Goal: Task Accomplishment & Management: Manage account settings

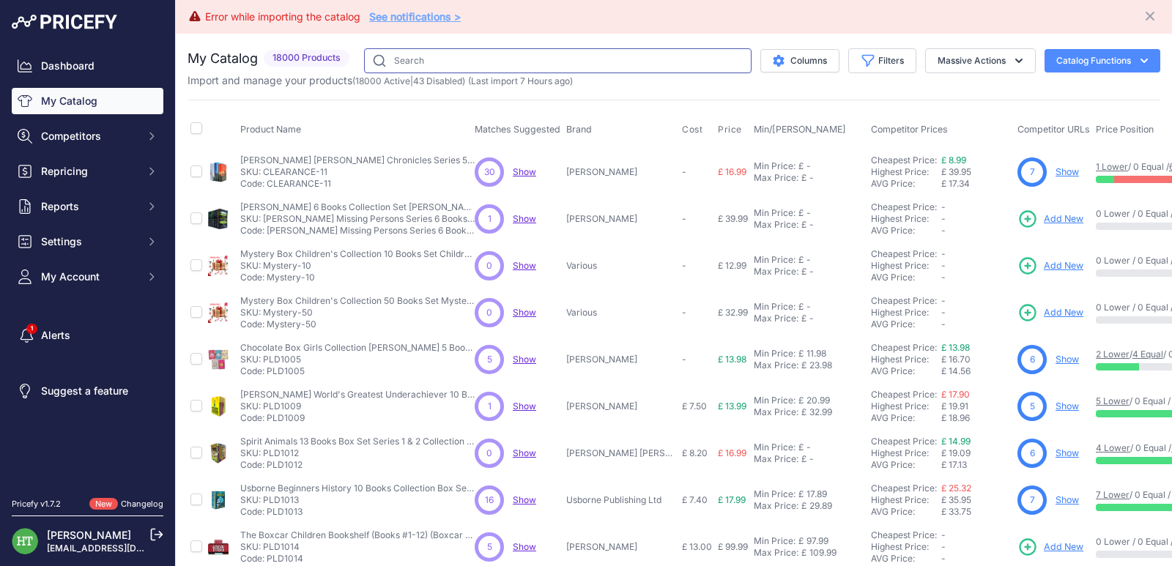
click at [445, 61] on input "text" at bounding box center [557, 60] width 387 height 25
paste input "Demon Slayer"
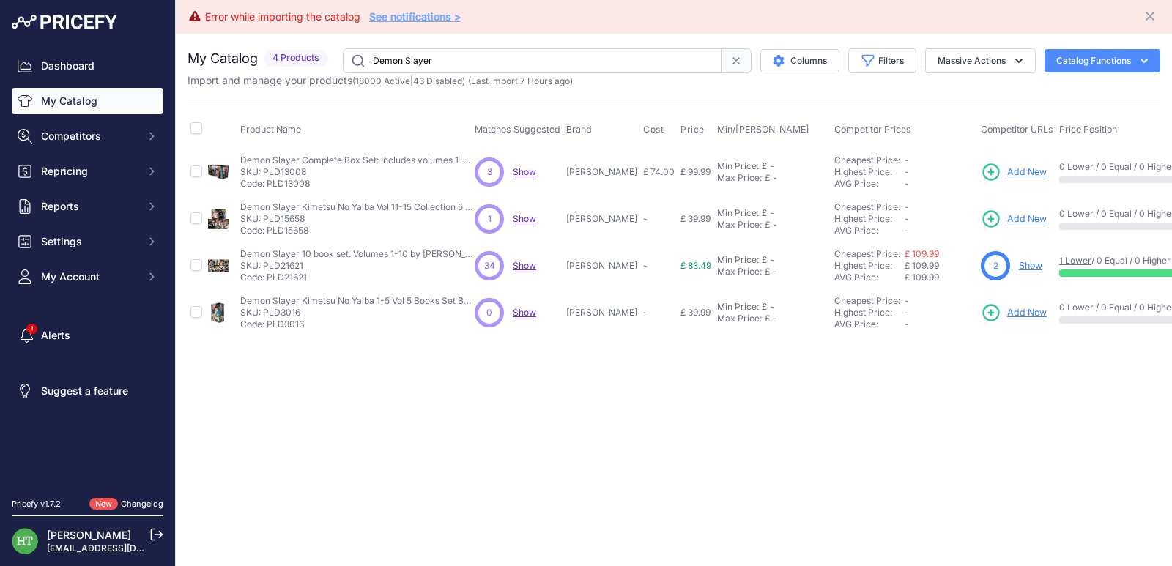
click at [433, 64] on input "Demon Slayer" at bounding box center [532, 60] width 379 height 25
paste input "Tamsin Wint"
type input "[PERSON_NAME]"
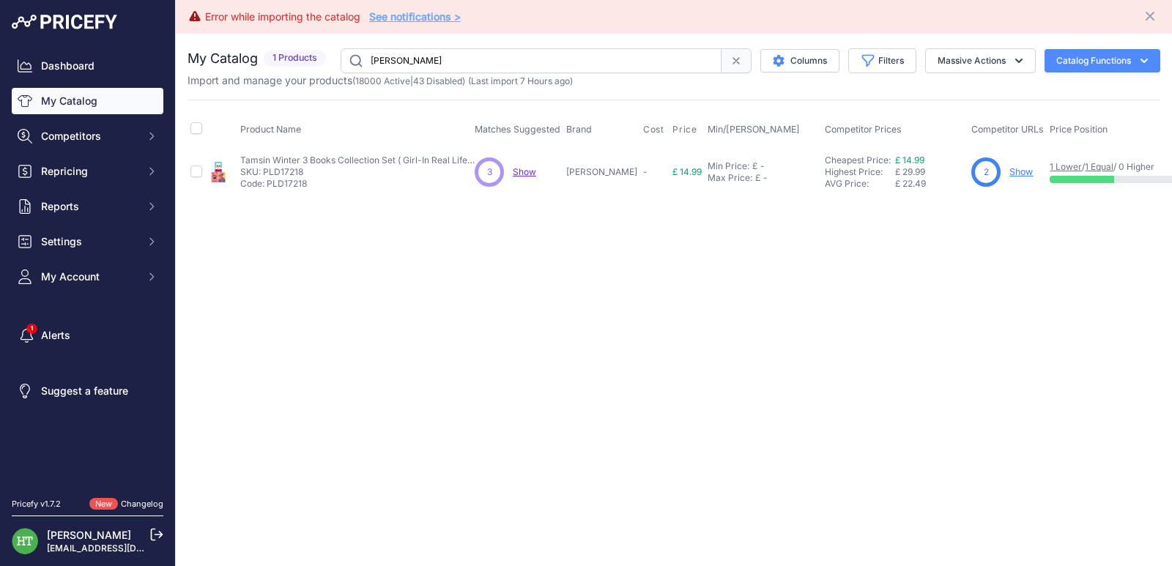
click at [1016, 173] on link "Show" at bounding box center [1020, 171] width 23 height 11
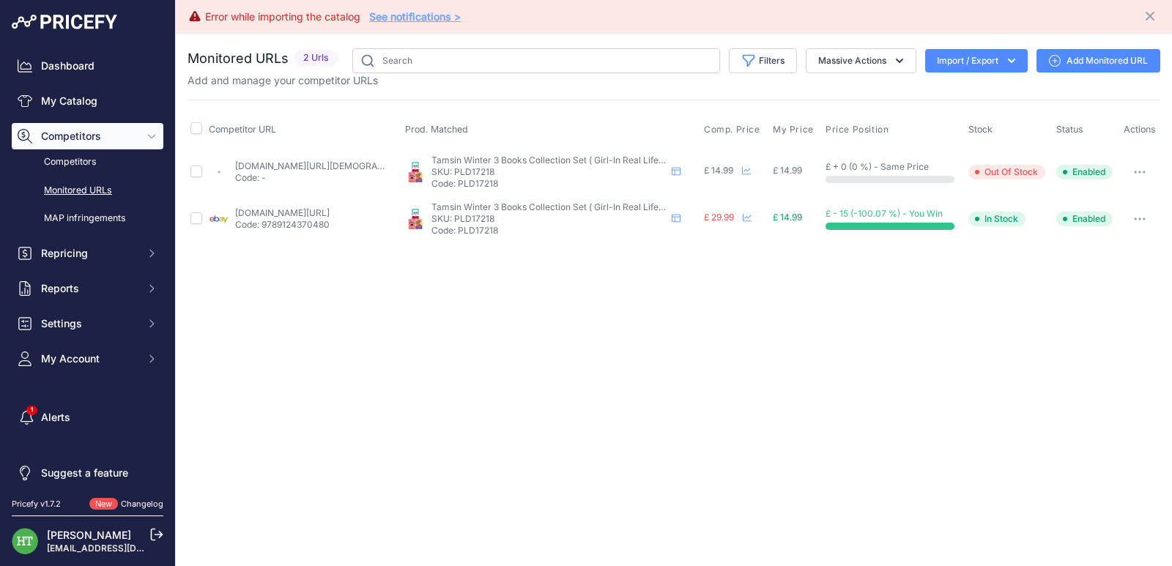
click at [1141, 171] on icon "button" at bounding box center [1139, 172] width 12 height 3
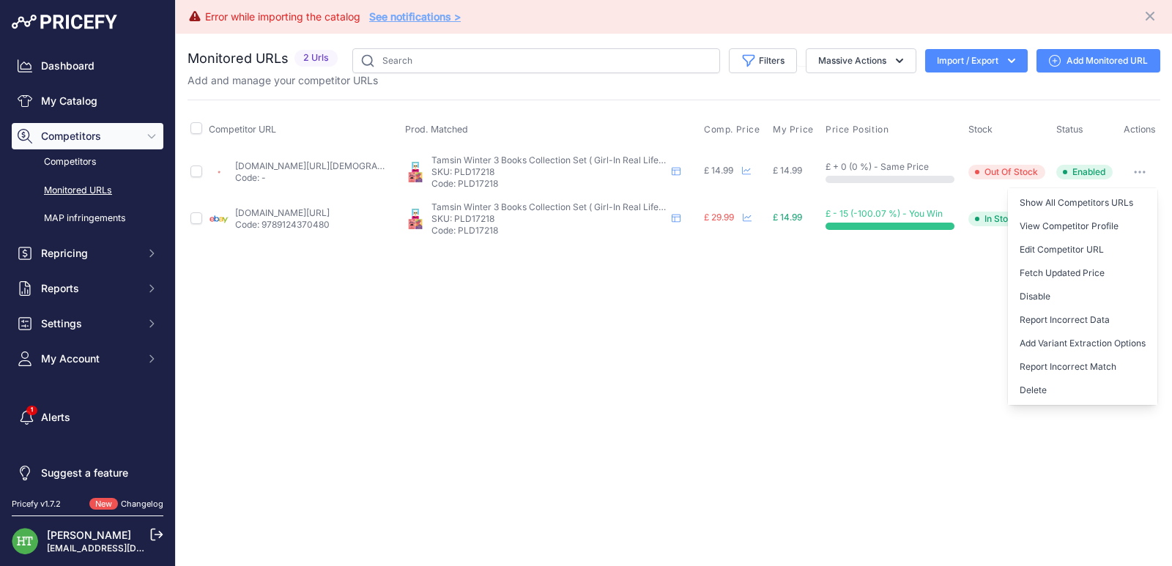
click at [1054, 390] on button "Delete" at bounding box center [1081, 390] width 149 height 23
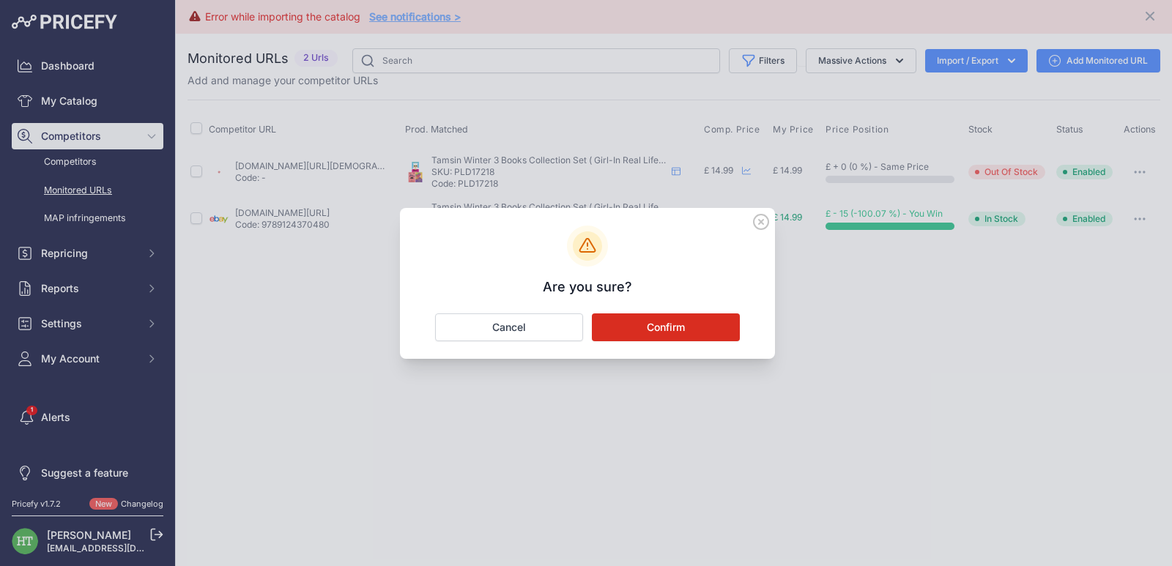
click at [661, 325] on button "Confirm" at bounding box center [666, 327] width 148 height 28
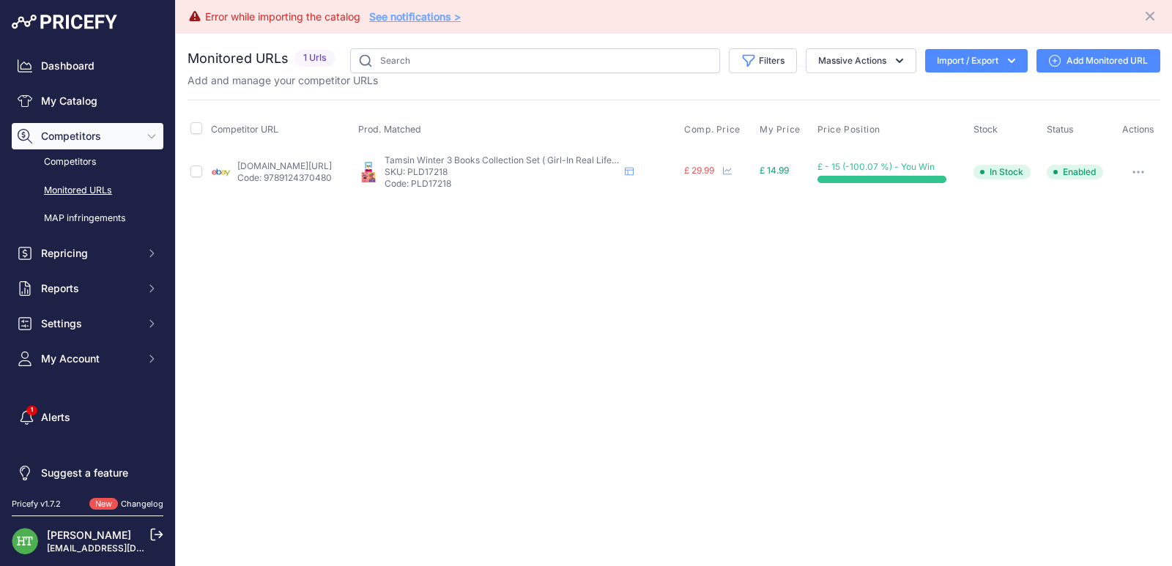
click at [1132, 169] on button "button" at bounding box center [1137, 172] width 29 height 21
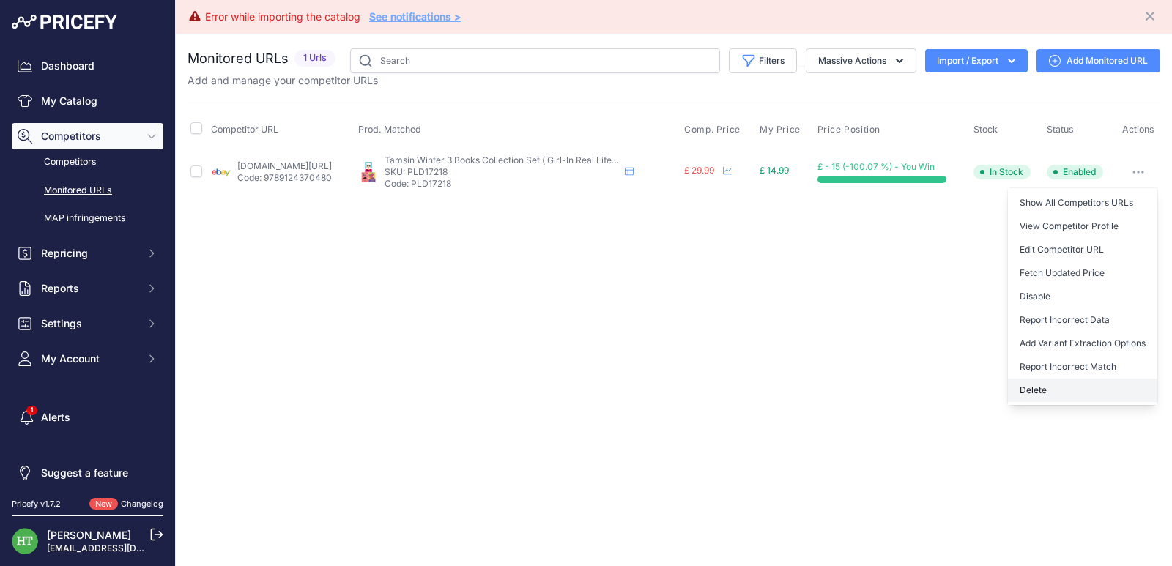
click at [1055, 390] on button "Delete" at bounding box center [1081, 390] width 149 height 23
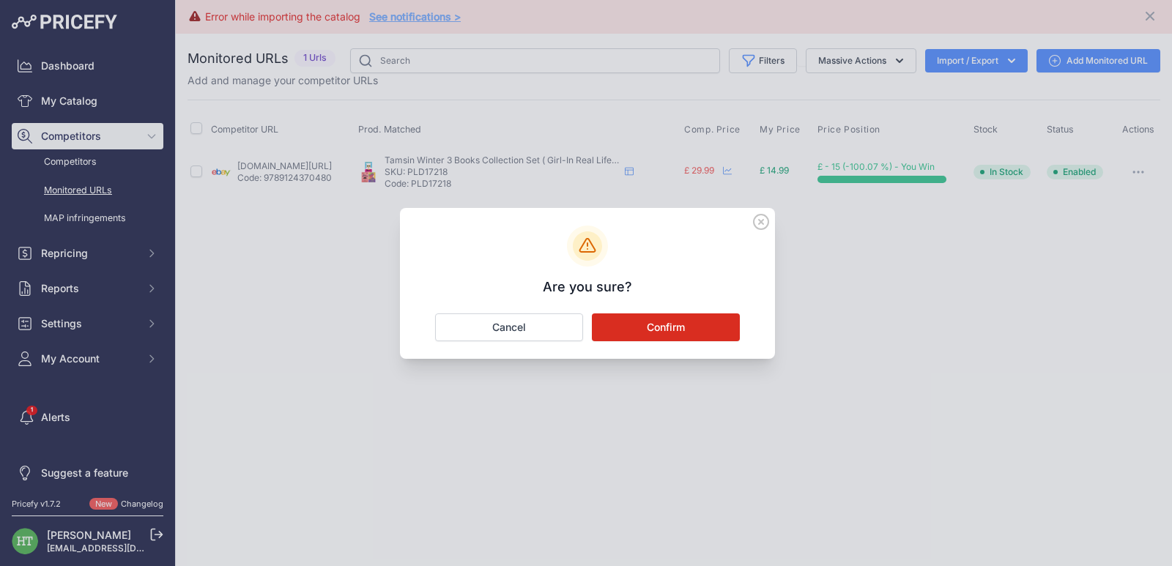
click at [692, 327] on button "Confirm" at bounding box center [666, 327] width 148 height 28
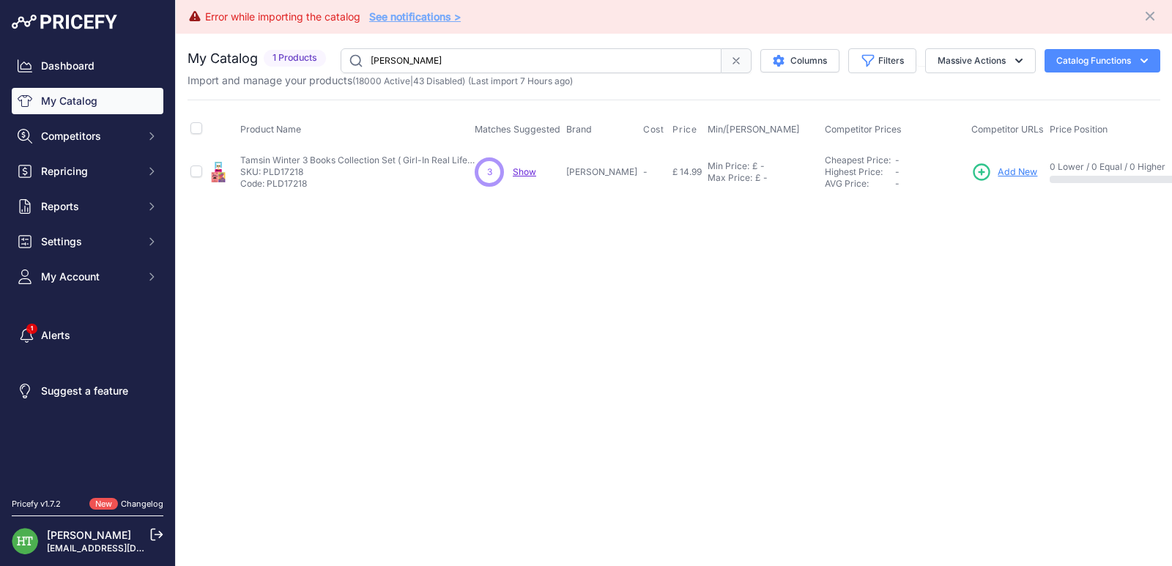
click at [411, 61] on input "[PERSON_NAME]" at bounding box center [530, 60] width 381 height 25
paste input "Kingkiller Chronicle"
type input "Kingkiller Chronicle"
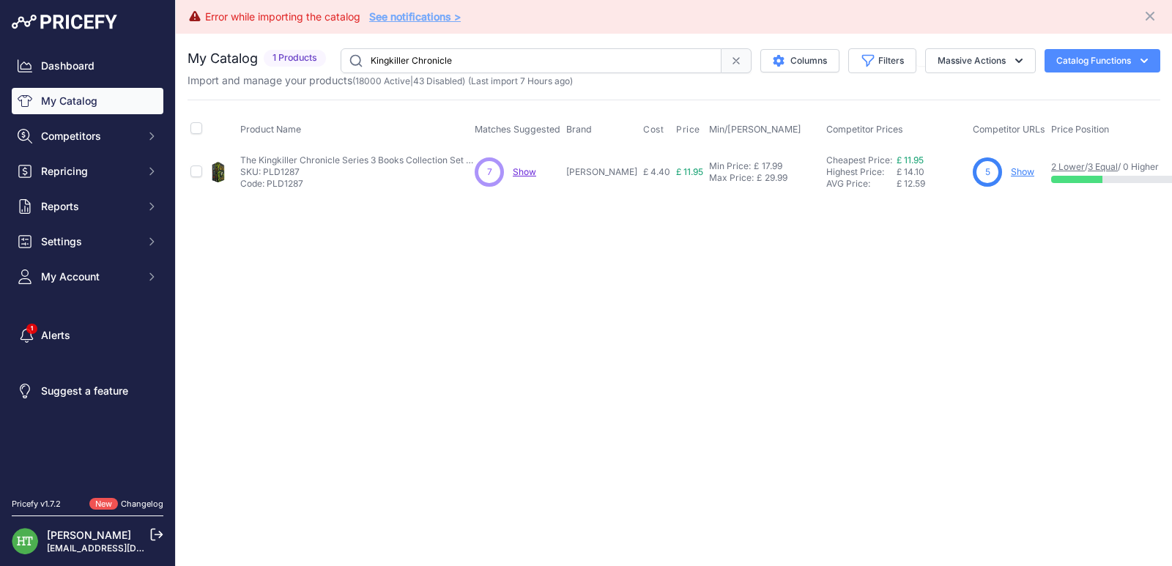
click at [1016, 171] on link "Show" at bounding box center [1021, 171] width 23 height 11
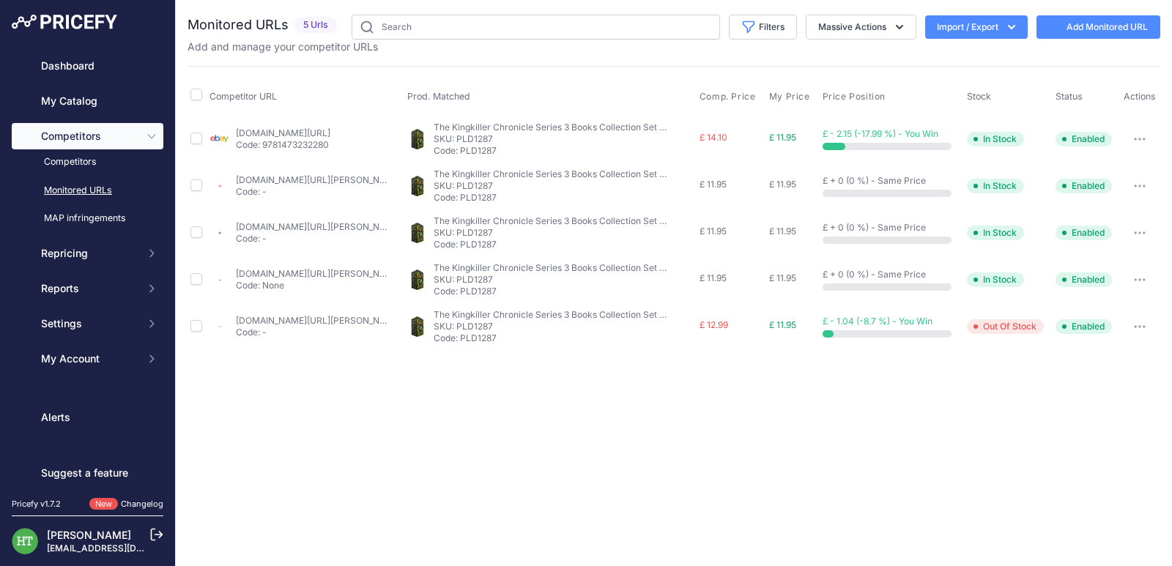
click at [1137, 136] on button "button" at bounding box center [1139, 139] width 29 height 21
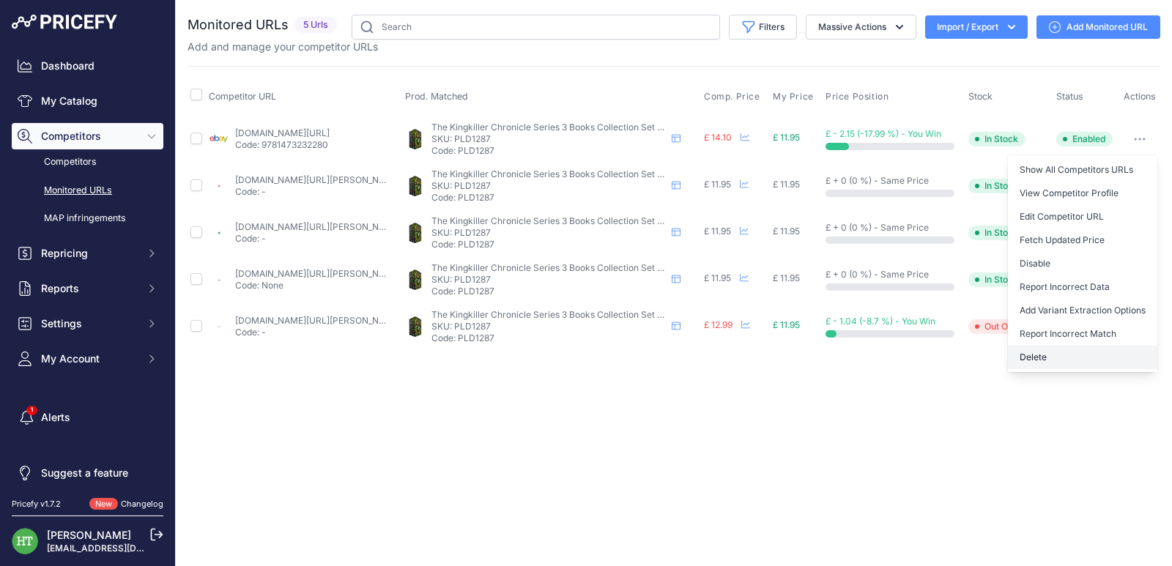
click at [1040, 357] on button "Delete" at bounding box center [1081, 357] width 149 height 23
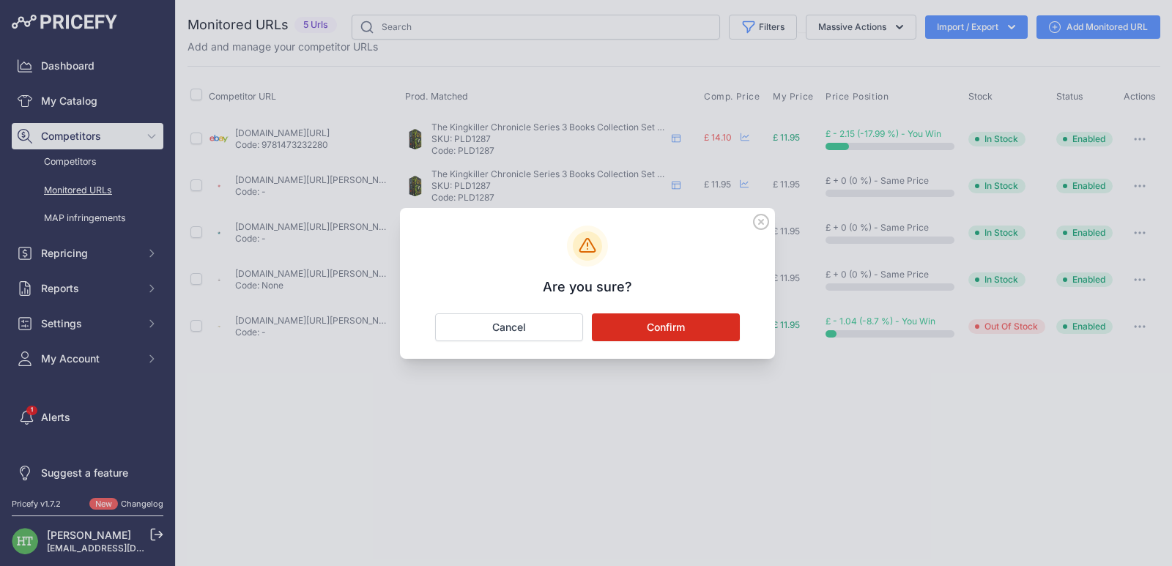
click at [678, 324] on button "Confirm" at bounding box center [666, 327] width 148 height 28
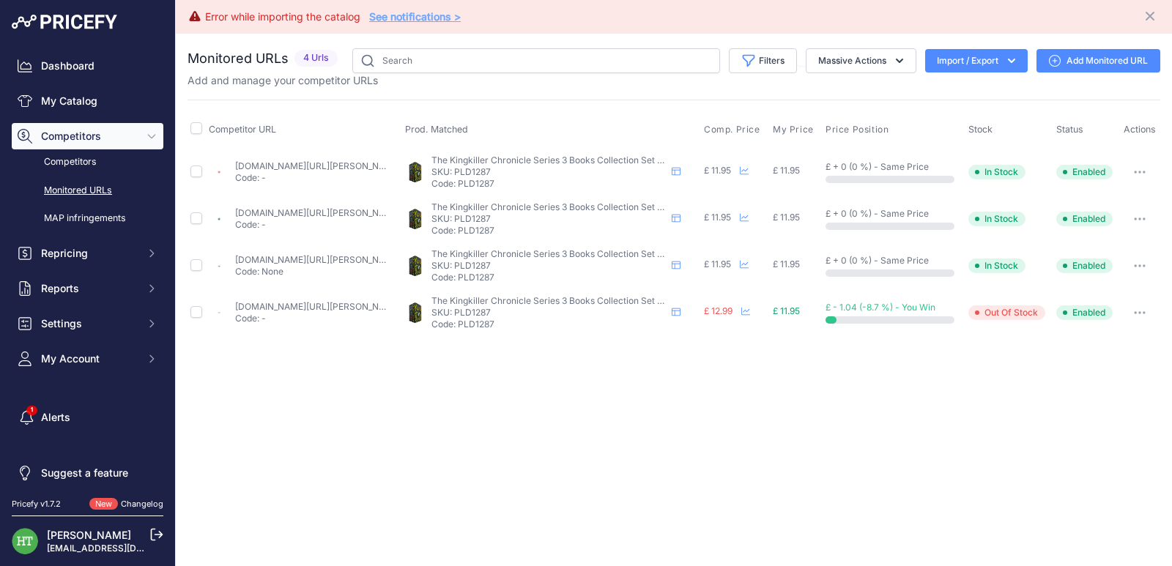
click at [1150, 177] on button "button" at bounding box center [1139, 172] width 29 height 21
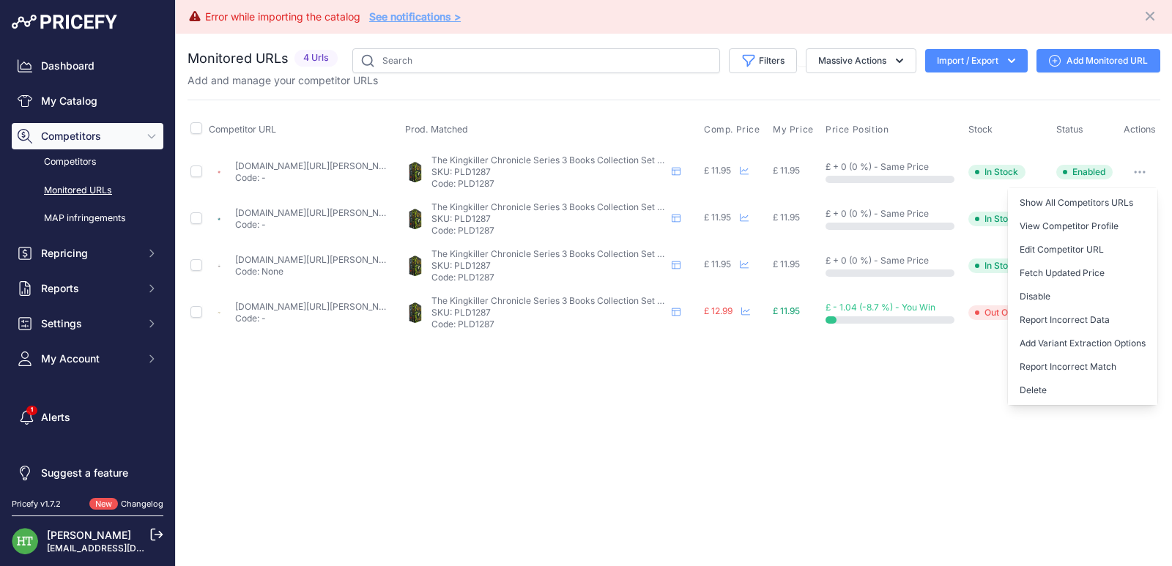
click at [1033, 390] on button "Delete" at bounding box center [1081, 390] width 149 height 23
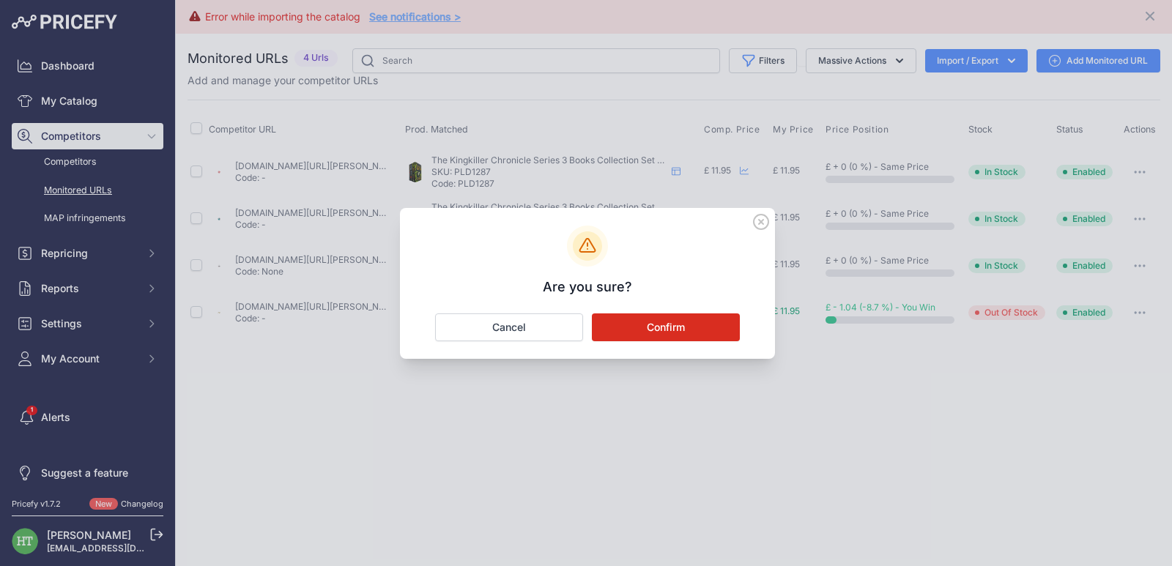
click at [649, 318] on button "Confirm" at bounding box center [666, 327] width 148 height 28
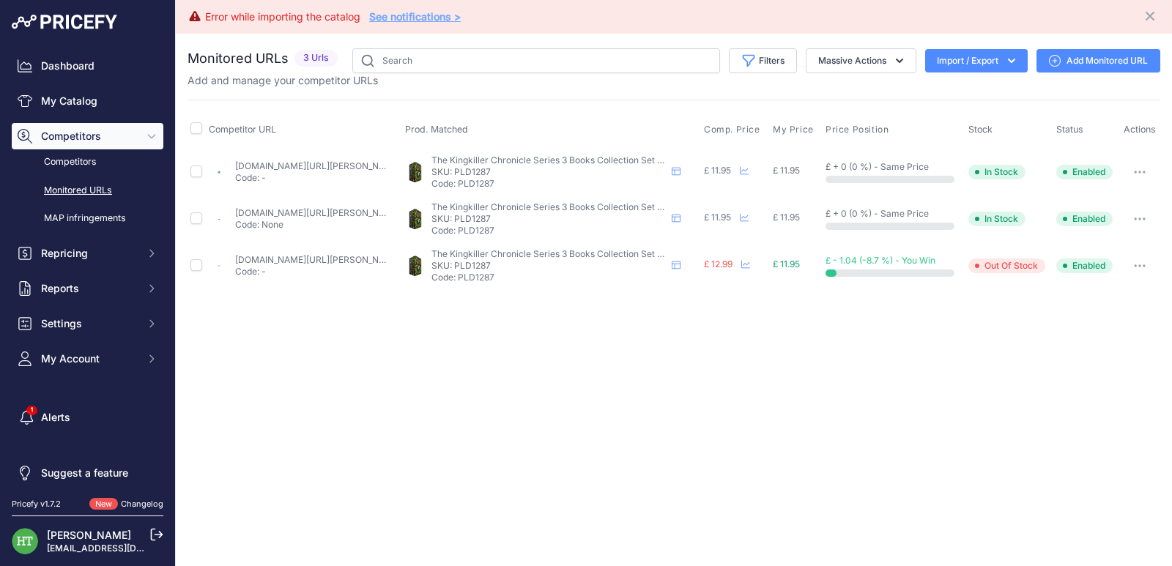
click at [1142, 180] on button "button" at bounding box center [1139, 172] width 29 height 21
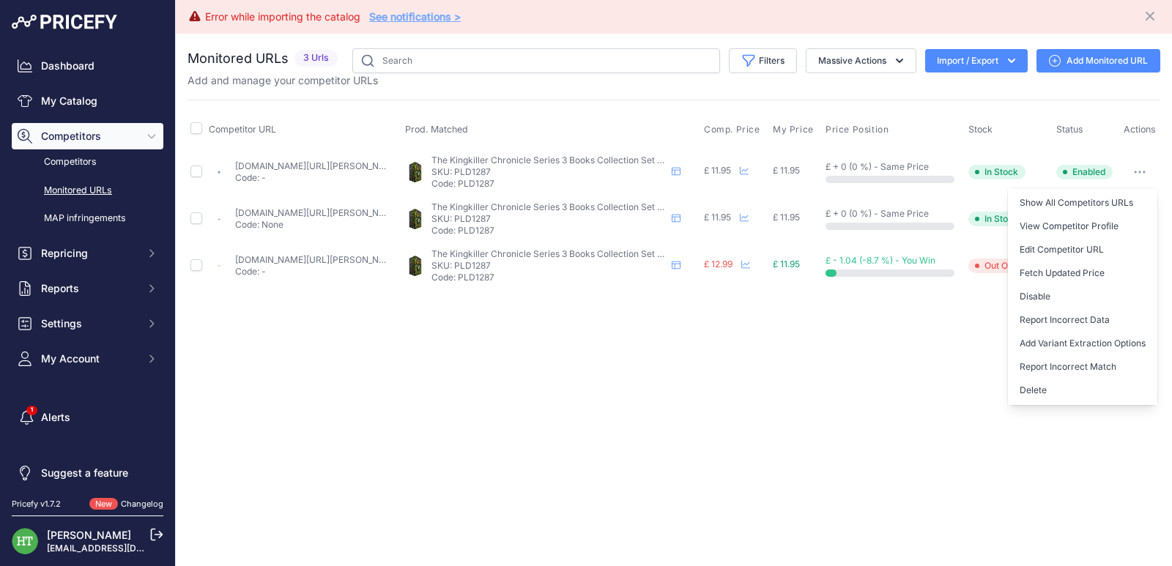
drag, startPoint x: 1040, startPoint y: 392, endPoint x: 869, endPoint y: 404, distance: 171.8
click at [1040, 397] on button "Delete" at bounding box center [1081, 390] width 149 height 23
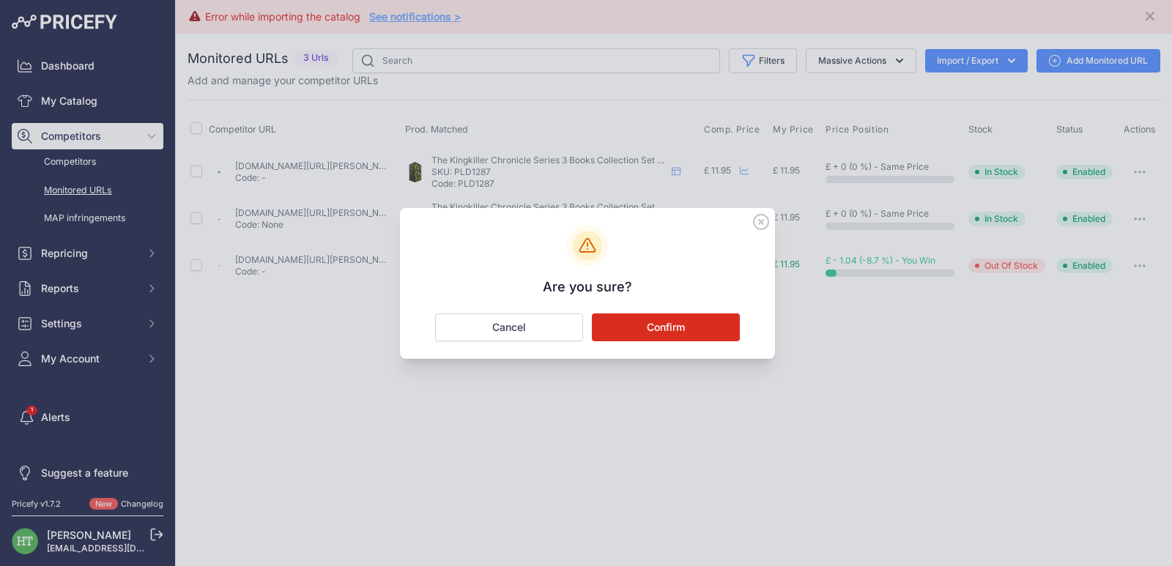
drag, startPoint x: 672, startPoint y: 330, endPoint x: 668, endPoint y: 354, distance: 24.4
click at [672, 331] on button "Confirm" at bounding box center [666, 327] width 148 height 28
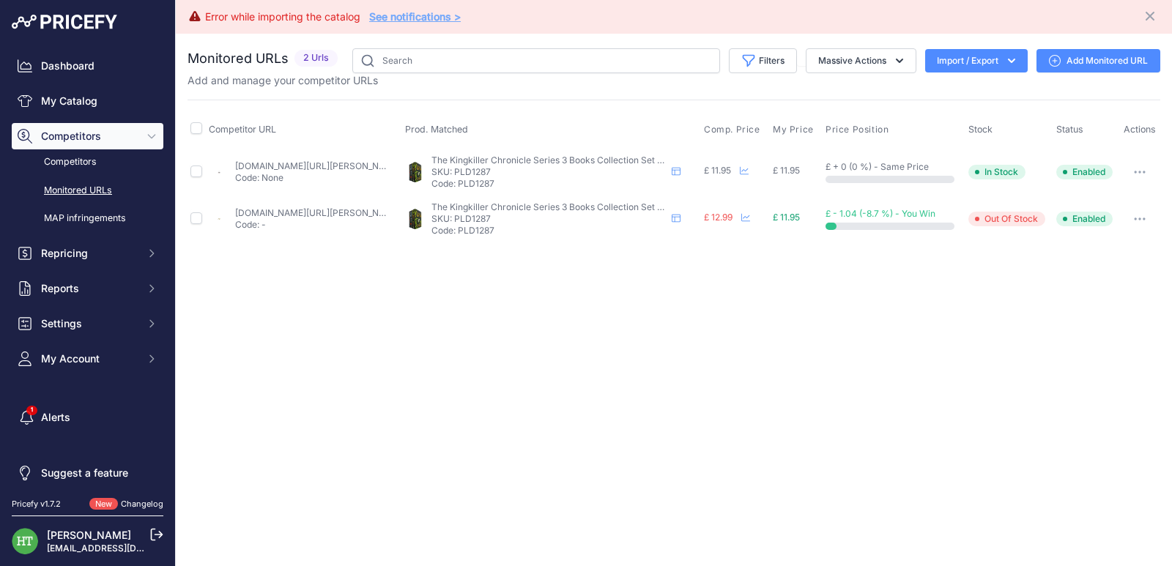
click at [1141, 168] on button "button" at bounding box center [1139, 172] width 29 height 21
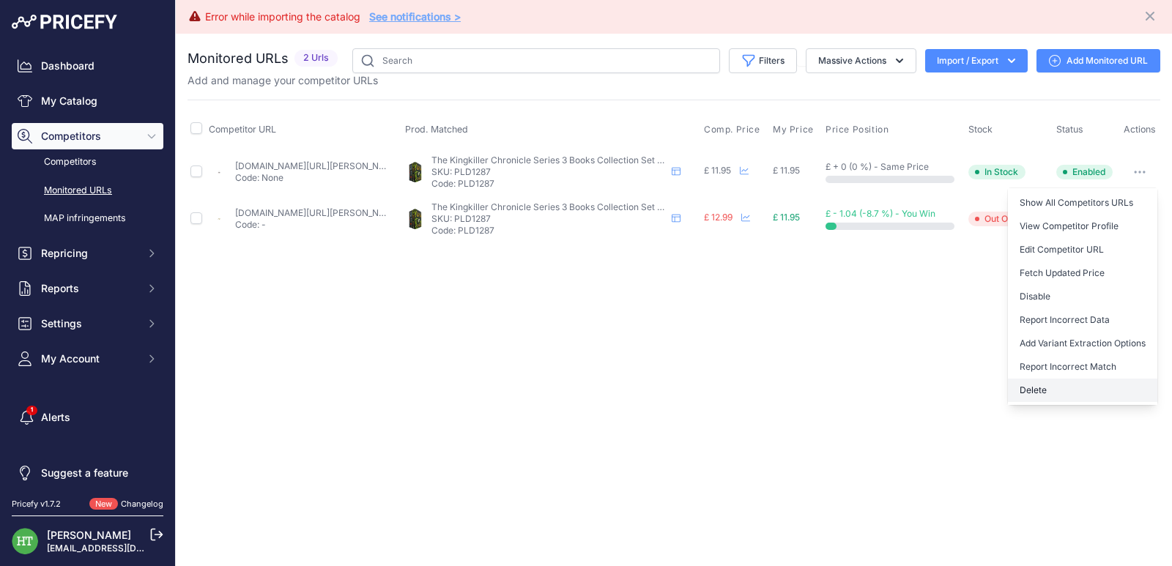
click at [1043, 392] on button "Delete" at bounding box center [1081, 390] width 149 height 23
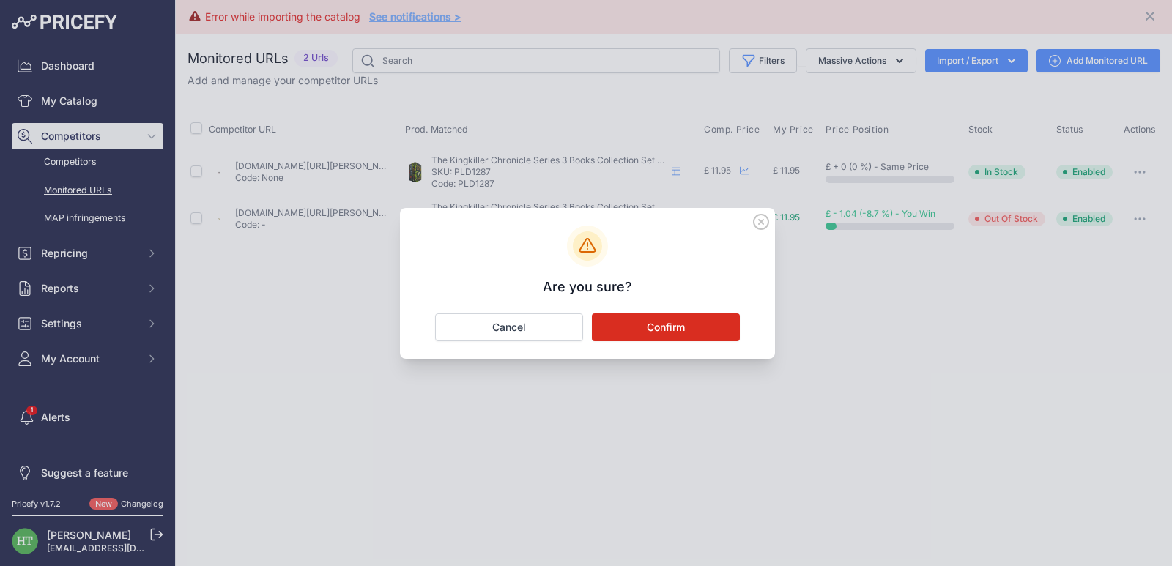
click at [701, 336] on button "Confirm" at bounding box center [666, 327] width 148 height 28
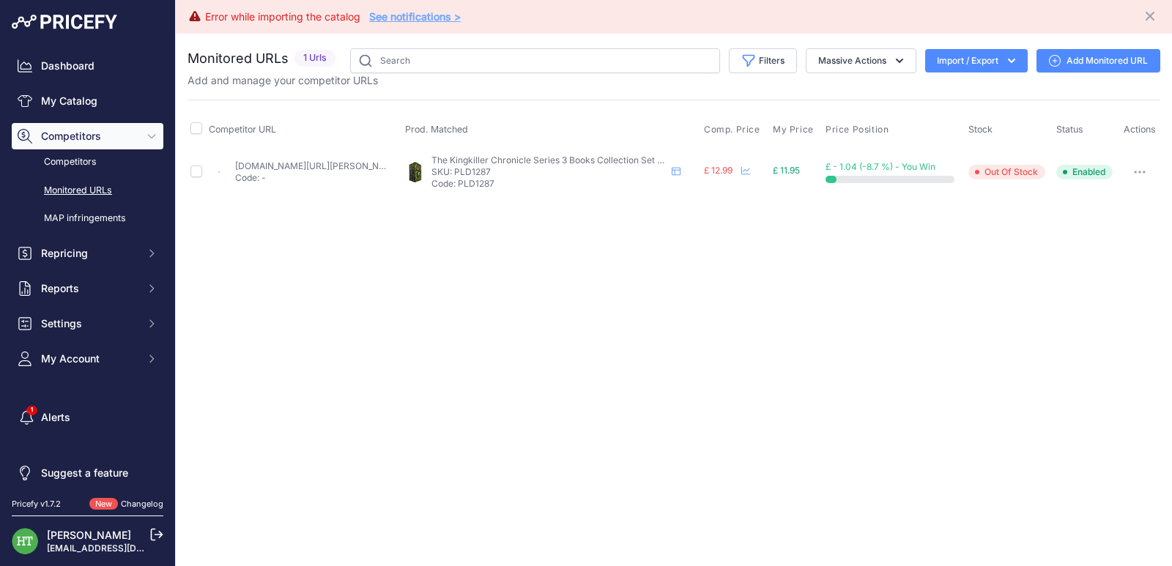
click at [1141, 171] on button "button" at bounding box center [1139, 172] width 29 height 21
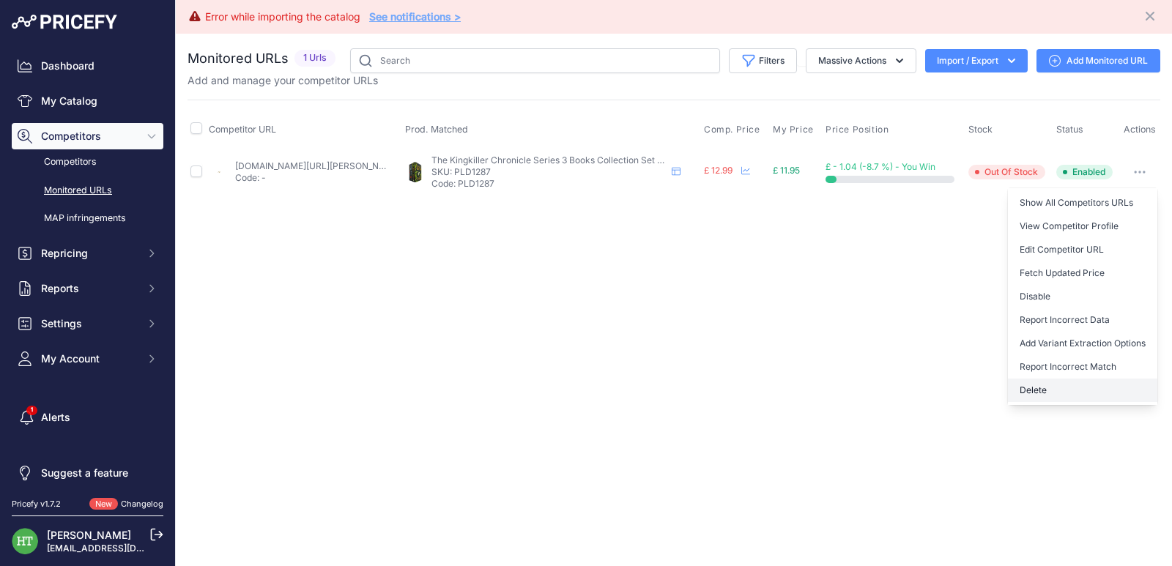
click at [1043, 387] on button "Delete" at bounding box center [1081, 390] width 149 height 23
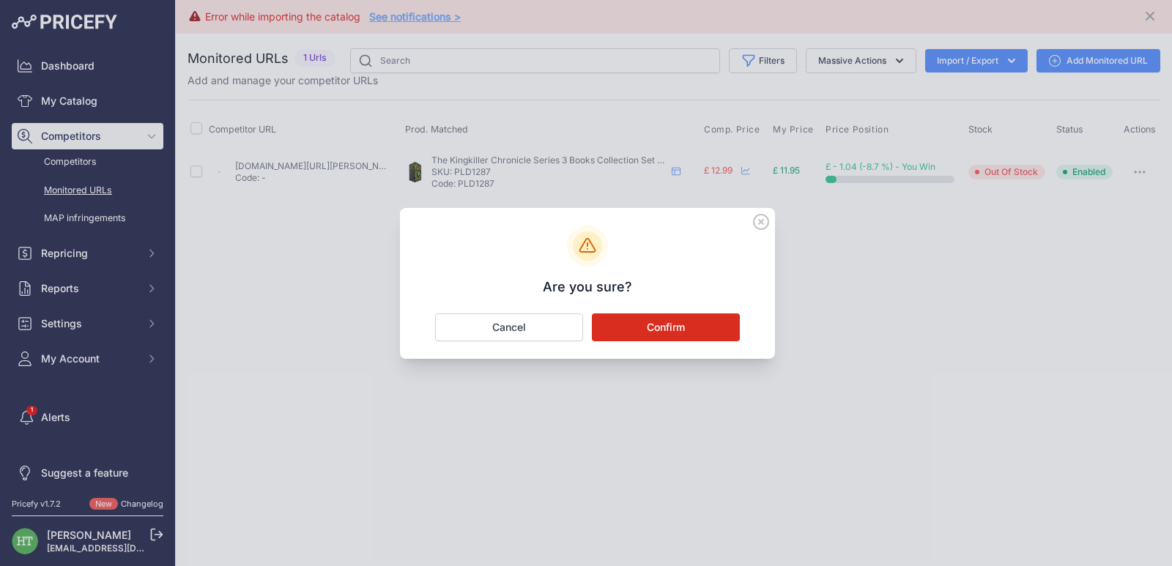
click at [647, 329] on button "Confirm" at bounding box center [666, 327] width 148 height 28
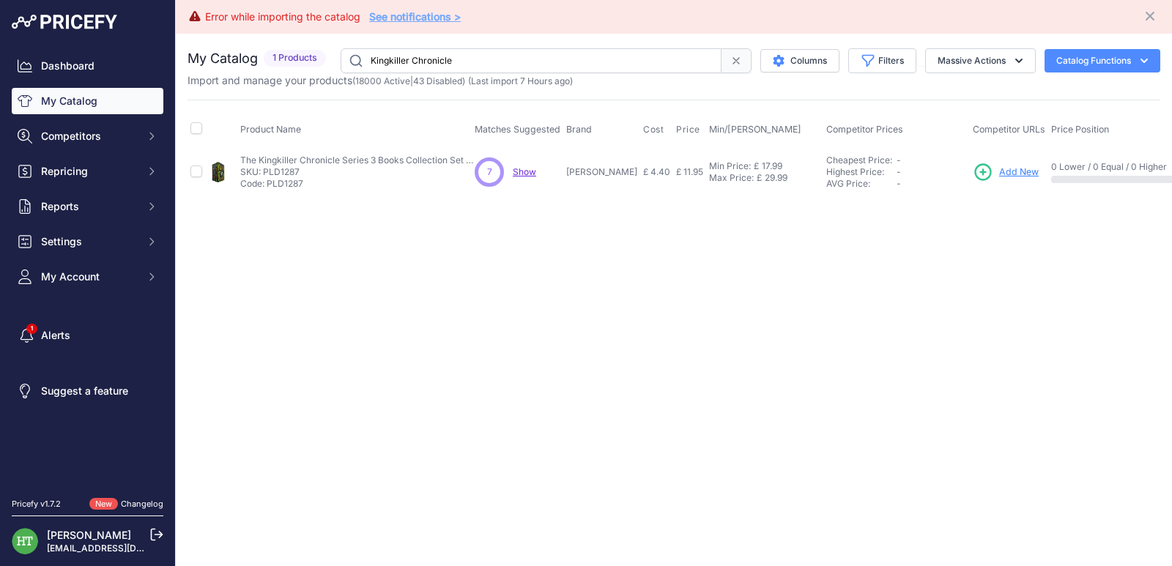
click at [463, 59] on input "Kingkiller Chronicle" at bounding box center [530, 60] width 381 height 25
paste input "Demon Slayer"
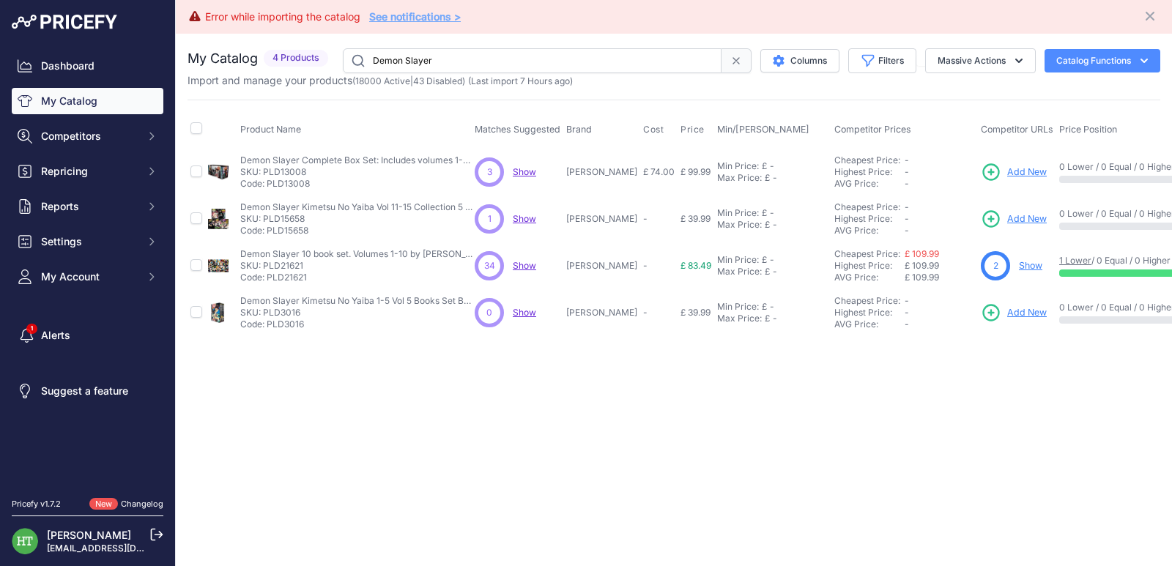
click at [558, 51] on input "Demon Slayer" at bounding box center [532, 60] width 379 height 25
click at [431, 59] on input "Demon Slayer" at bounding box center [532, 60] width 379 height 25
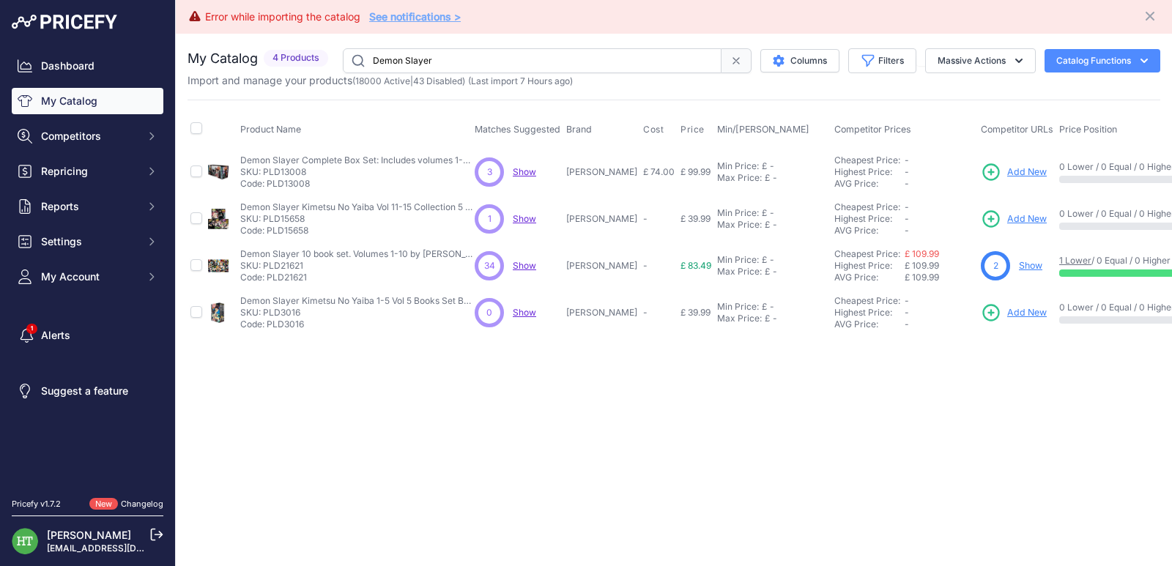
click at [431, 59] on input "Demon Slayer" at bounding box center [532, 60] width 379 height 25
paste input "PLD23671"
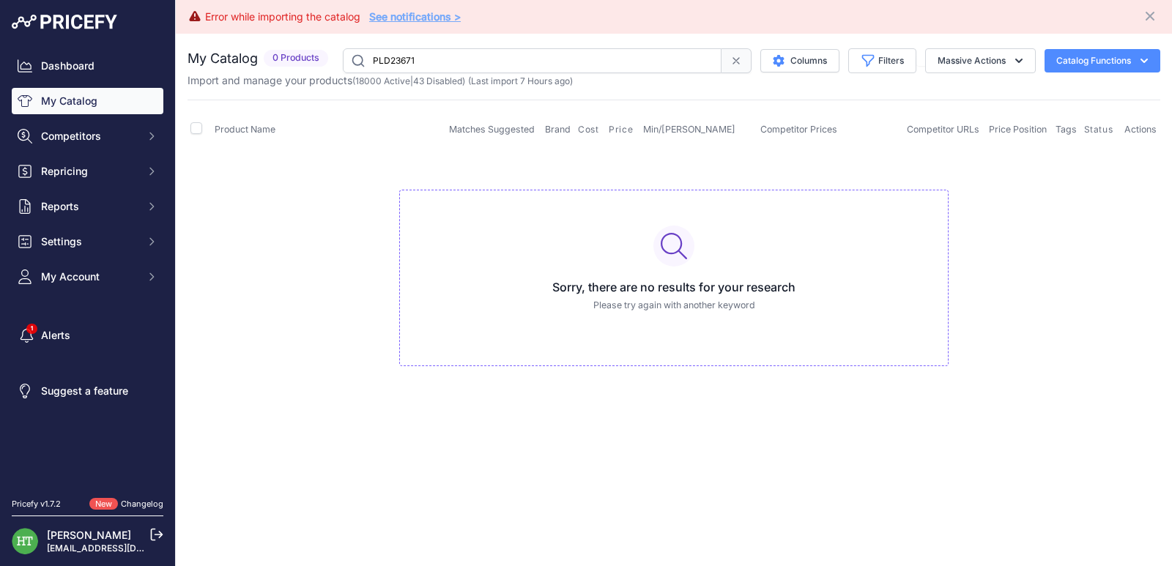
click at [440, 62] on input "PLD23671" at bounding box center [532, 60] width 379 height 25
paste input "2892"
click at [591, 54] on input "PLD22892" at bounding box center [532, 60] width 379 height 25
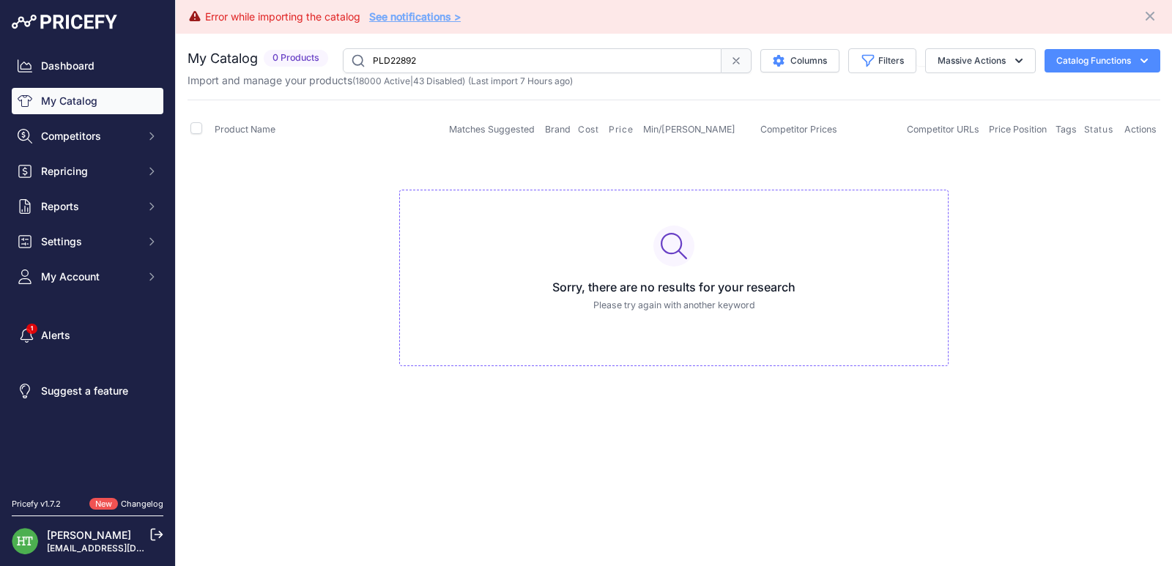
click at [591, 54] on input "PLD22892" at bounding box center [532, 60] width 379 height 25
paste input "Great Mental Models"
click at [440, 57] on input "Great Mental Models" at bounding box center [532, 60] width 379 height 25
click at [441, 57] on input "Great Mental Models" at bounding box center [532, 60] width 379 height 25
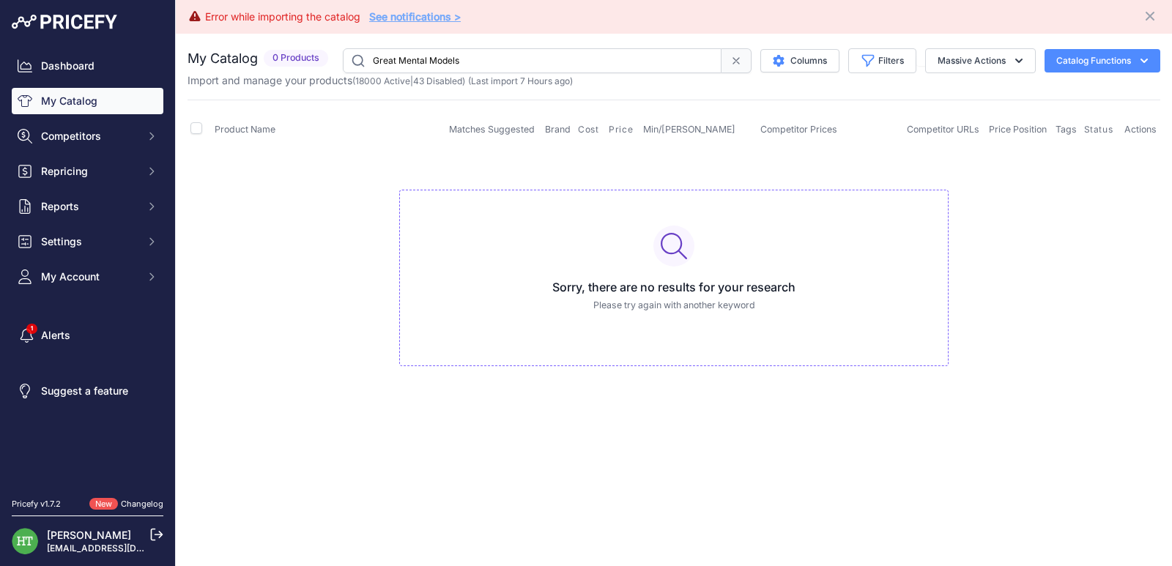
click at [441, 57] on input "Great Mental Models" at bounding box center [532, 60] width 379 height 25
click at [527, 56] on input "Great Mental Models" at bounding box center [532, 60] width 379 height 25
paste input "PLD20405"
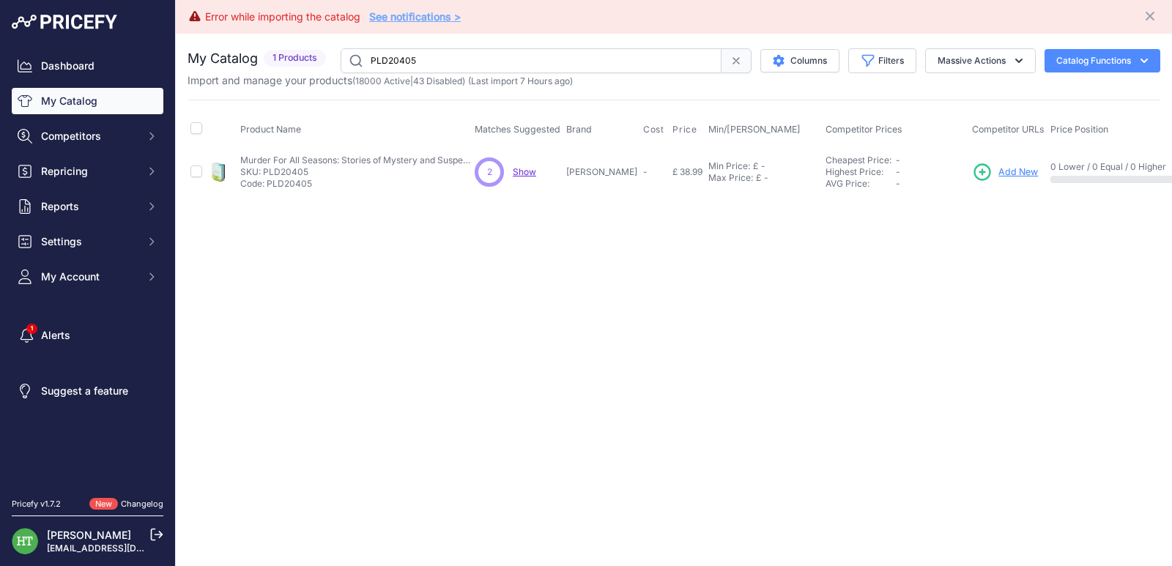
click at [481, 54] on input "PLD20405" at bounding box center [530, 60] width 381 height 25
click at [481, 55] on input "PLD20405" at bounding box center [530, 60] width 381 height 25
paste input "Jamie Smart's"
click at [481, 55] on input "Jamie Smart's" at bounding box center [530, 60] width 381 height 25
click at [494, 61] on input "Jamie Smart's" at bounding box center [530, 60] width 381 height 25
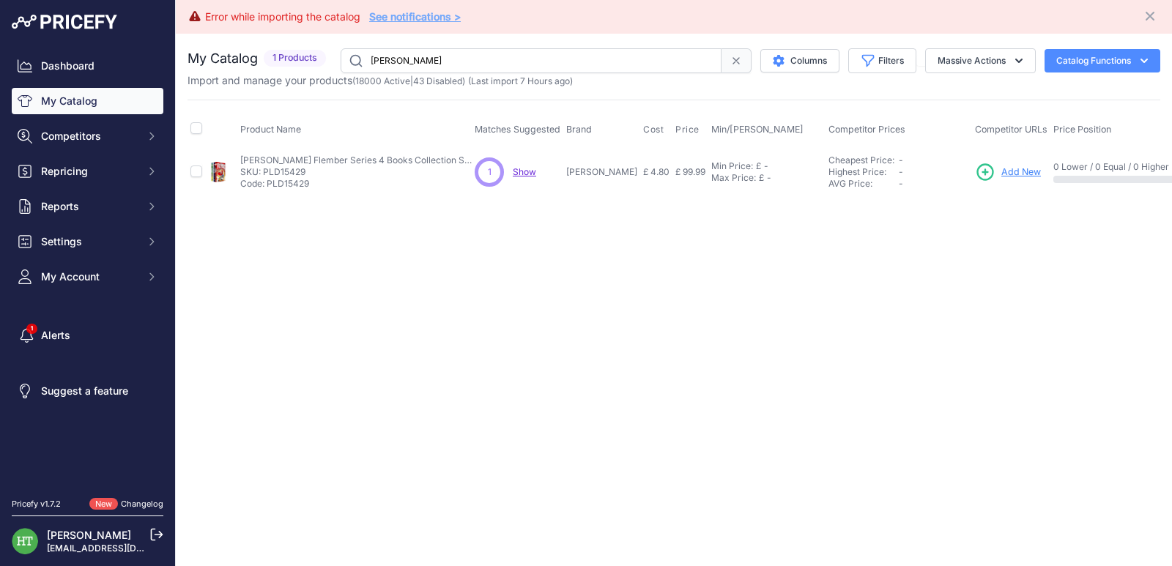
click at [494, 61] on input "Jamie Smart's" at bounding box center [530, 60] width 381 height 25
click at [418, 56] on input "Jamie Smart's" at bounding box center [530, 60] width 381 height 25
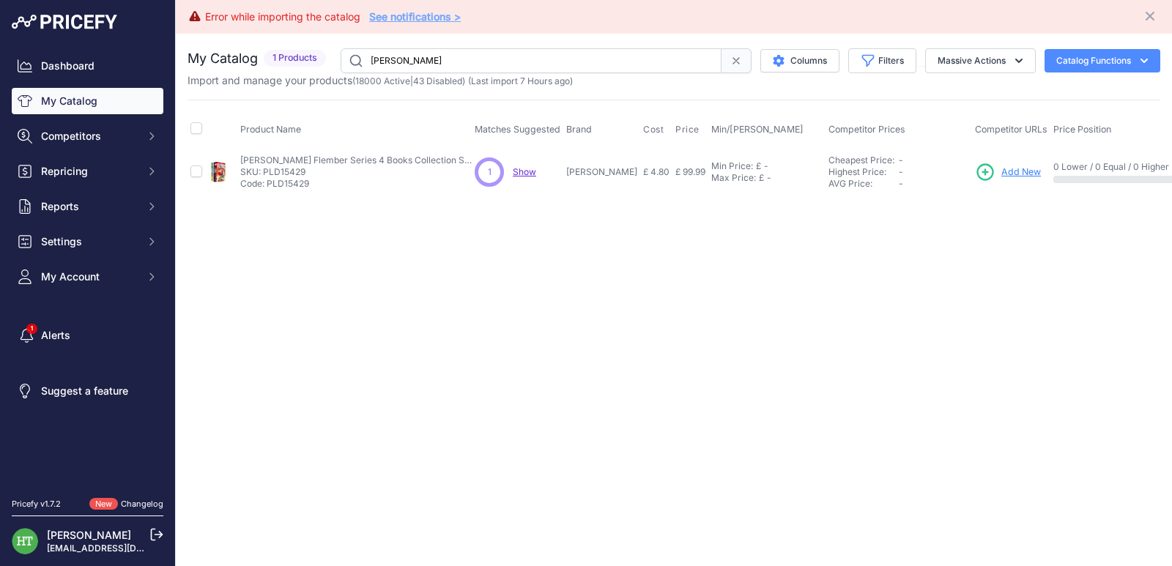
paste input "[PERSON_NAME]"
type input "[PERSON_NAME]"
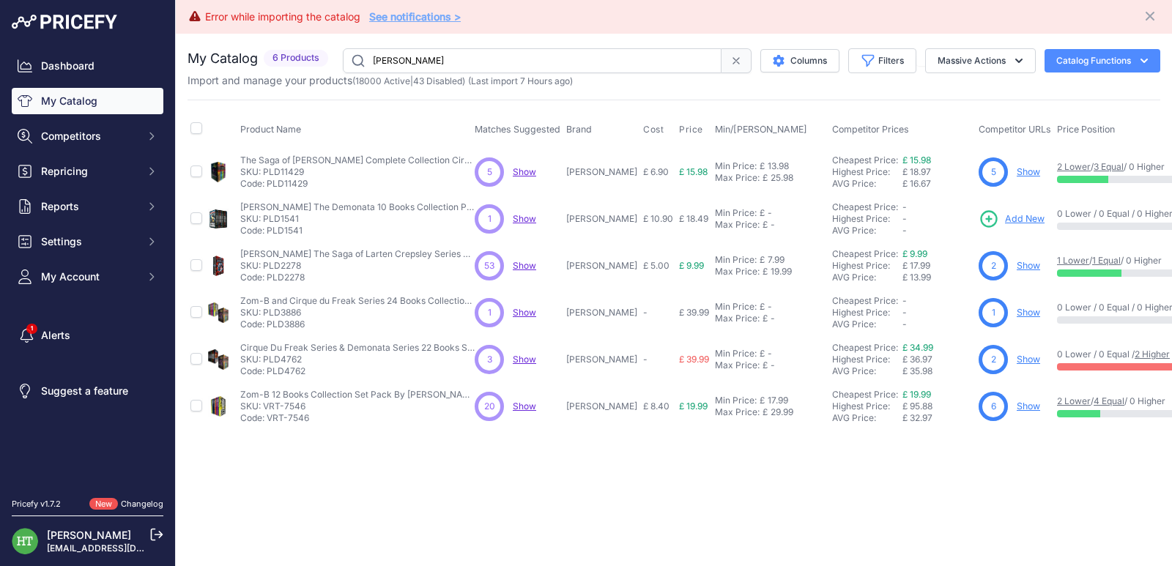
click at [510, 64] on input "[PERSON_NAME]" at bounding box center [532, 60] width 379 height 25
click at [1016, 170] on link "Show" at bounding box center [1027, 171] width 23 height 11
click at [1016, 312] on link "Show" at bounding box center [1027, 312] width 23 height 11
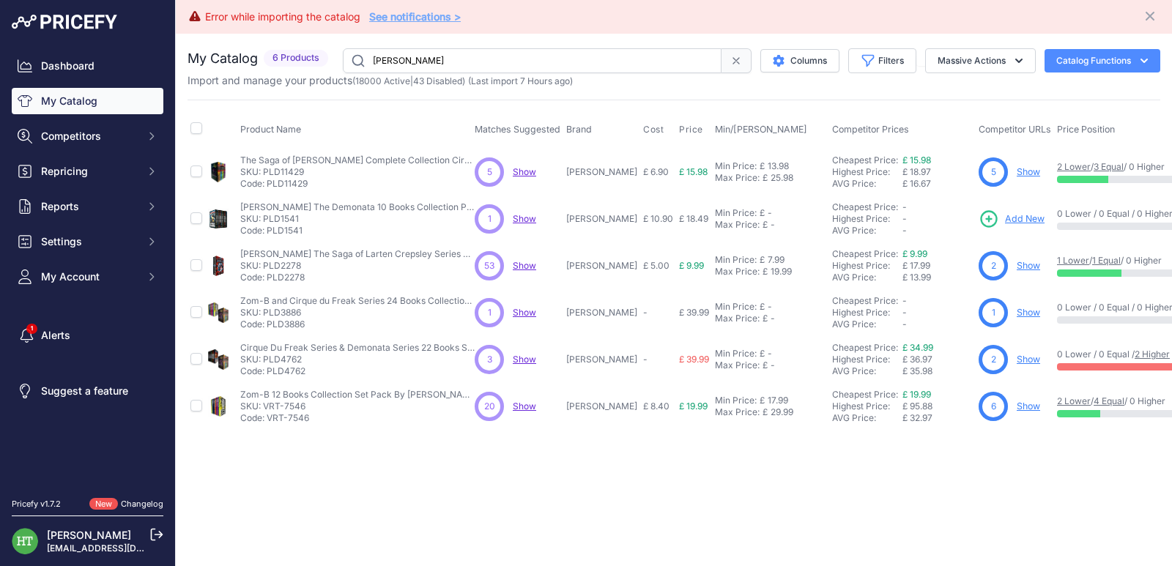
click at [1016, 360] on link "Show" at bounding box center [1027, 359] width 23 height 11
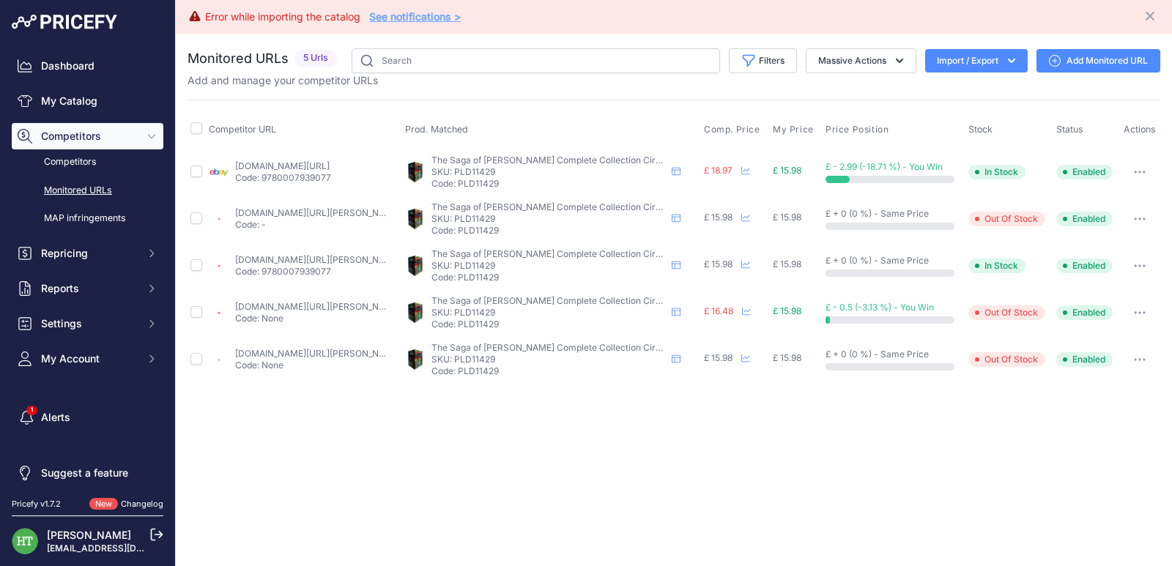
click at [1148, 170] on button "button" at bounding box center [1139, 172] width 29 height 21
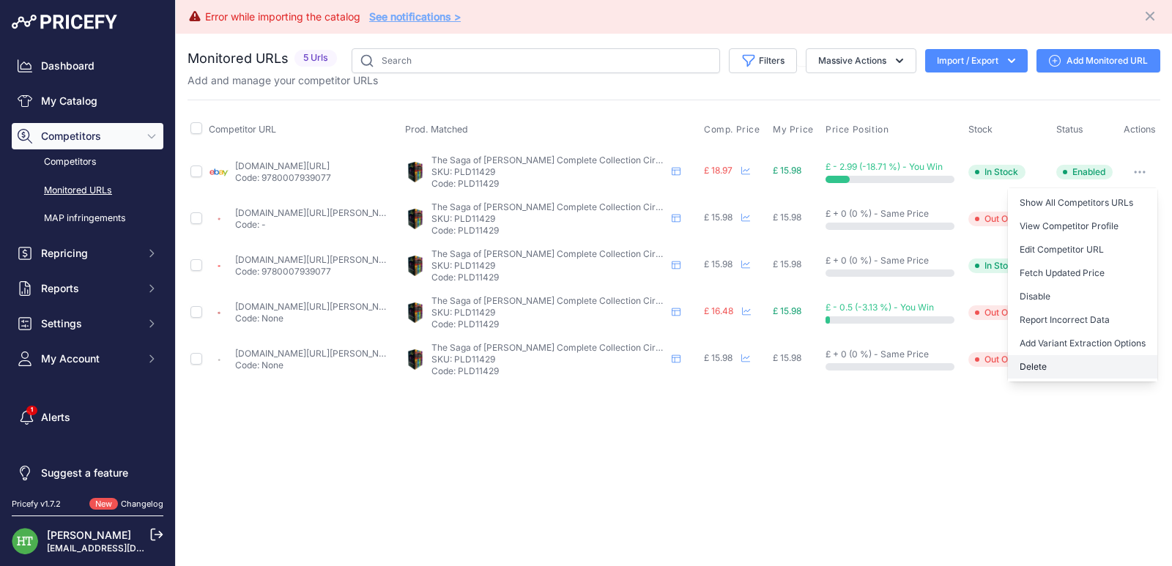
click at [1039, 359] on button "Delete" at bounding box center [1081, 366] width 149 height 23
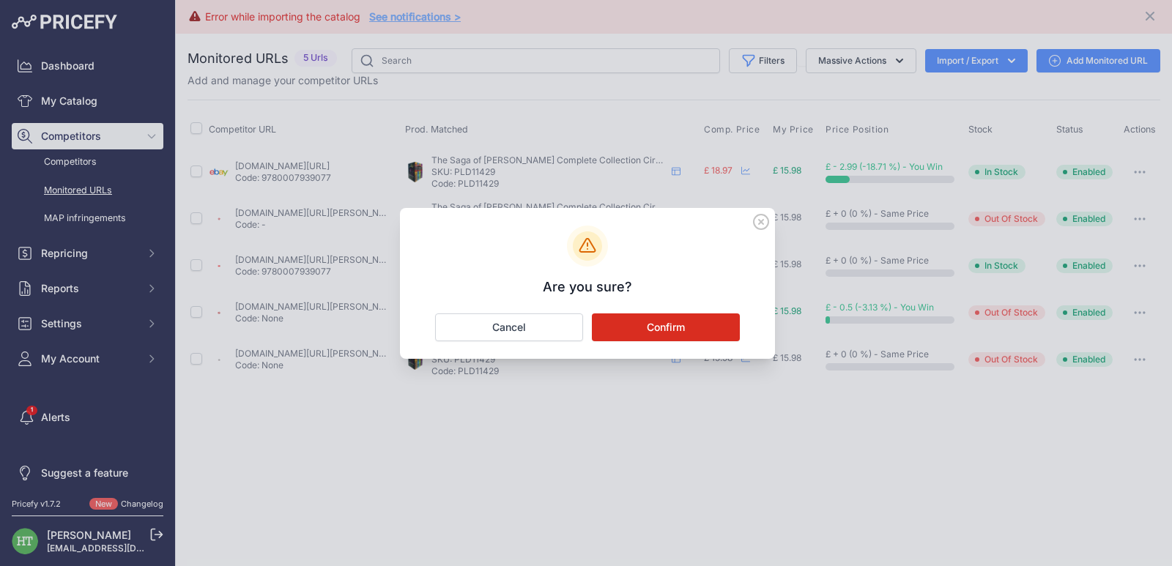
click at [729, 332] on button "Confirm" at bounding box center [666, 327] width 148 height 28
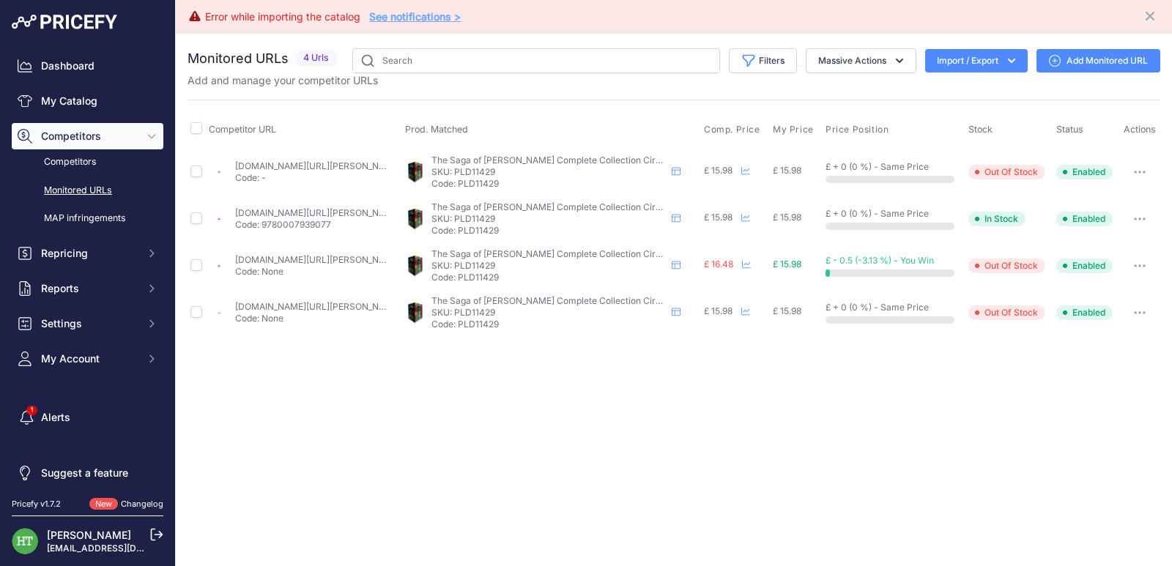
click at [1144, 166] on button "button" at bounding box center [1139, 172] width 29 height 21
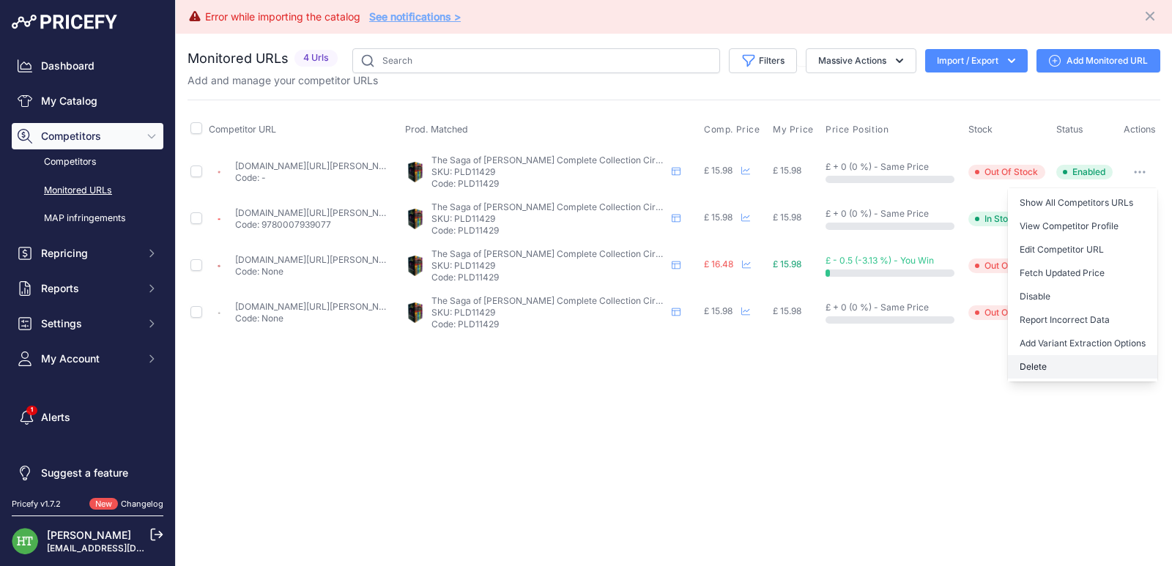
click at [1035, 364] on button "Delete" at bounding box center [1081, 366] width 149 height 23
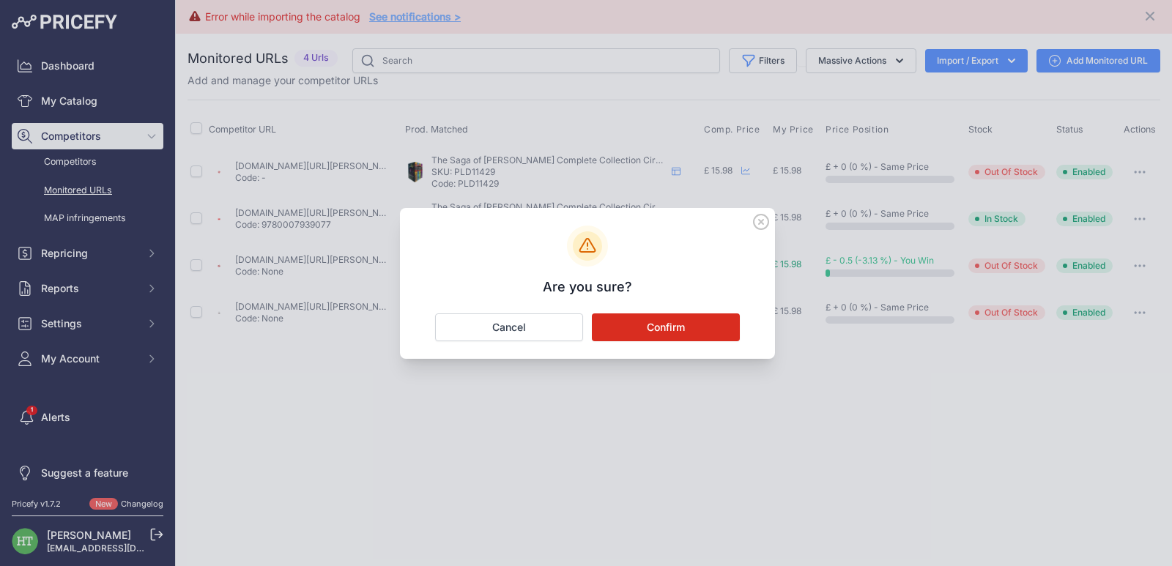
click at [659, 324] on button "Confirm" at bounding box center [666, 327] width 148 height 28
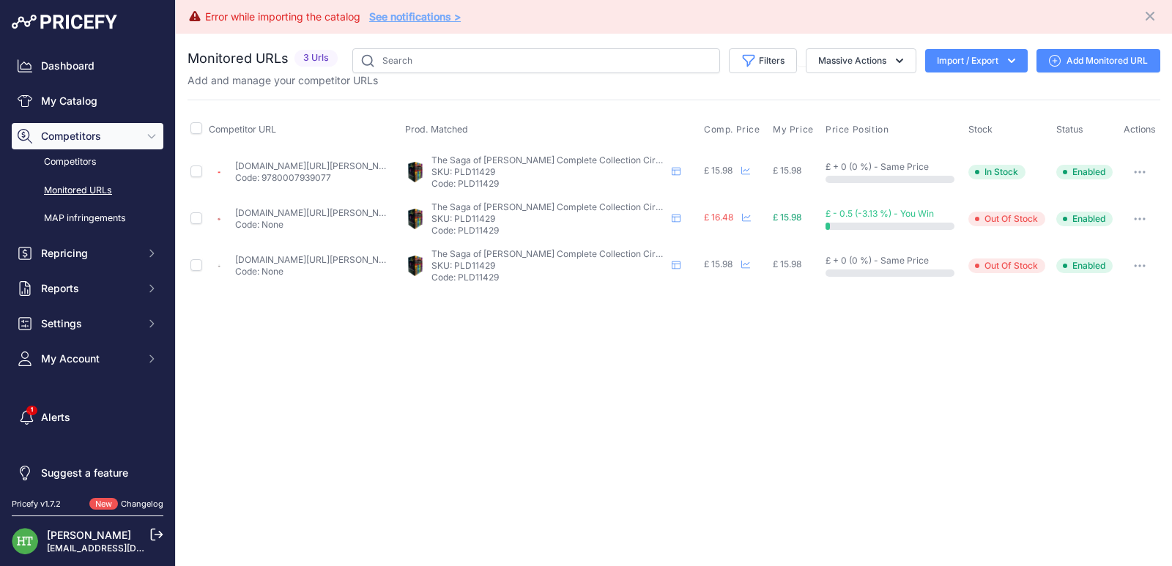
click at [1141, 168] on button "button" at bounding box center [1139, 172] width 29 height 21
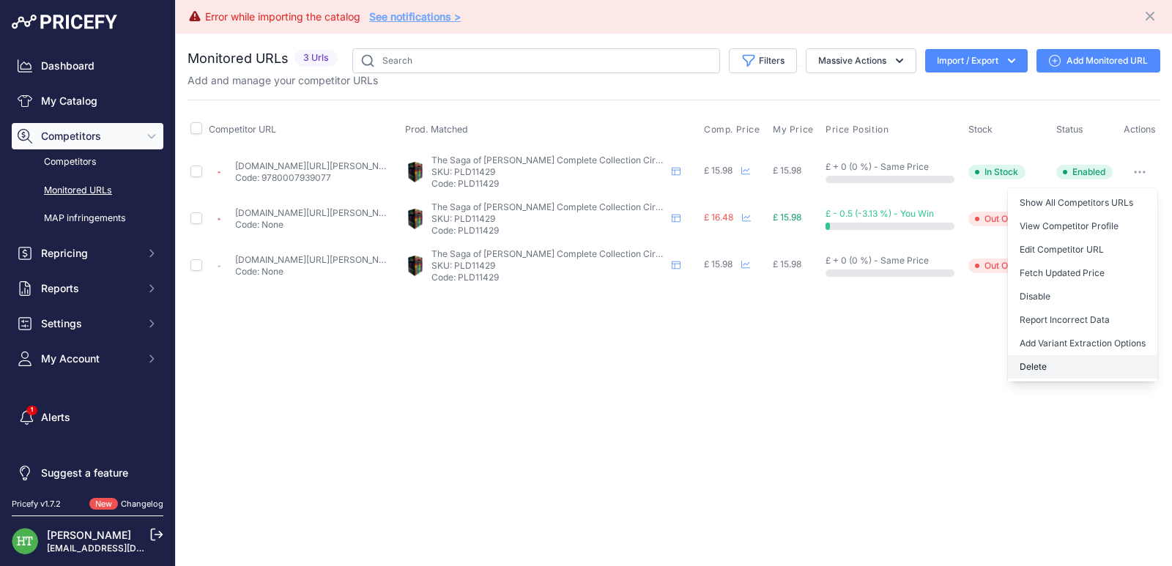
click at [1043, 364] on button "Delete" at bounding box center [1081, 366] width 149 height 23
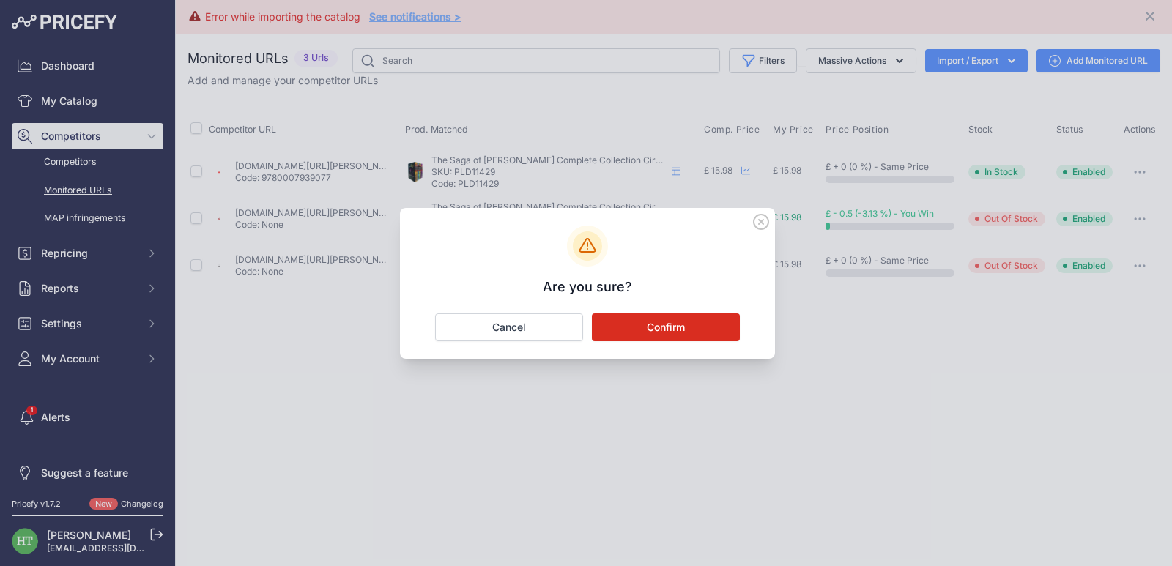
click at [707, 323] on button "Confirm" at bounding box center [666, 327] width 148 height 28
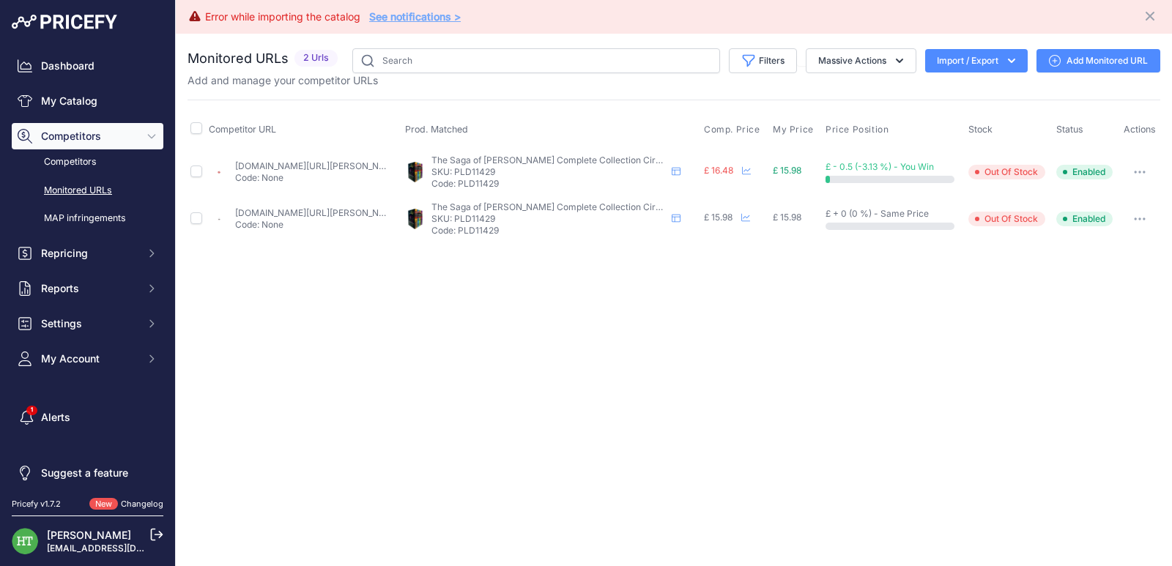
click at [1141, 174] on button "button" at bounding box center [1139, 172] width 29 height 21
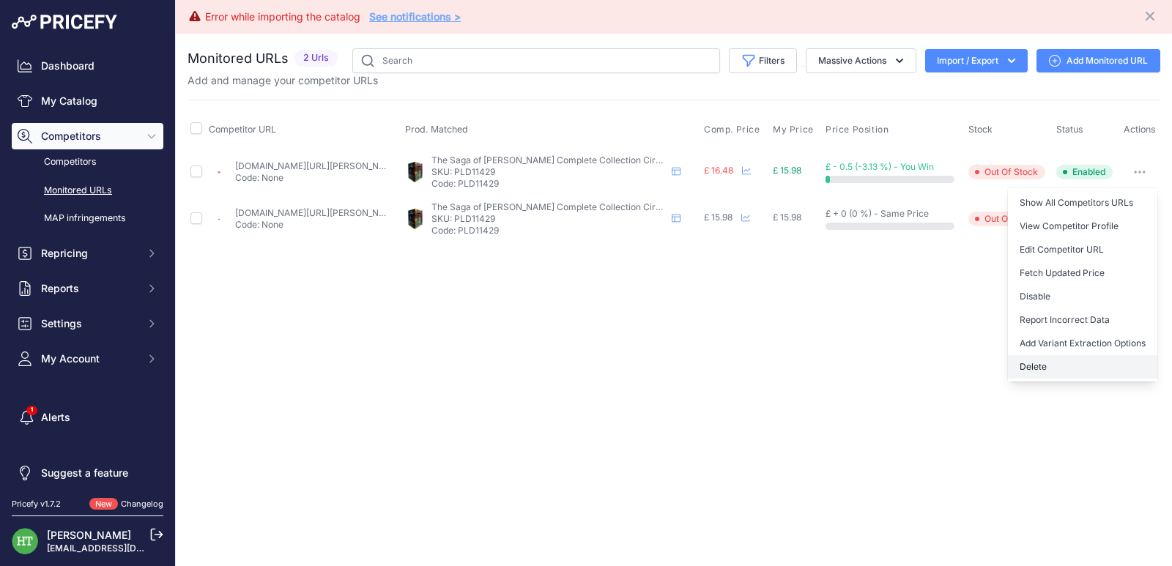
click at [1047, 365] on button "Delete" at bounding box center [1081, 366] width 149 height 23
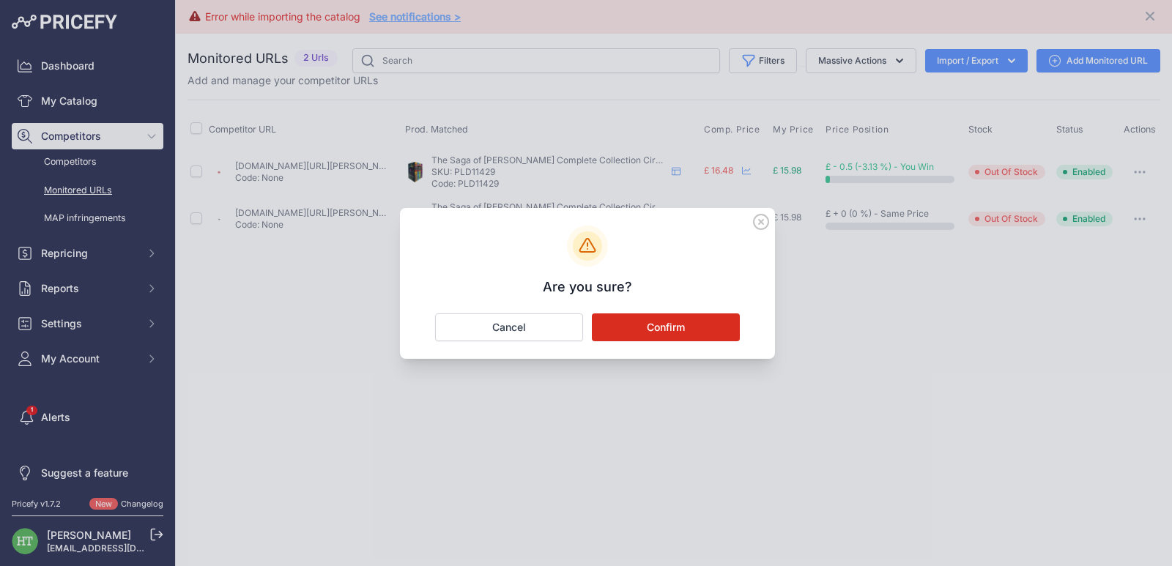
click at [729, 323] on button "Confirm" at bounding box center [666, 327] width 148 height 28
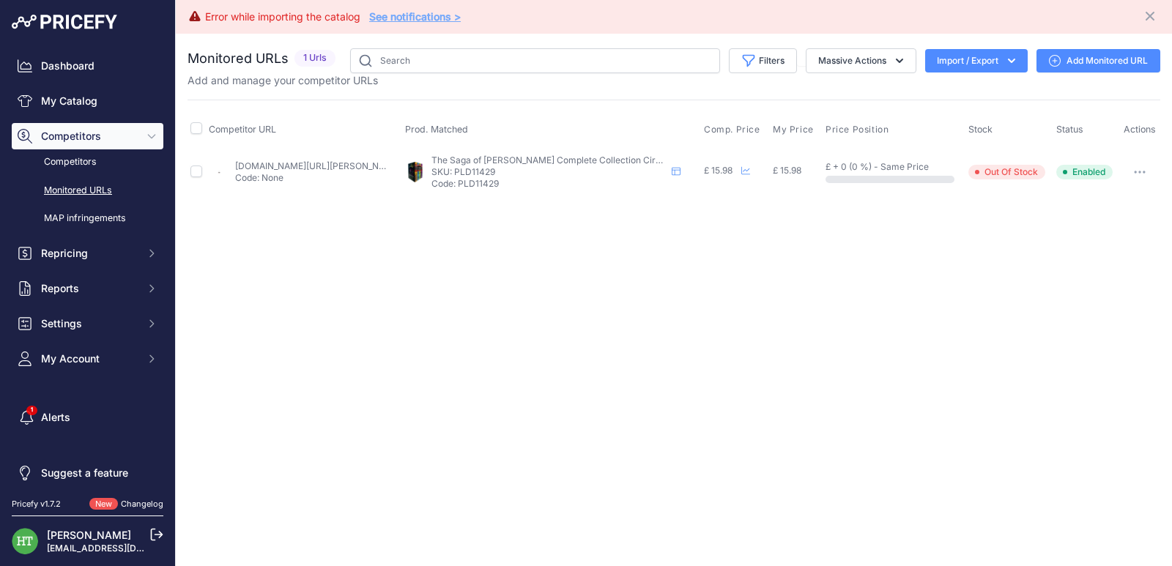
click at [1140, 170] on button "button" at bounding box center [1139, 172] width 29 height 21
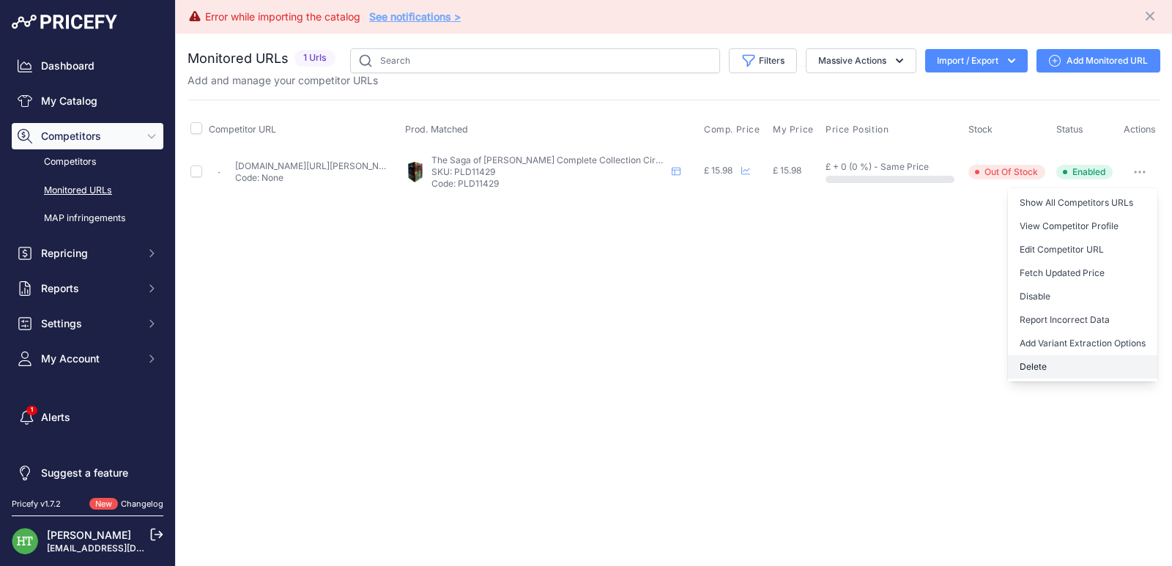
click at [1050, 364] on button "Delete" at bounding box center [1081, 366] width 149 height 23
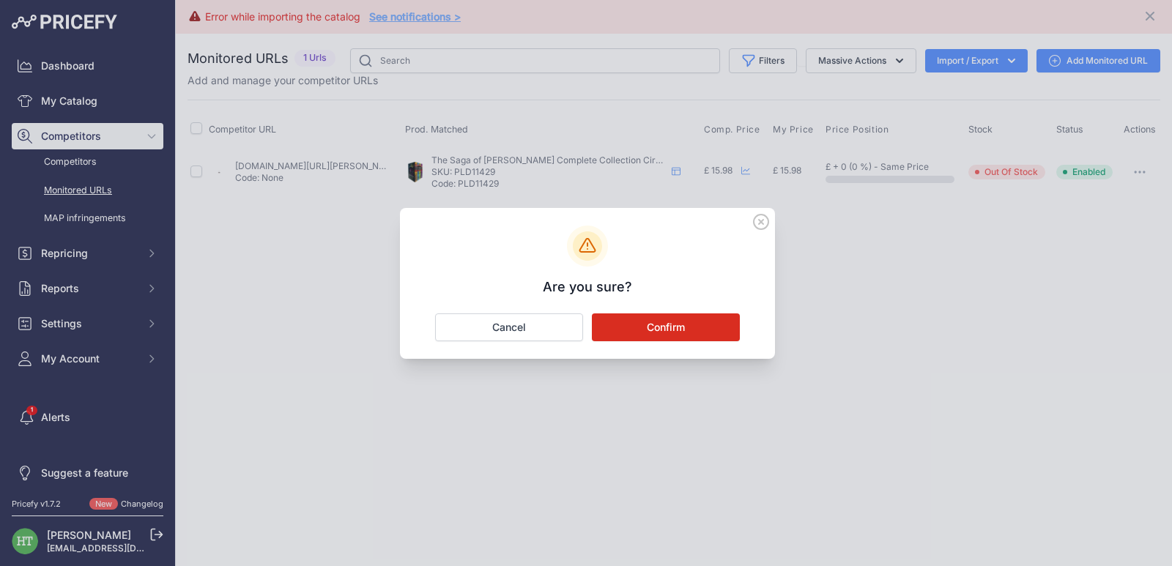
click at [660, 331] on button "Confirm" at bounding box center [666, 327] width 148 height 28
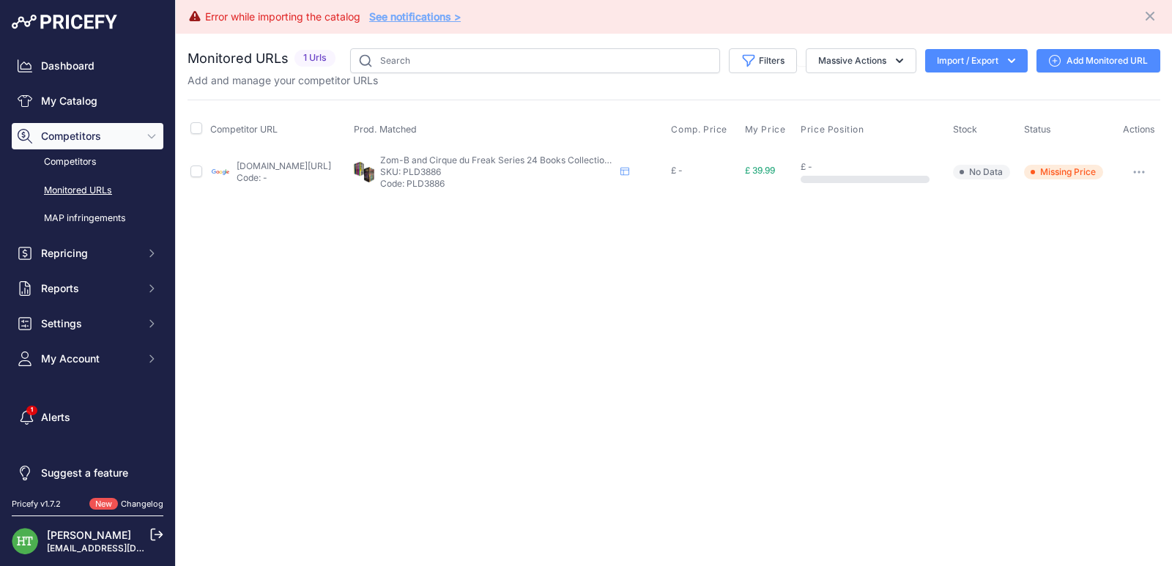
click at [1136, 176] on button "button" at bounding box center [1138, 172] width 29 height 21
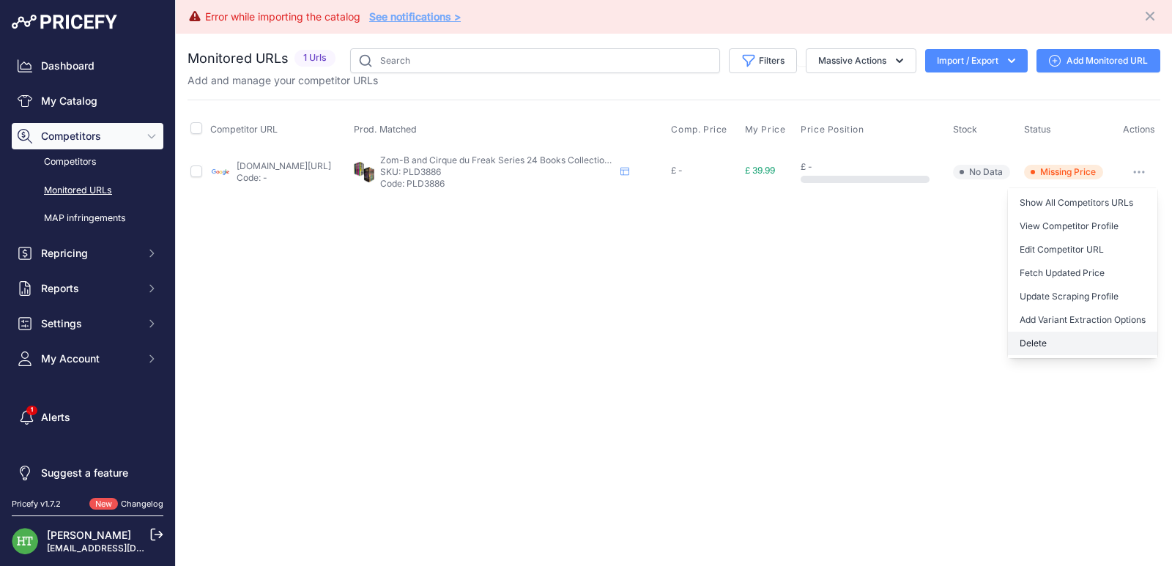
click at [1048, 343] on button "Delete" at bounding box center [1081, 343] width 149 height 23
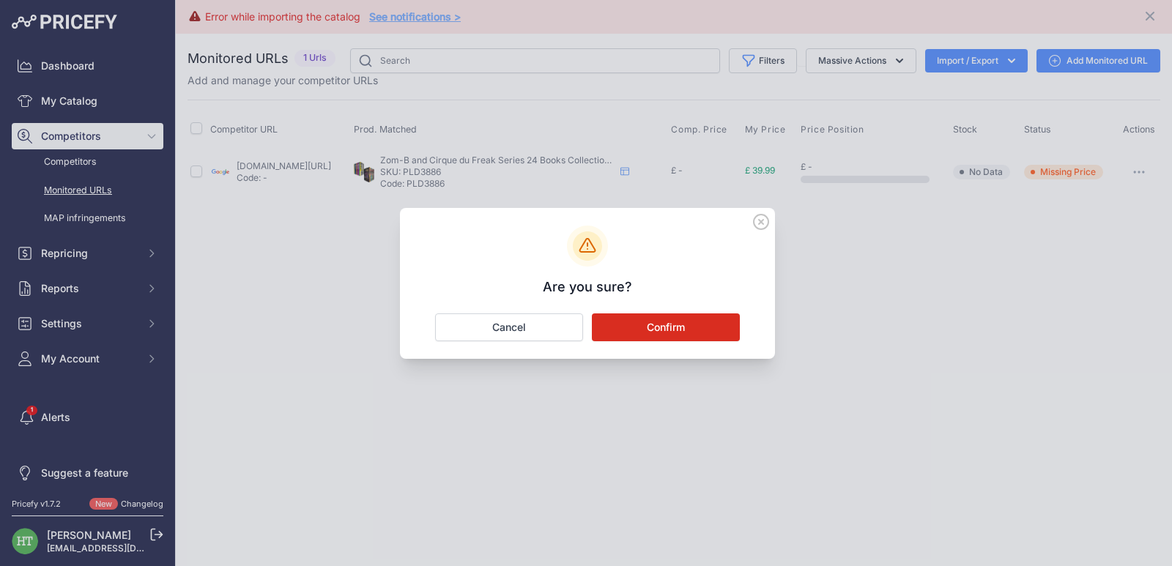
click at [713, 321] on button "Confirm" at bounding box center [666, 327] width 148 height 28
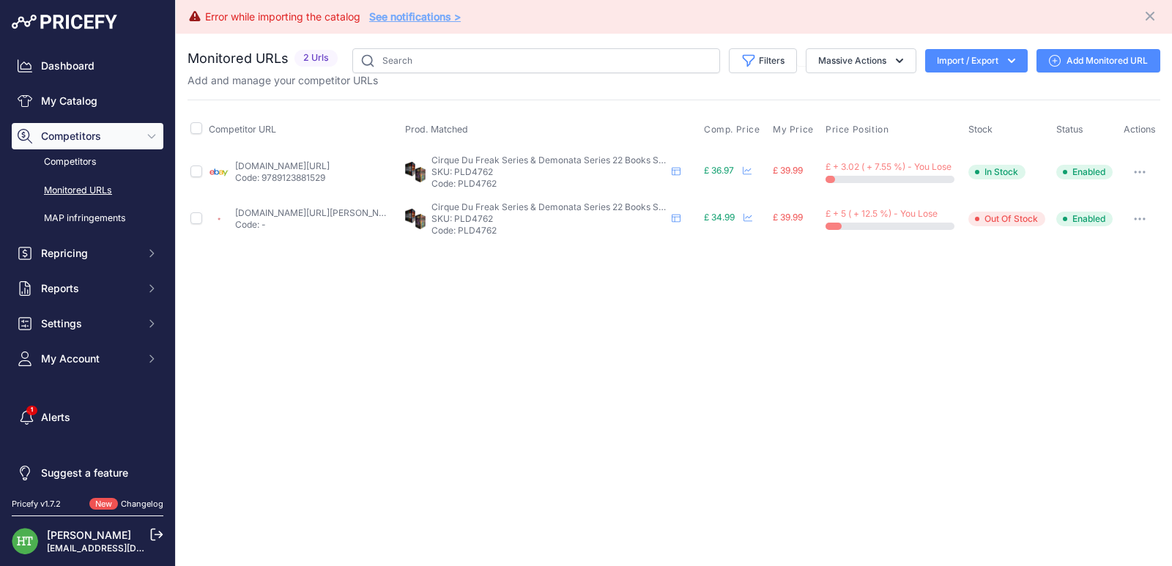
click at [1135, 173] on icon "button" at bounding box center [1135, 171] width 1 height 1
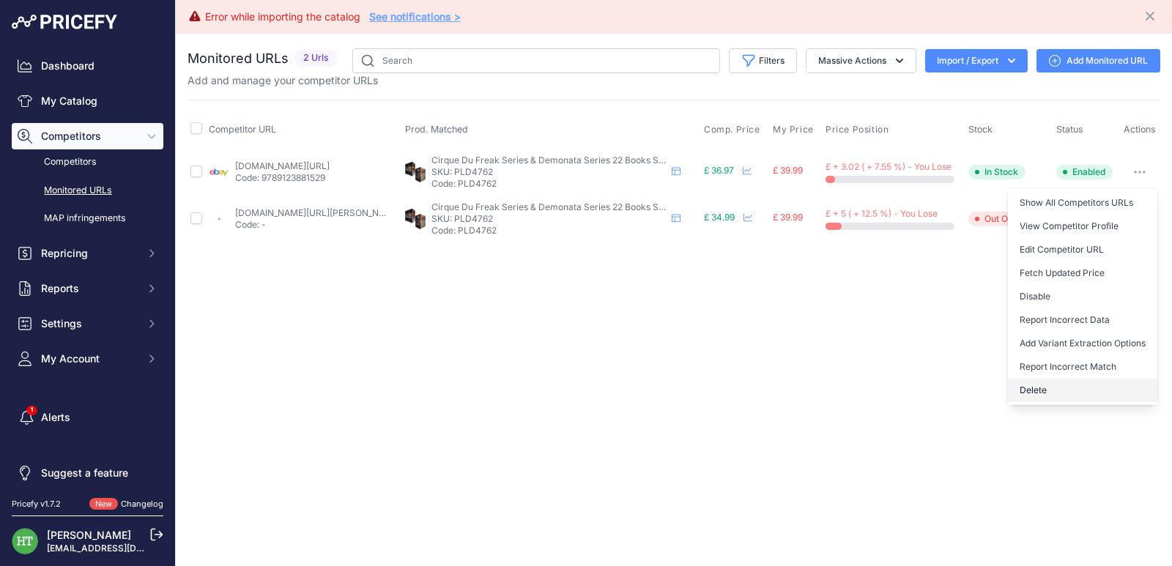
drag, startPoint x: 1030, startPoint y: 390, endPoint x: 1023, endPoint y: 388, distance: 7.6
click at [1031, 390] on button "Delete" at bounding box center [1081, 390] width 149 height 23
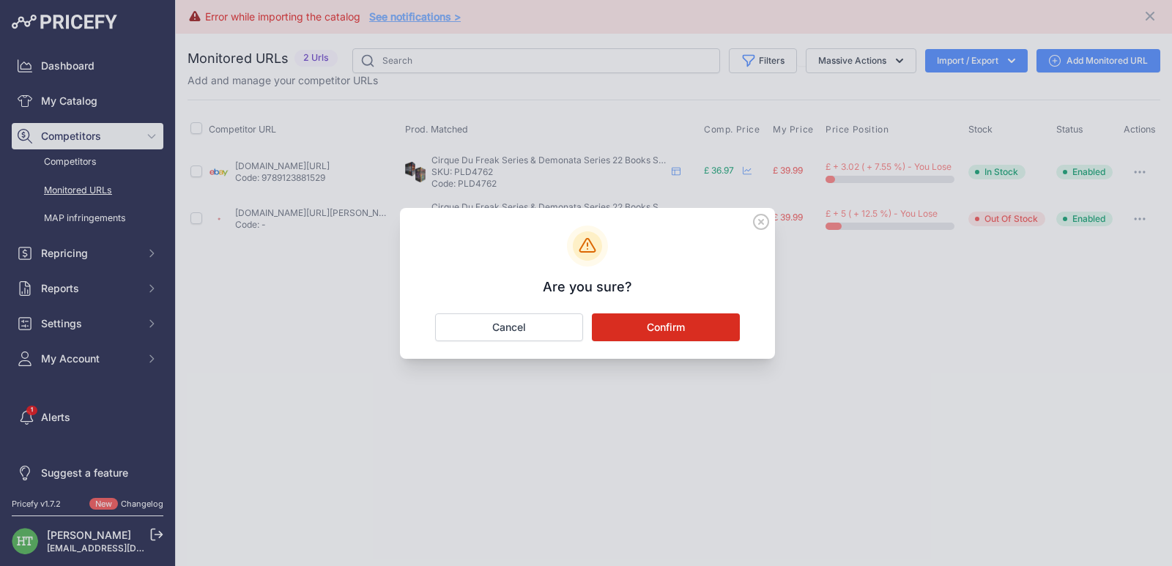
click at [716, 320] on button "Confirm" at bounding box center [666, 327] width 148 height 28
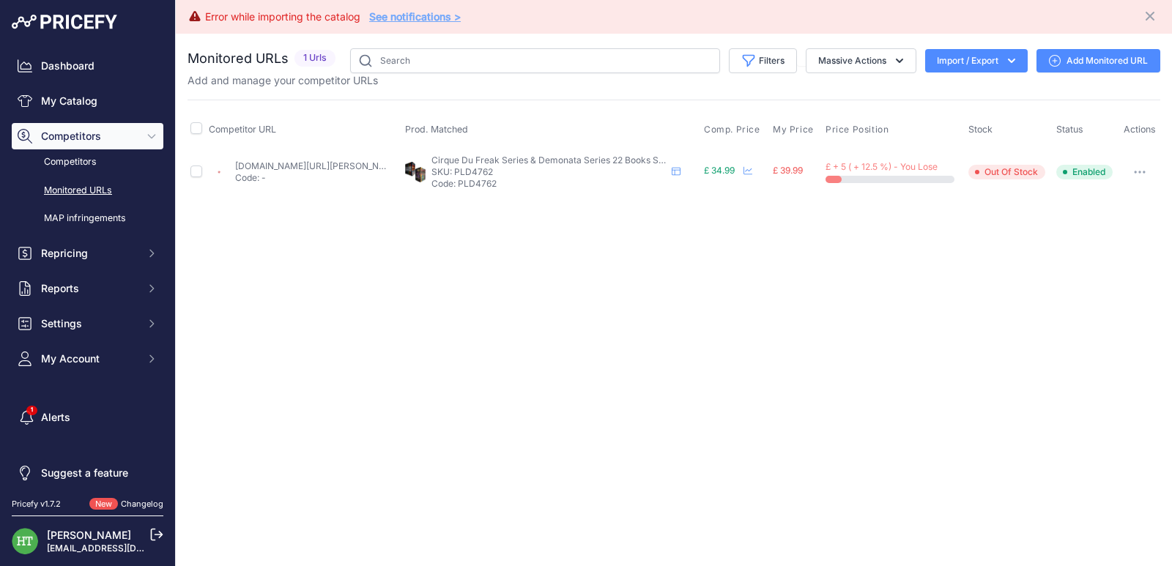
click at [1145, 175] on button "button" at bounding box center [1139, 172] width 29 height 21
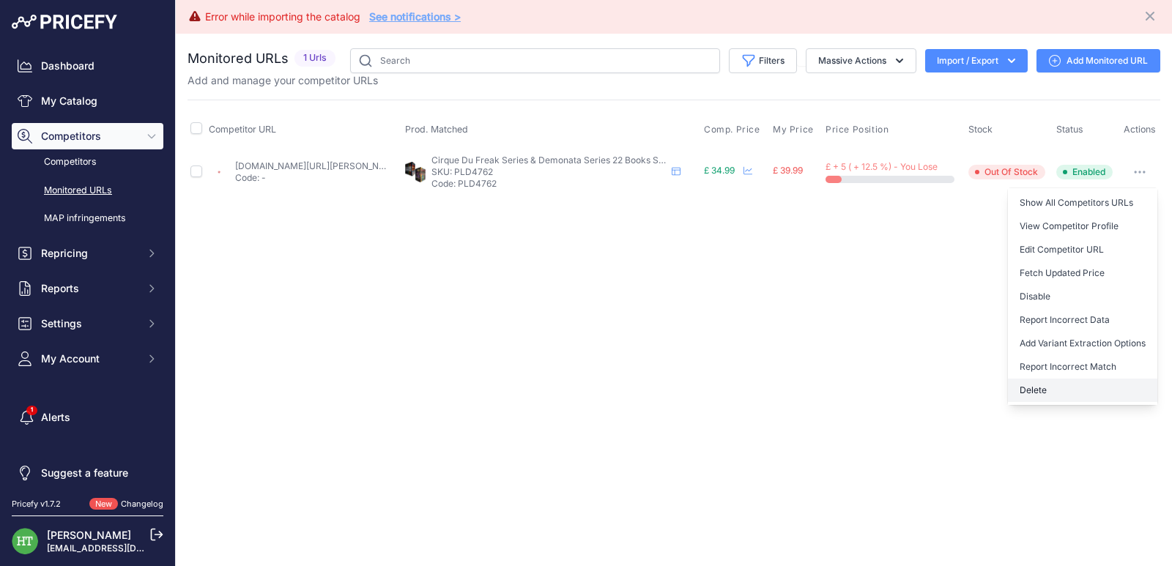
click at [1035, 393] on button "Delete" at bounding box center [1081, 390] width 149 height 23
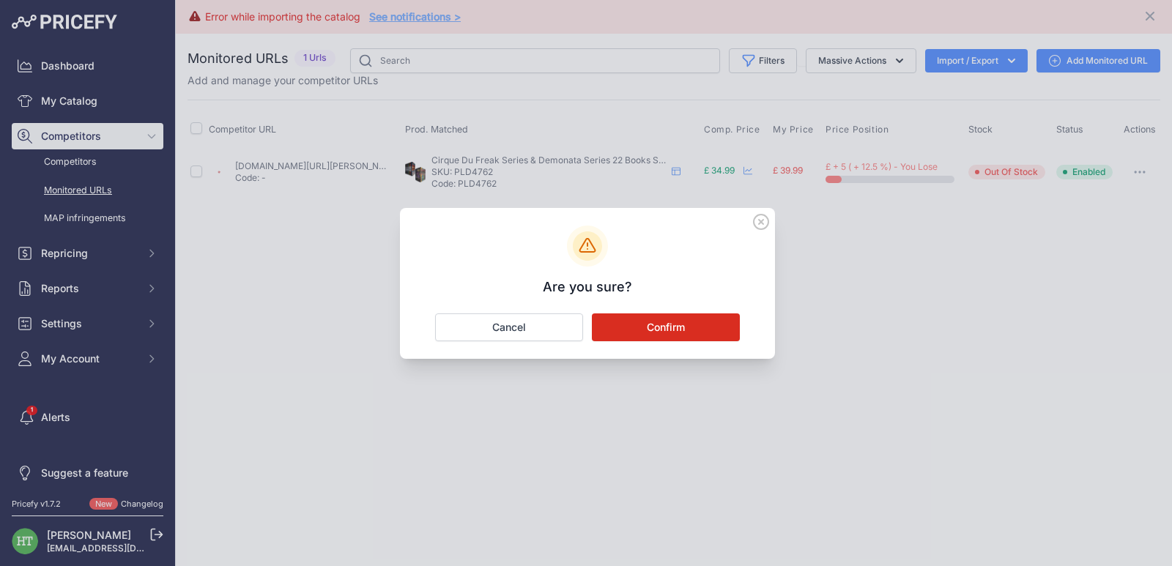
click at [681, 332] on button "Confirm" at bounding box center [666, 327] width 148 height 28
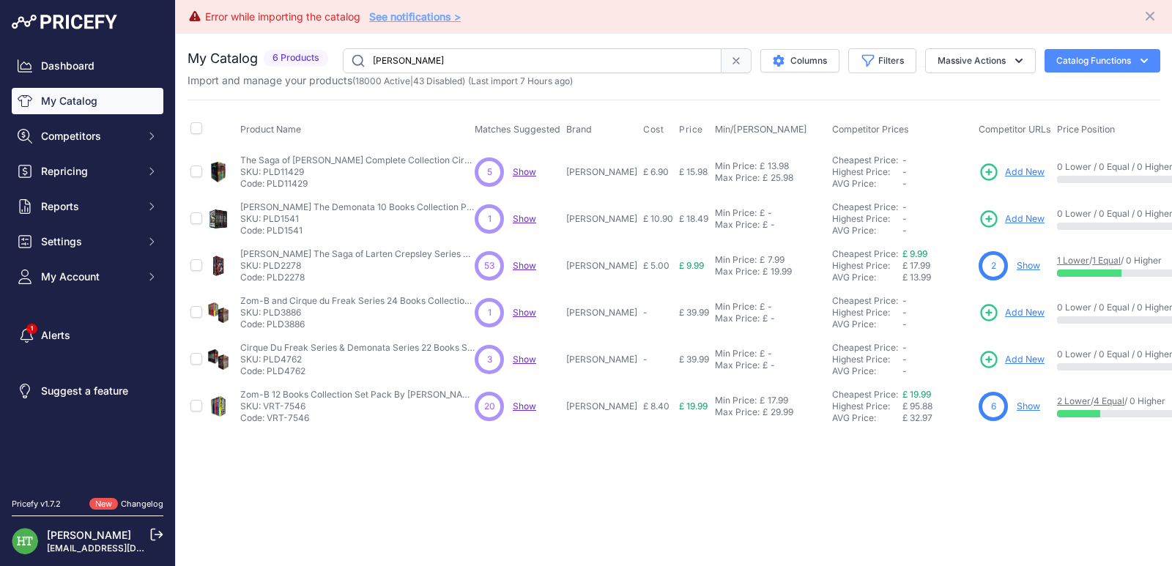
click at [444, 53] on input "[PERSON_NAME]" at bounding box center [532, 60] width 379 height 25
paste input "[PERSON_NAME]"
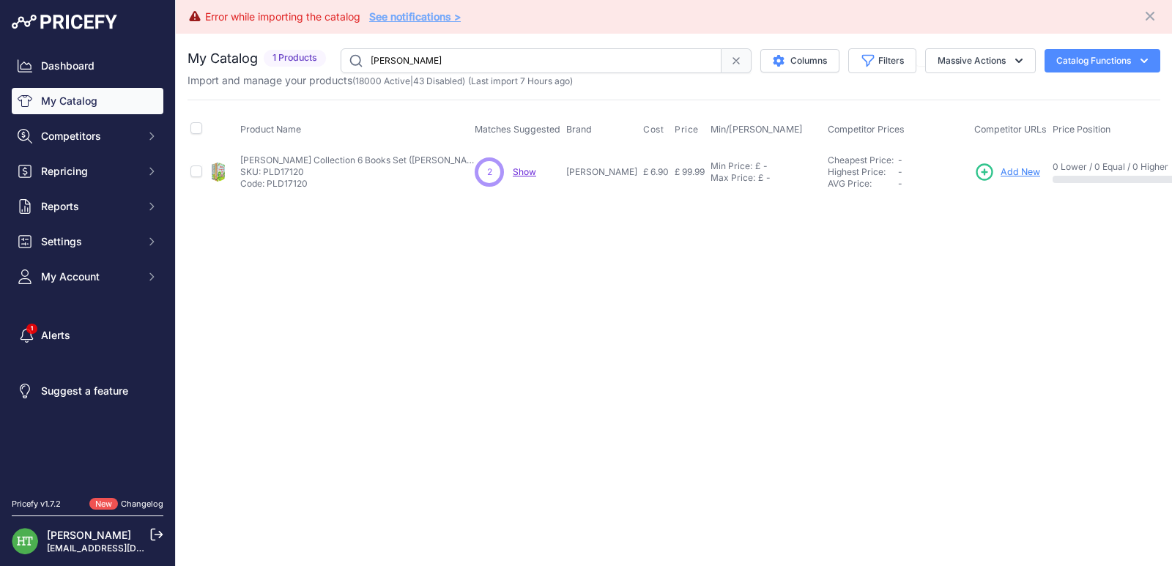
click at [422, 58] on input "[PERSON_NAME]" at bounding box center [530, 60] width 381 height 25
click at [421, 58] on input "[PERSON_NAME]" at bounding box center [530, 60] width 381 height 25
paste input "Magic Torch"
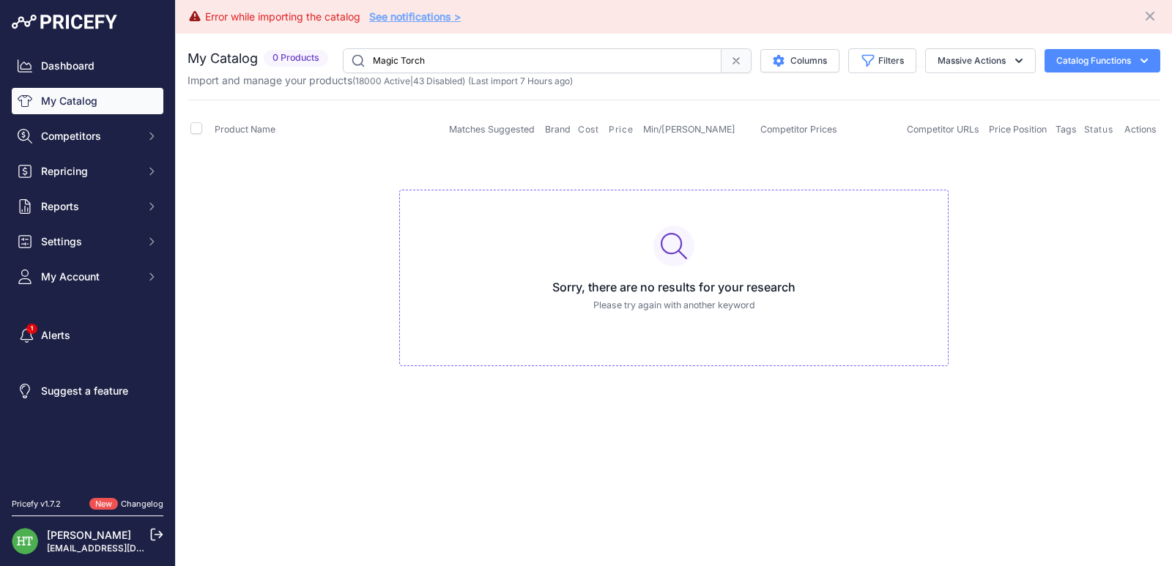
click at [530, 56] on input "Magic Torch" at bounding box center [532, 60] width 379 height 25
paste input "Women’s Murder Club"
type input "Women’s Murder Club"
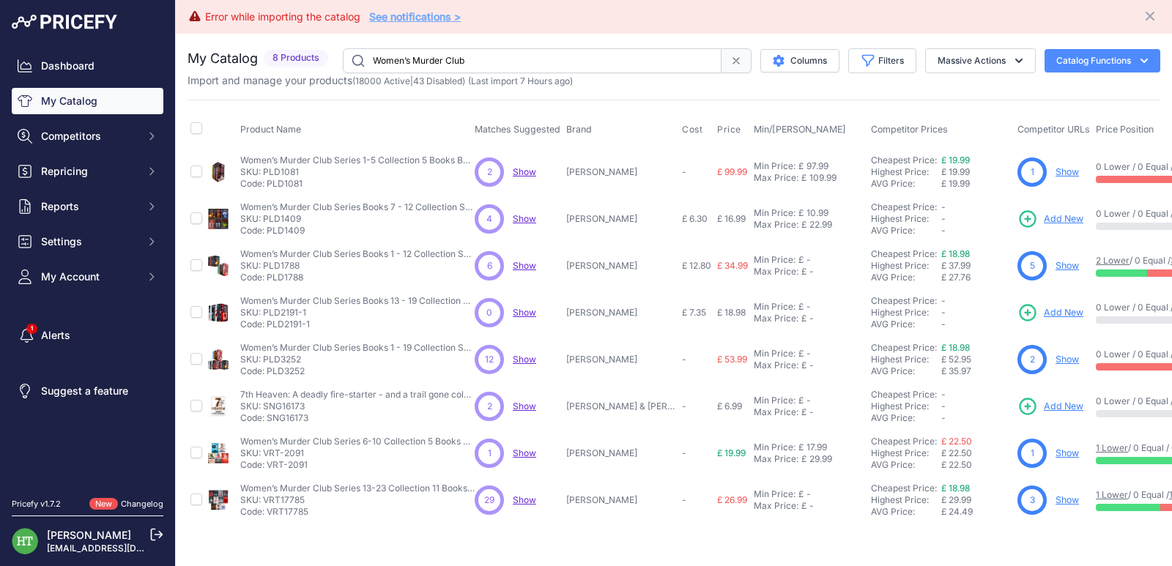
click at [1071, 264] on link "Show" at bounding box center [1066, 265] width 23 height 11
click at [1070, 360] on link "Show" at bounding box center [1066, 359] width 23 height 11
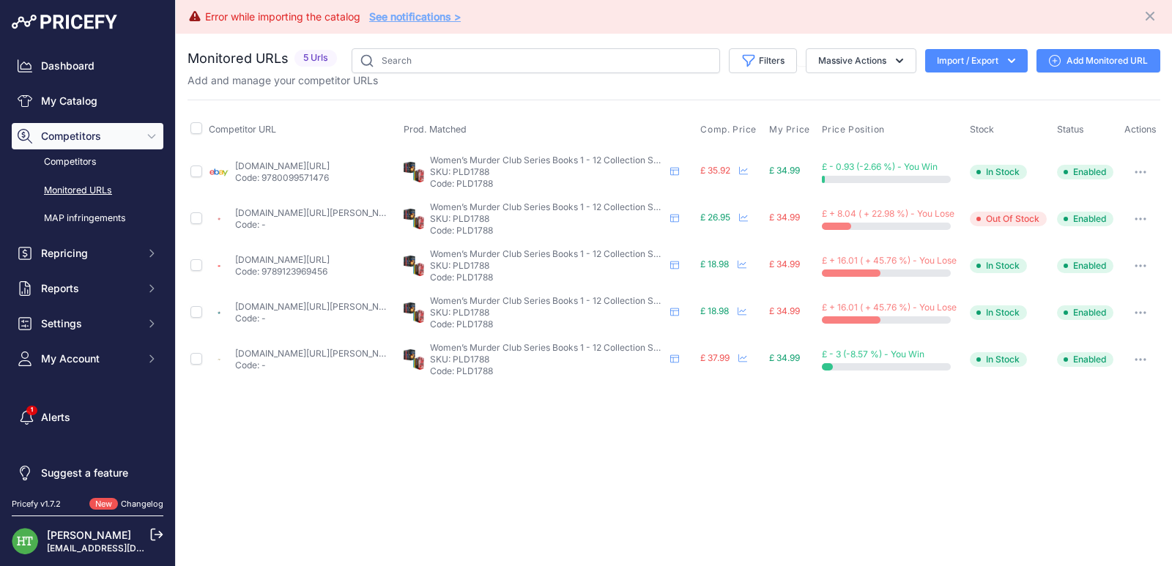
click at [1140, 168] on button "button" at bounding box center [1139, 172] width 29 height 21
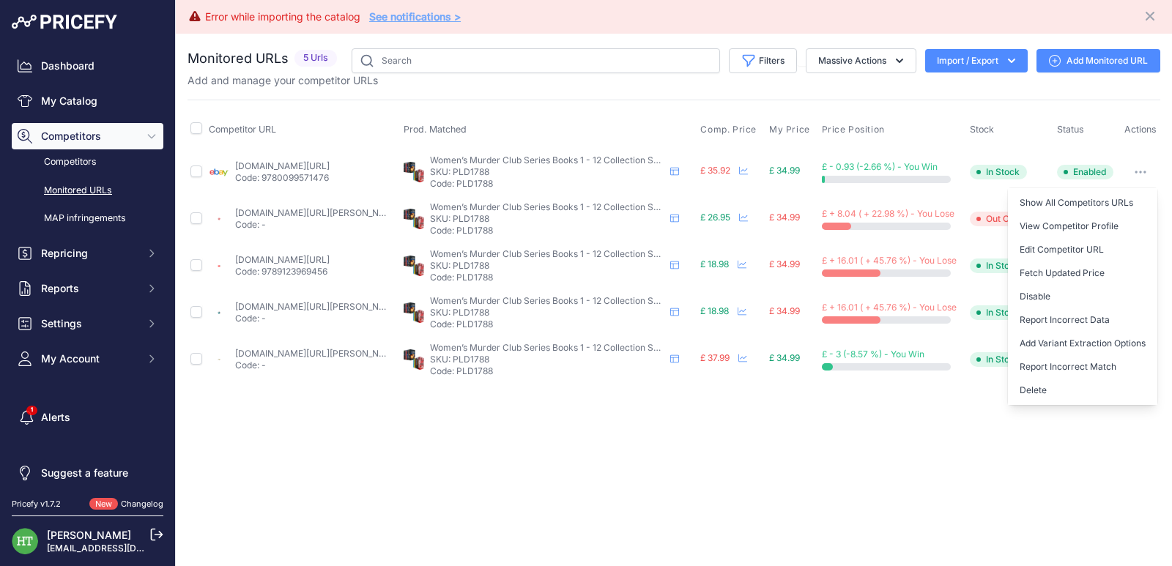
click at [1040, 388] on button "Delete" at bounding box center [1081, 390] width 149 height 23
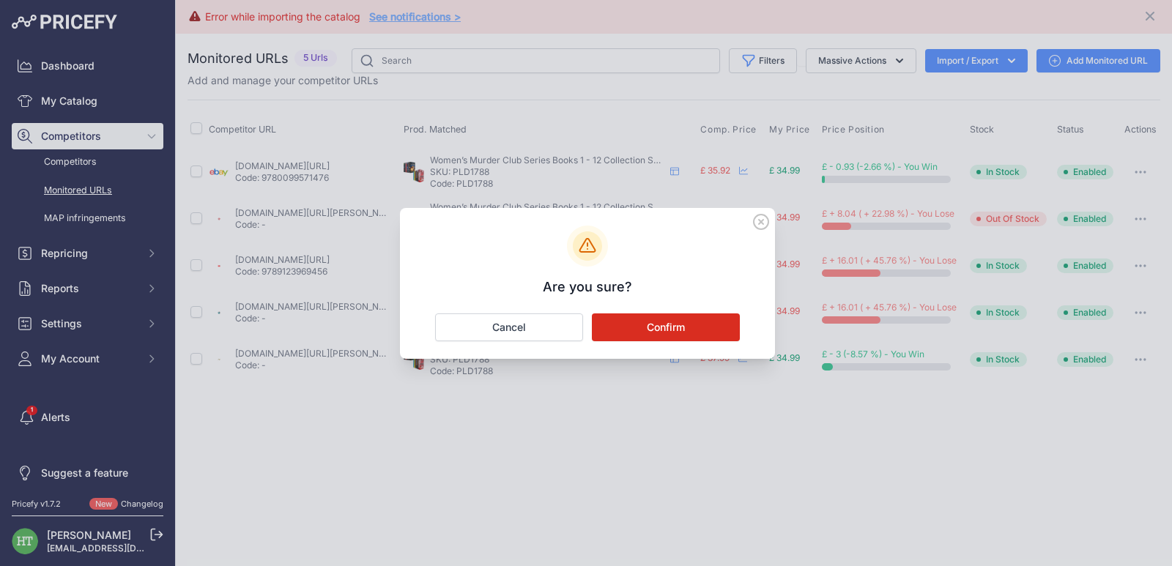
click at [707, 338] on button "Confirm" at bounding box center [666, 327] width 148 height 28
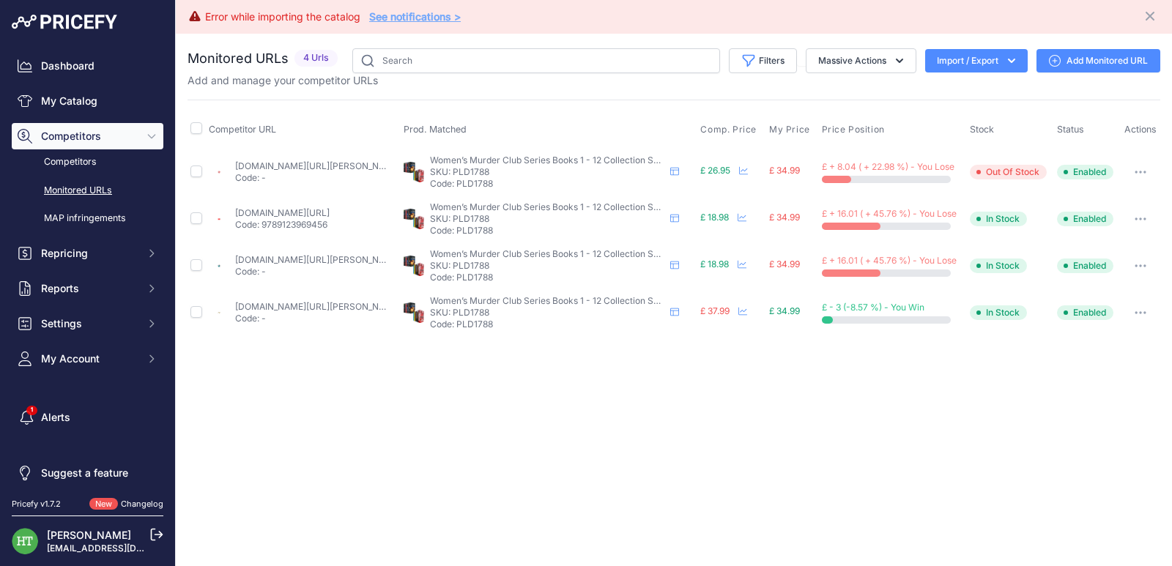
click at [1139, 169] on button "button" at bounding box center [1139, 172] width 29 height 21
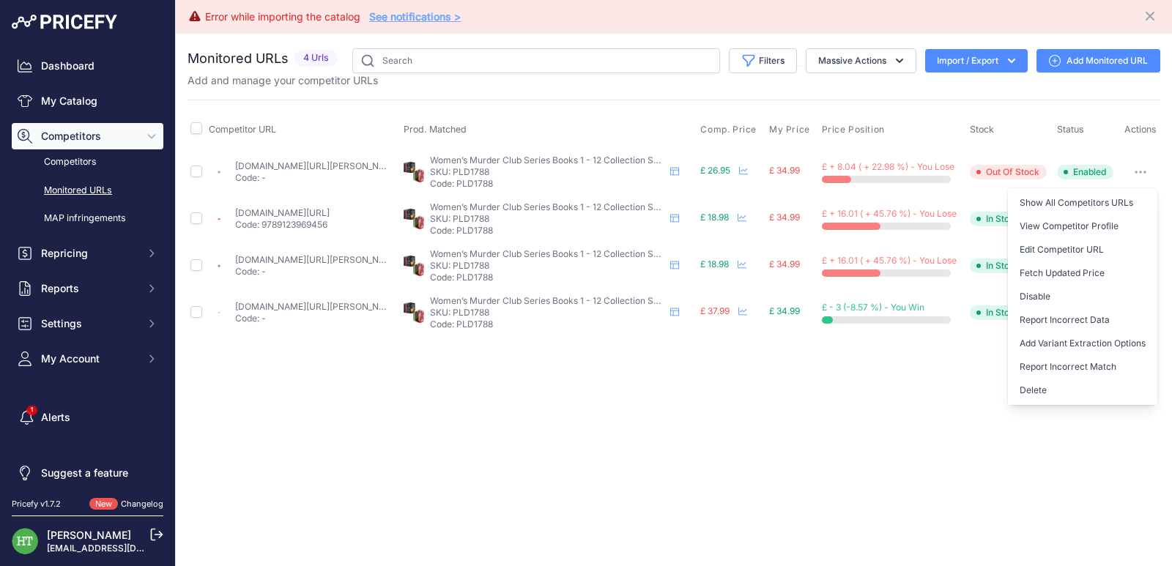
click at [1048, 390] on button "Delete" at bounding box center [1081, 390] width 149 height 23
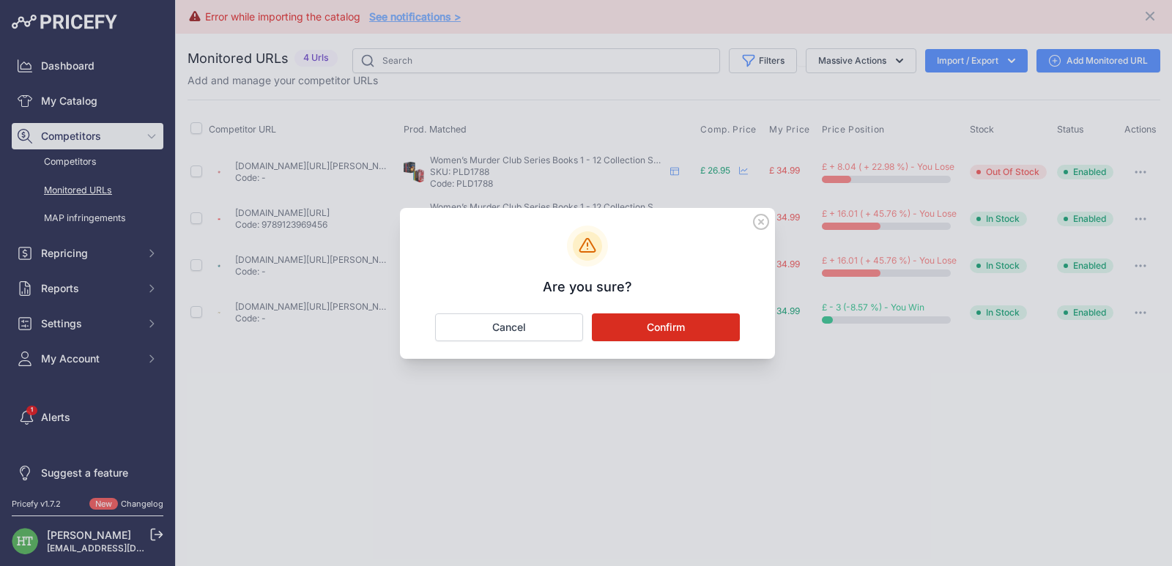
click at [674, 319] on button "Confirm" at bounding box center [666, 327] width 148 height 28
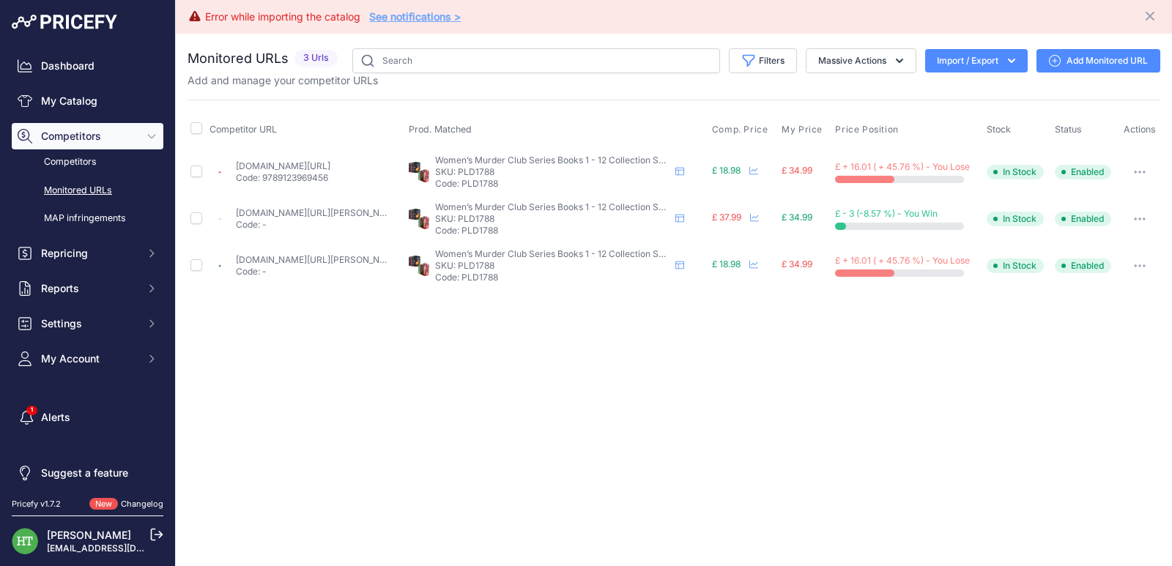
click at [1136, 175] on button "button" at bounding box center [1139, 172] width 29 height 21
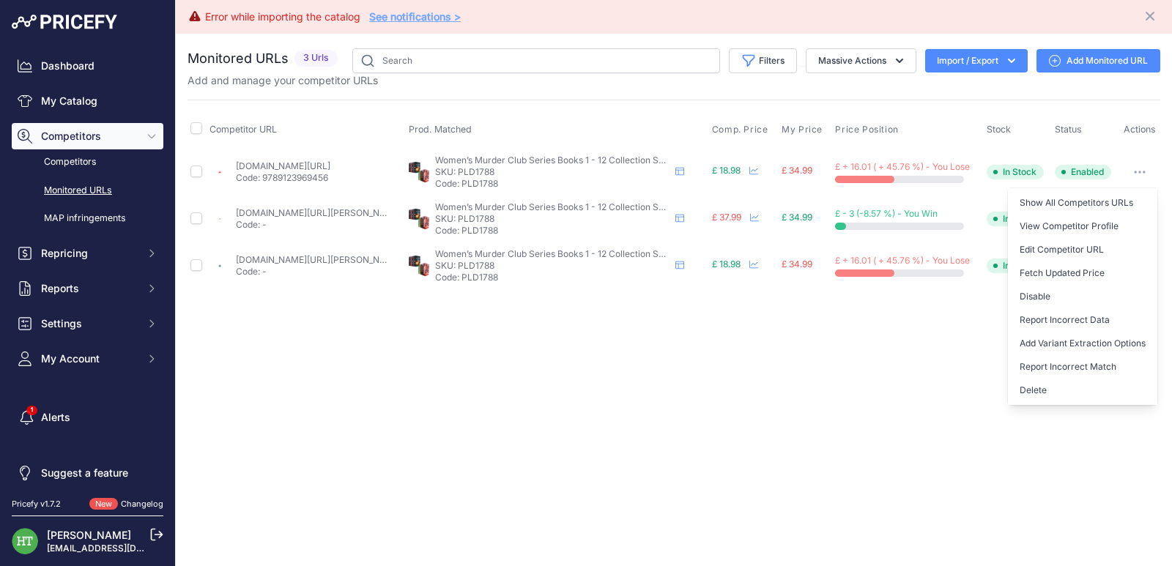
click at [1053, 387] on button "Delete" at bounding box center [1081, 390] width 149 height 23
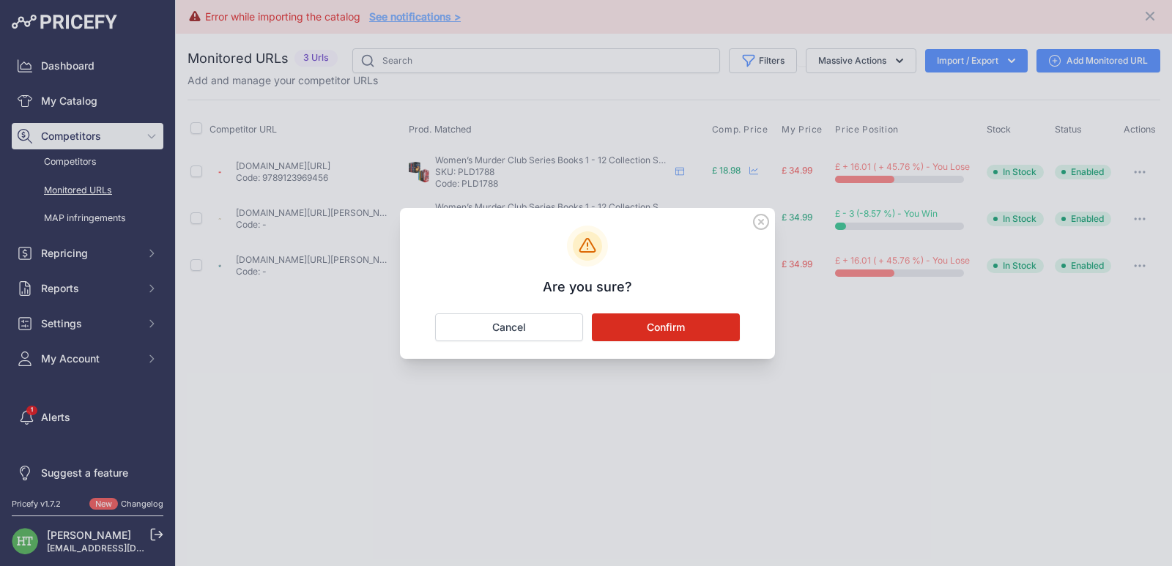
drag, startPoint x: 693, startPoint y: 324, endPoint x: 690, endPoint y: 332, distance: 7.6
click at [692, 324] on button "Confirm" at bounding box center [666, 327] width 148 height 28
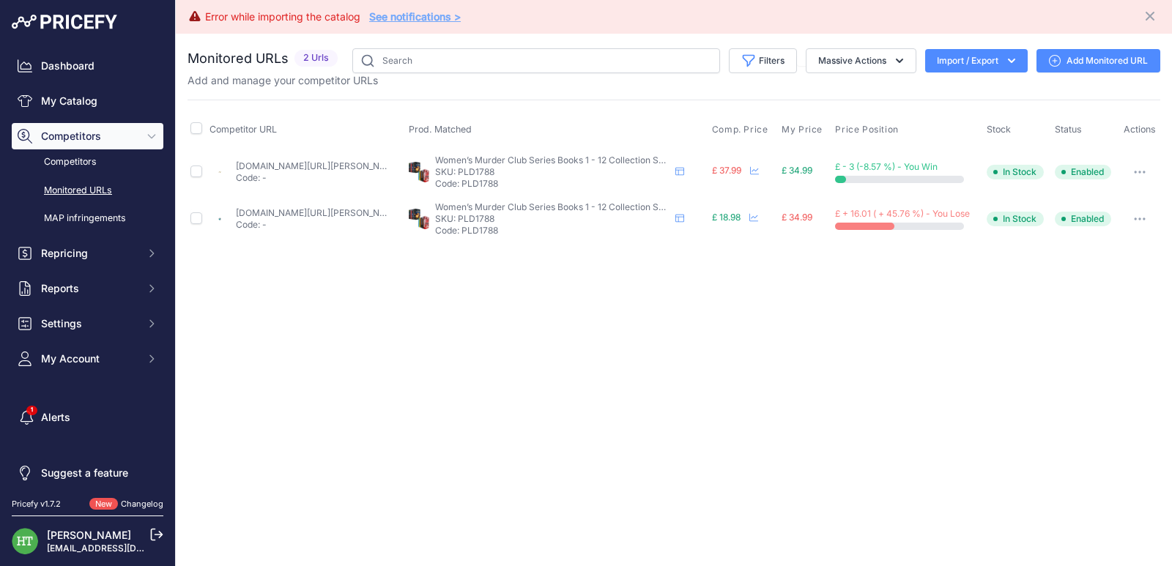
click at [1149, 168] on button "button" at bounding box center [1139, 172] width 29 height 21
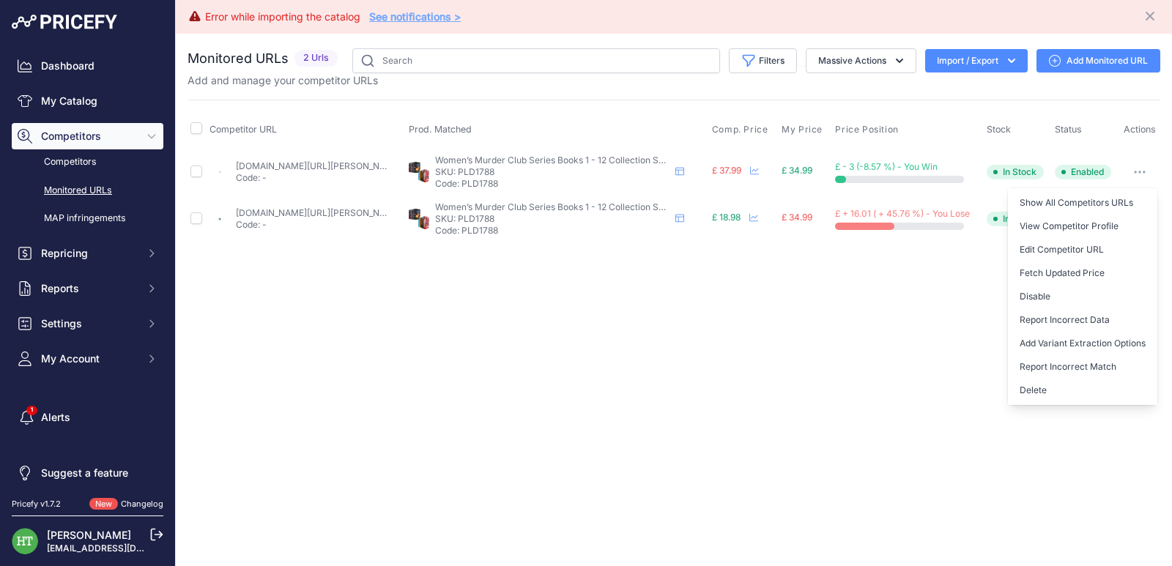
click at [1052, 387] on button "Delete" at bounding box center [1081, 390] width 149 height 23
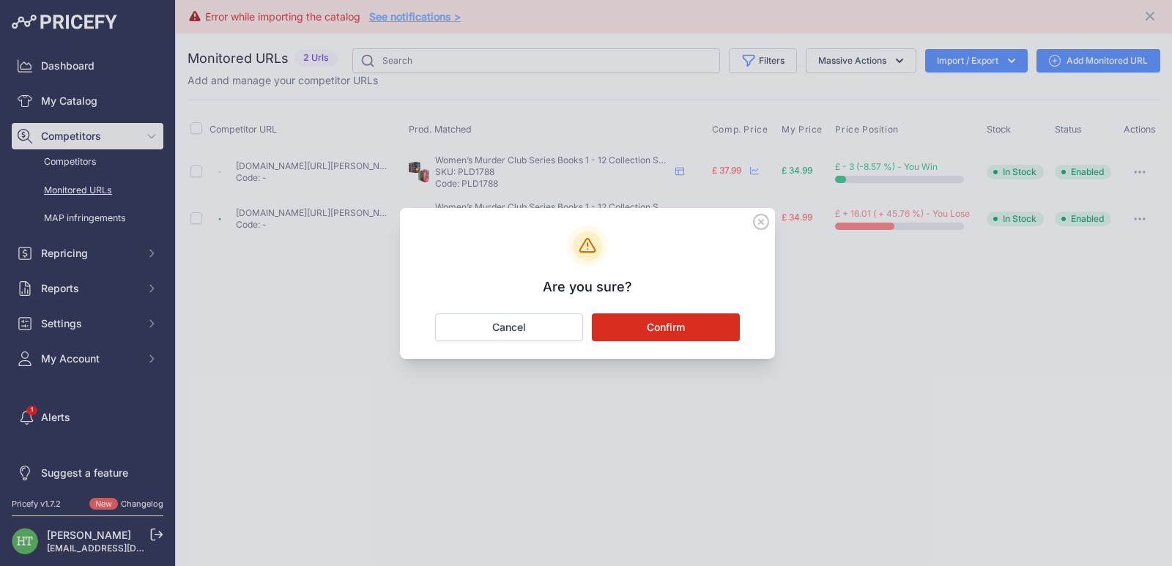
click at [679, 328] on button "Confirm" at bounding box center [666, 327] width 148 height 28
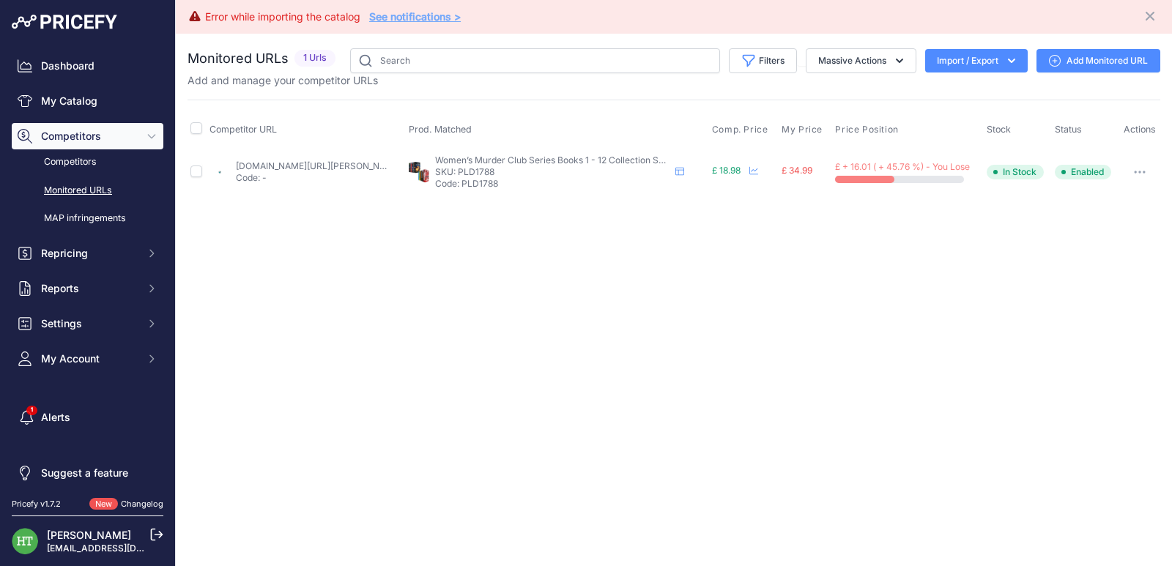
click at [1151, 173] on button "button" at bounding box center [1139, 172] width 29 height 21
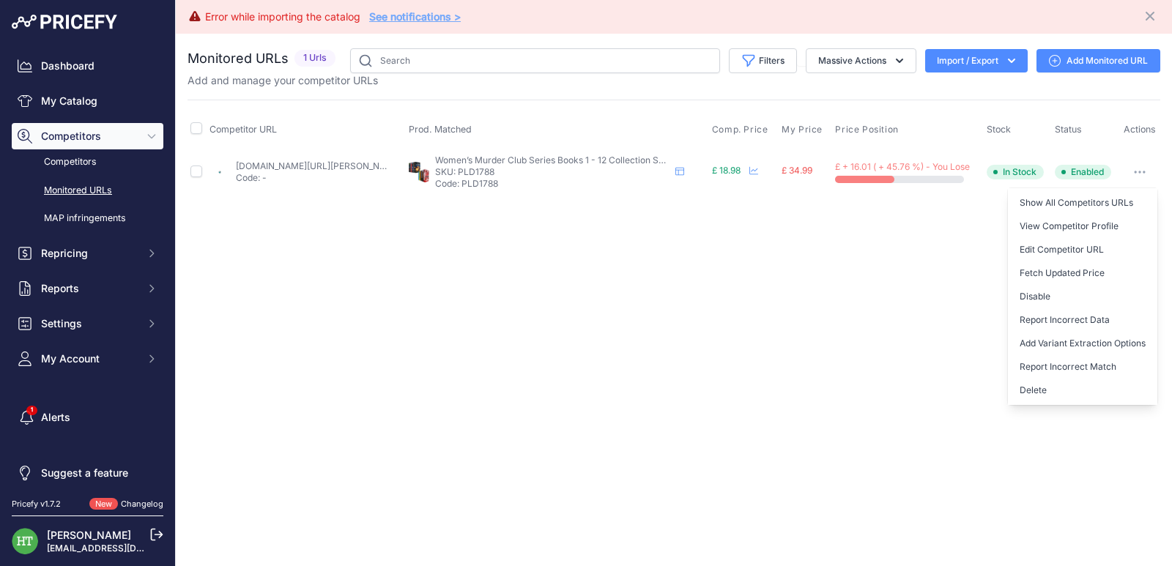
click at [1069, 395] on button "Delete" at bounding box center [1081, 390] width 149 height 23
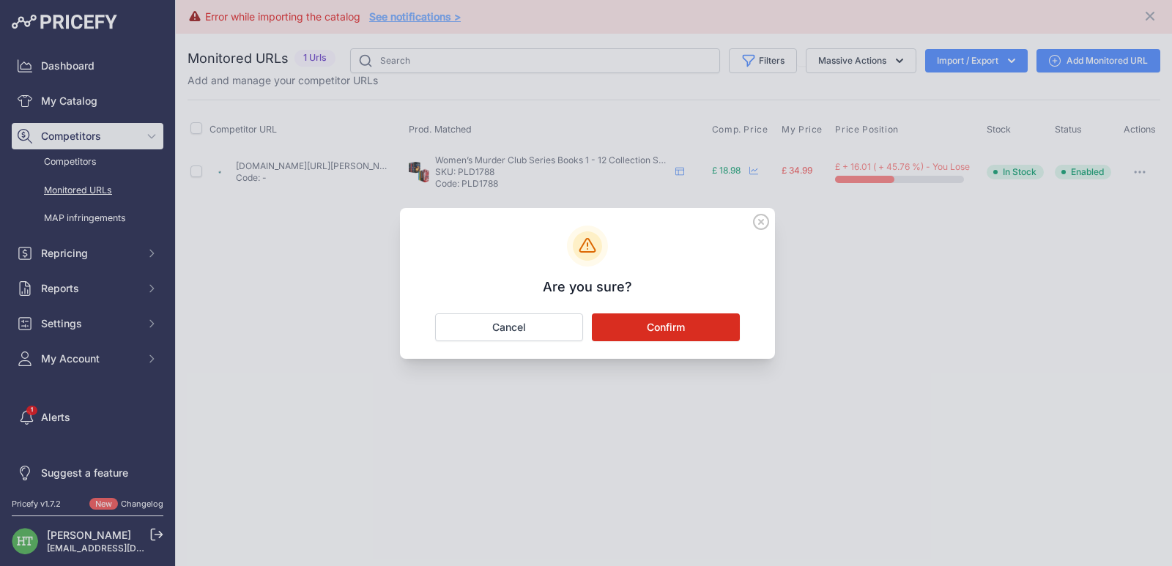
click at [693, 328] on button "Confirm" at bounding box center [666, 327] width 148 height 28
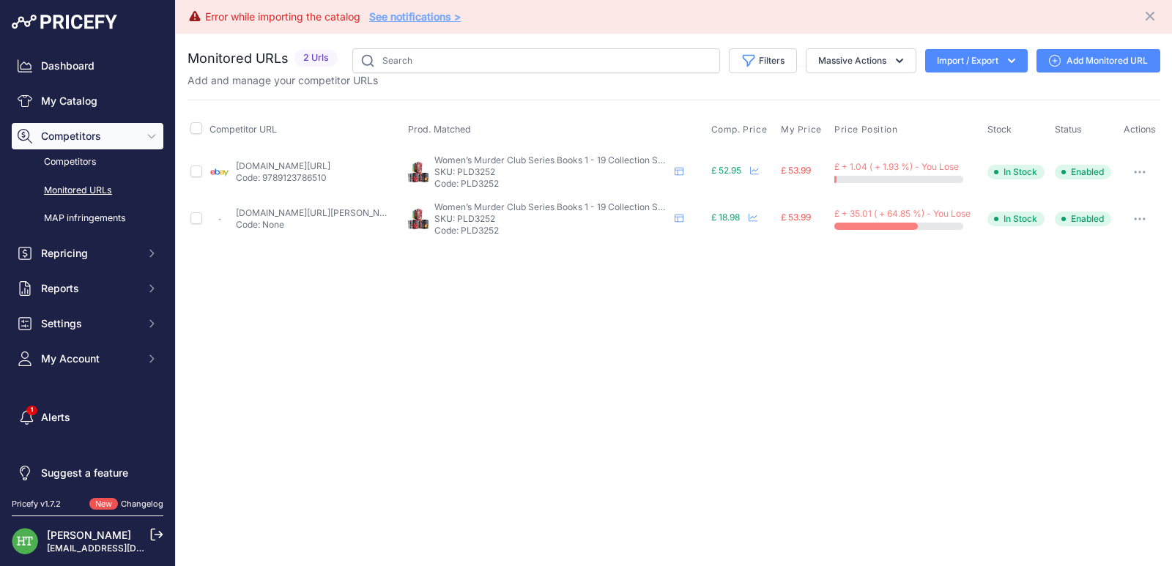
click at [1154, 166] on button "button" at bounding box center [1139, 172] width 29 height 21
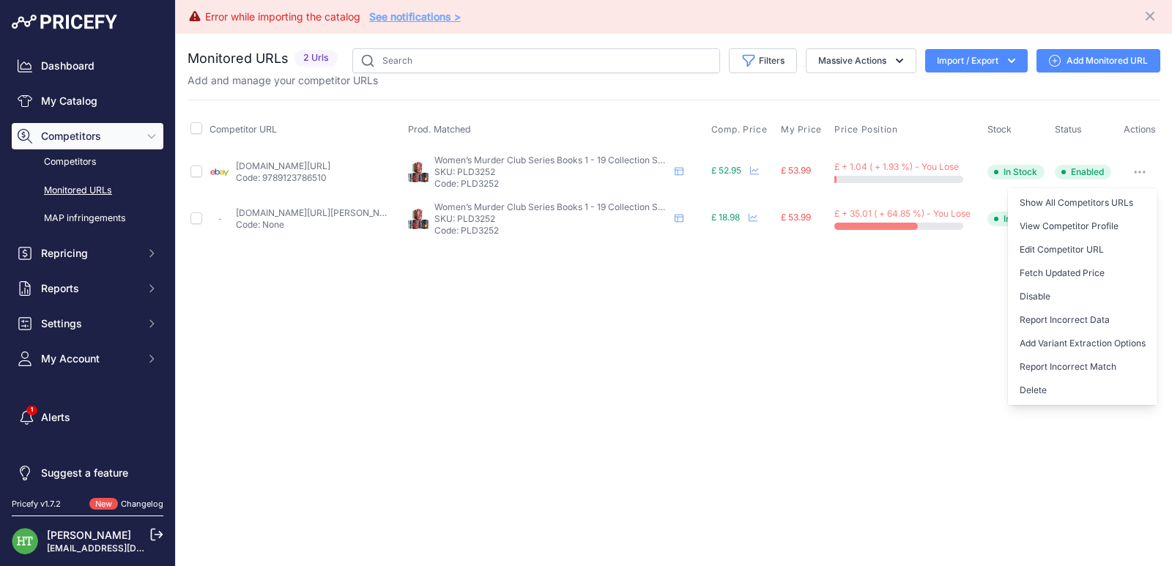
click at [1035, 392] on button "Delete" at bounding box center [1081, 390] width 149 height 23
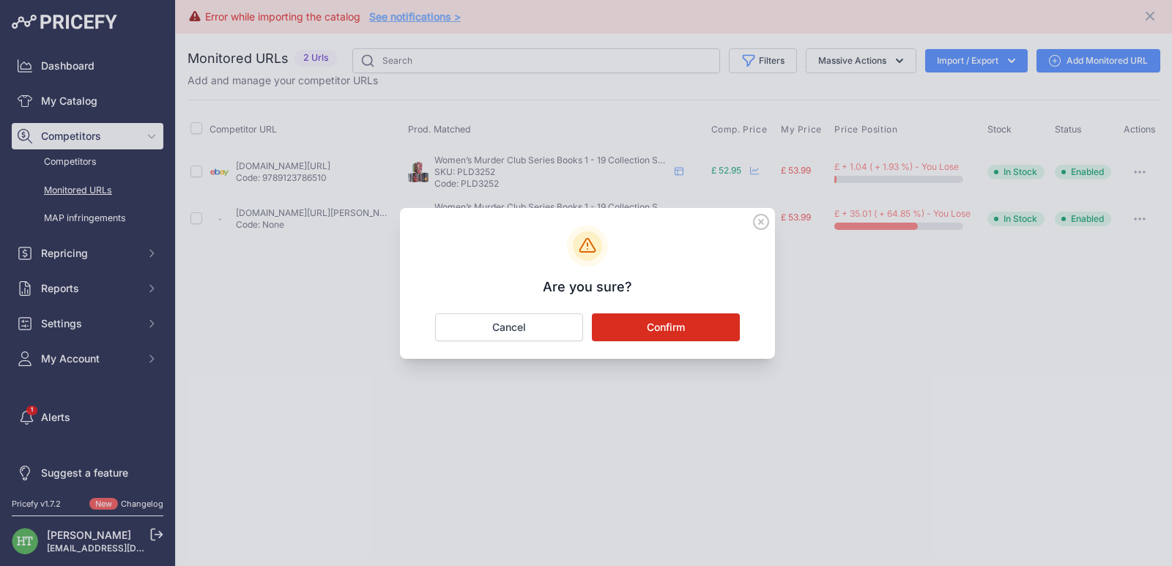
drag, startPoint x: 634, startPoint y: 324, endPoint x: 646, endPoint y: 379, distance: 55.4
click at [635, 324] on button "Confirm" at bounding box center [666, 327] width 148 height 28
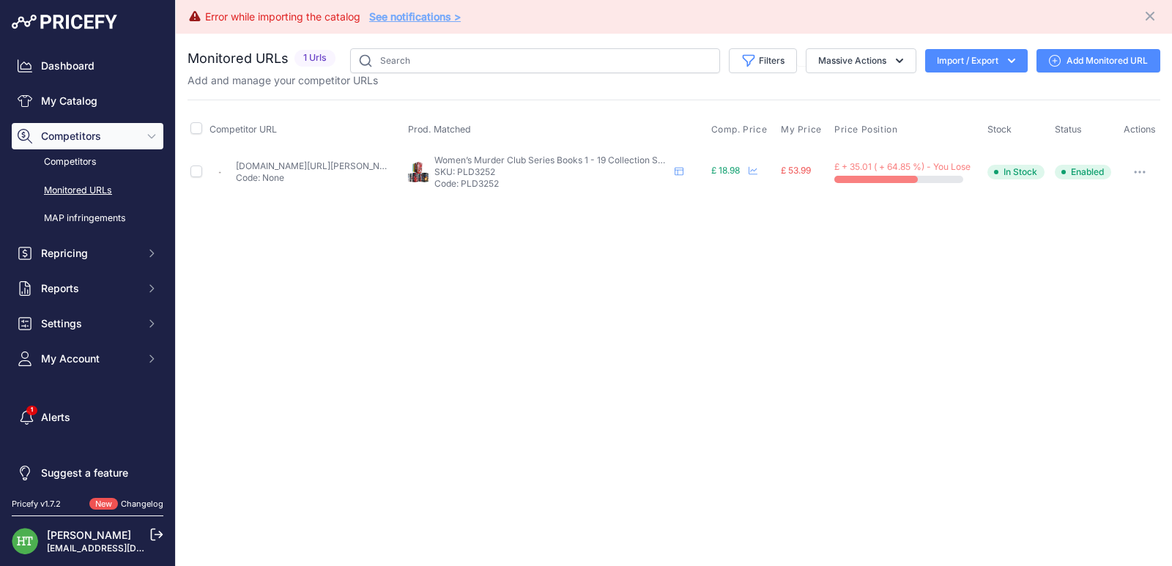
click at [1144, 171] on icon "button" at bounding box center [1143, 171] width 1 height 1
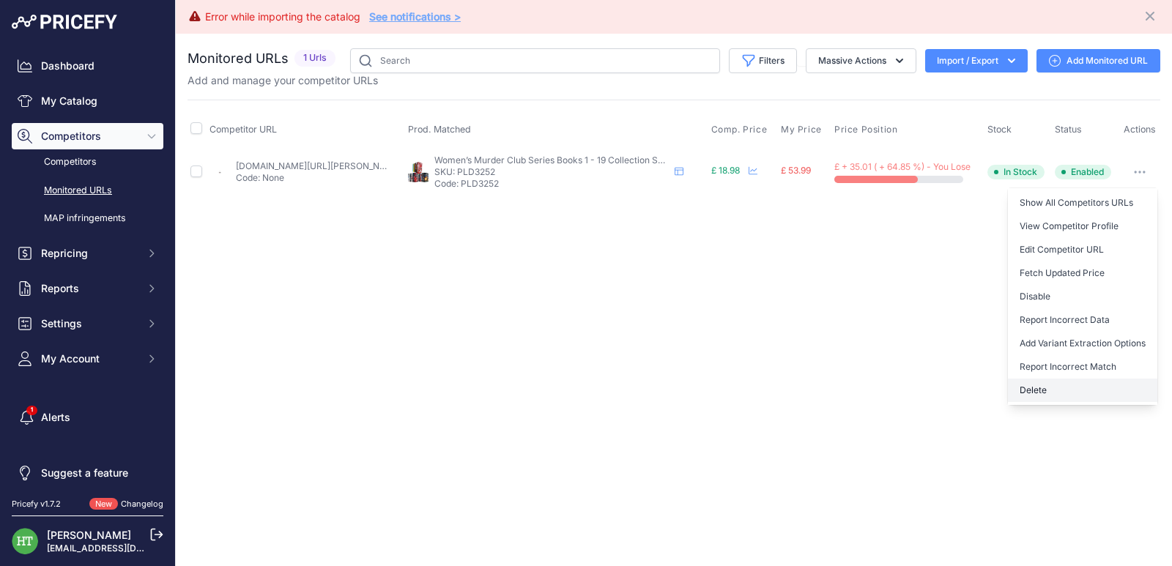
click at [1052, 387] on button "Delete" at bounding box center [1081, 390] width 149 height 23
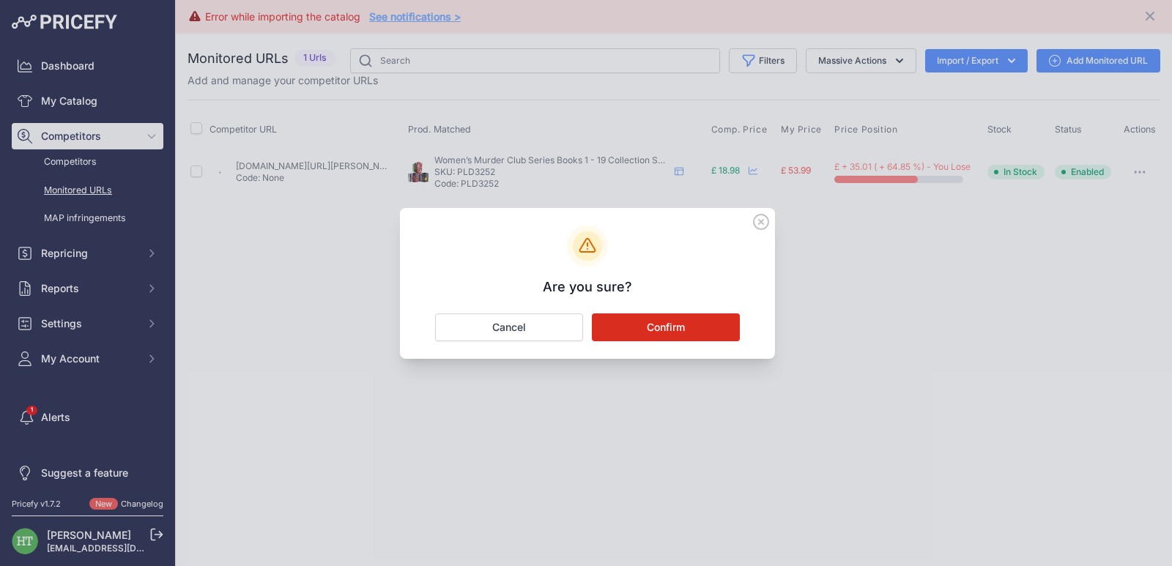
click at [680, 334] on button "Confirm" at bounding box center [666, 327] width 148 height 28
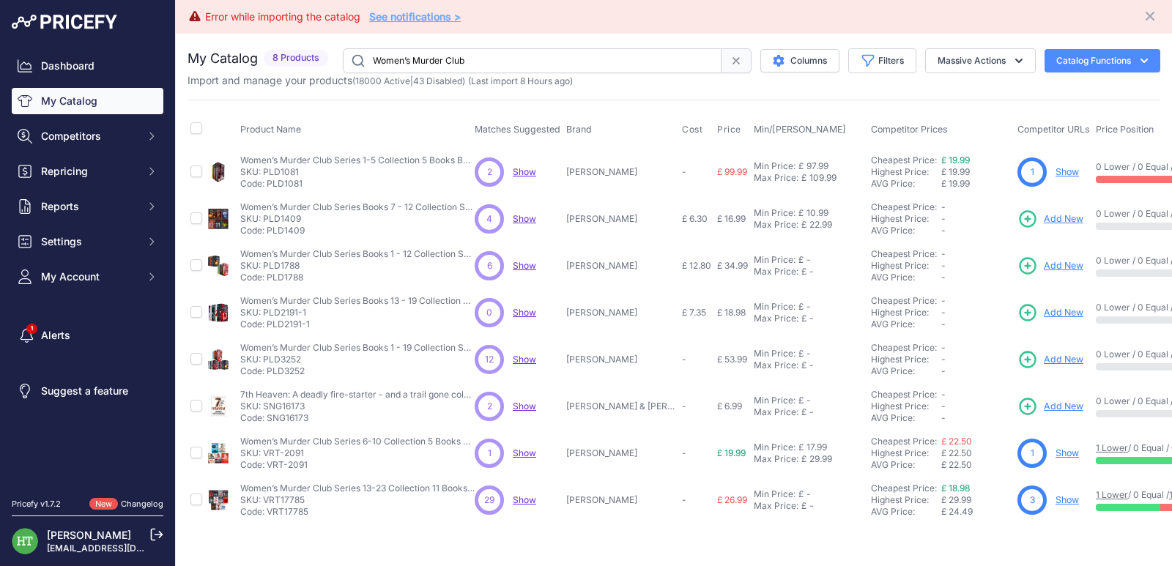
click at [1079, 173] on link "Show" at bounding box center [1066, 171] width 23 height 11
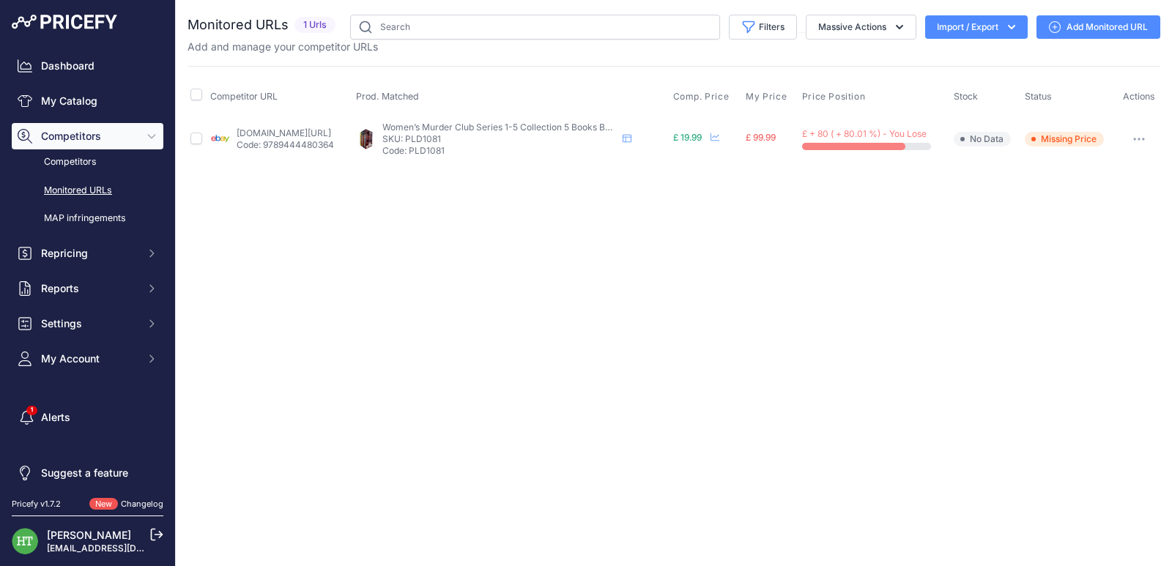
click at [1146, 142] on button "button" at bounding box center [1138, 139] width 29 height 21
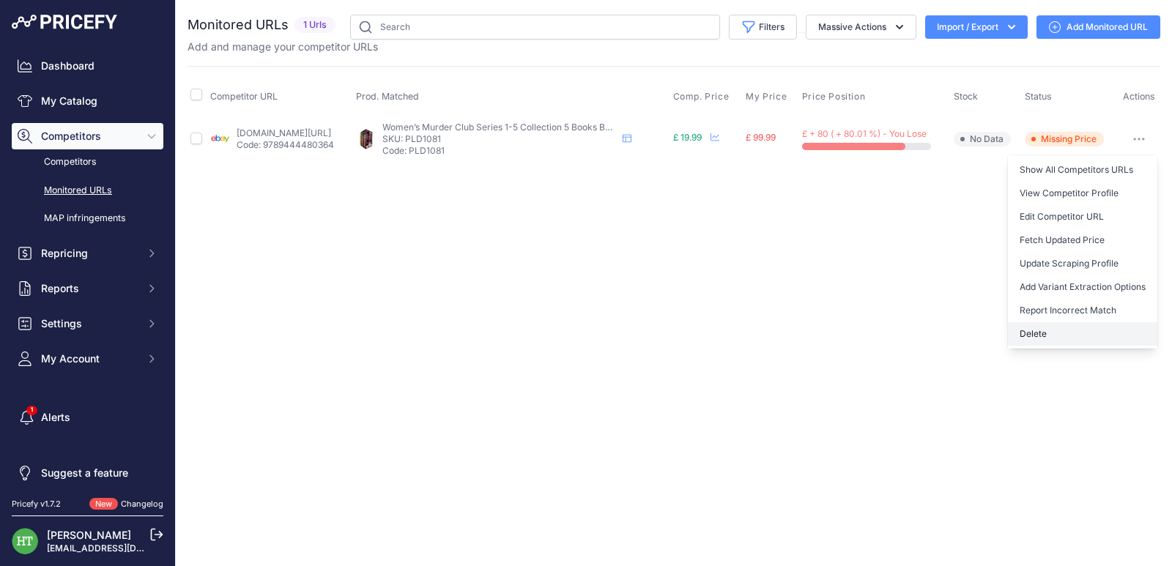
click at [1030, 332] on button "Delete" at bounding box center [1081, 333] width 149 height 23
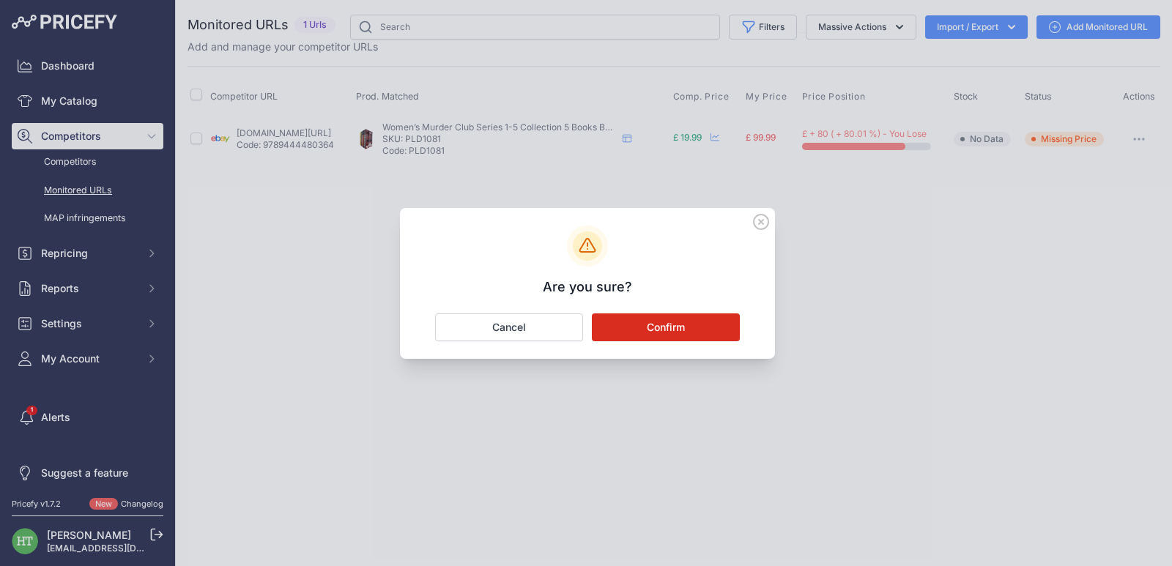
click at [683, 332] on button "Confirm" at bounding box center [666, 327] width 148 height 28
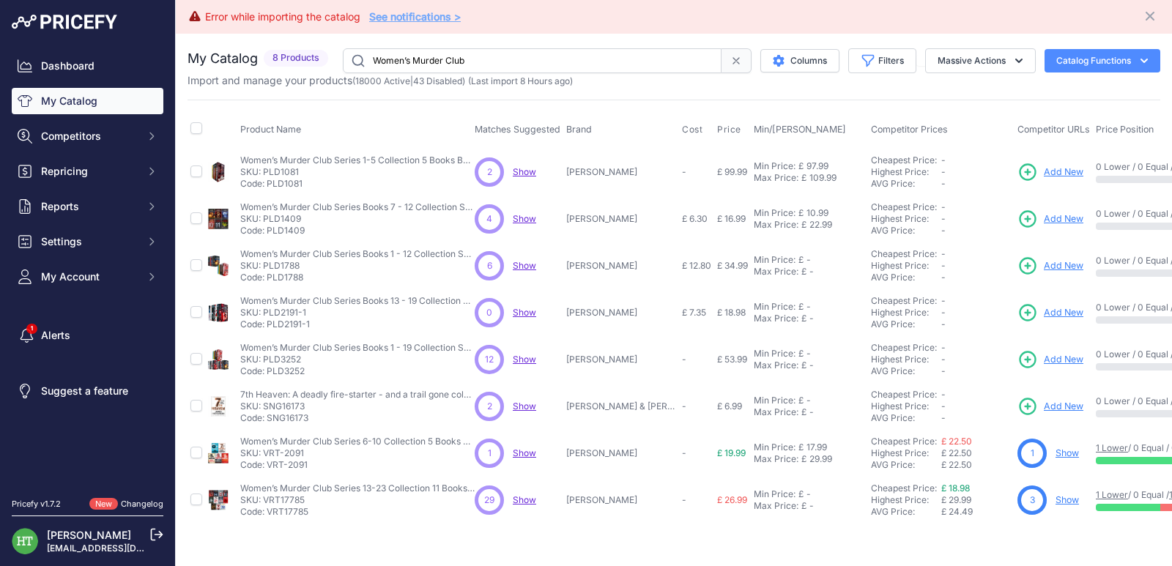
click at [513, 57] on input "Women’s Murder Club" at bounding box center [532, 60] width 379 height 25
click at [397, 62] on input "Women’s Murder Club" at bounding box center [532, 60] width 379 height 25
click at [406, 62] on input "Women’s Murder Club" at bounding box center [532, 60] width 379 height 25
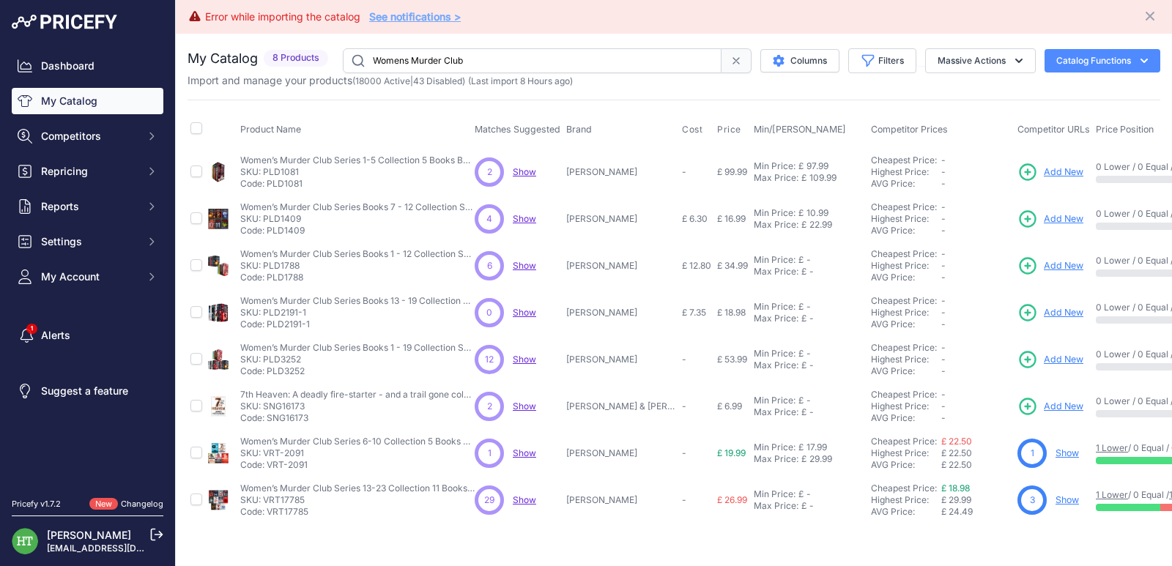
type input "Womens Murder Club"
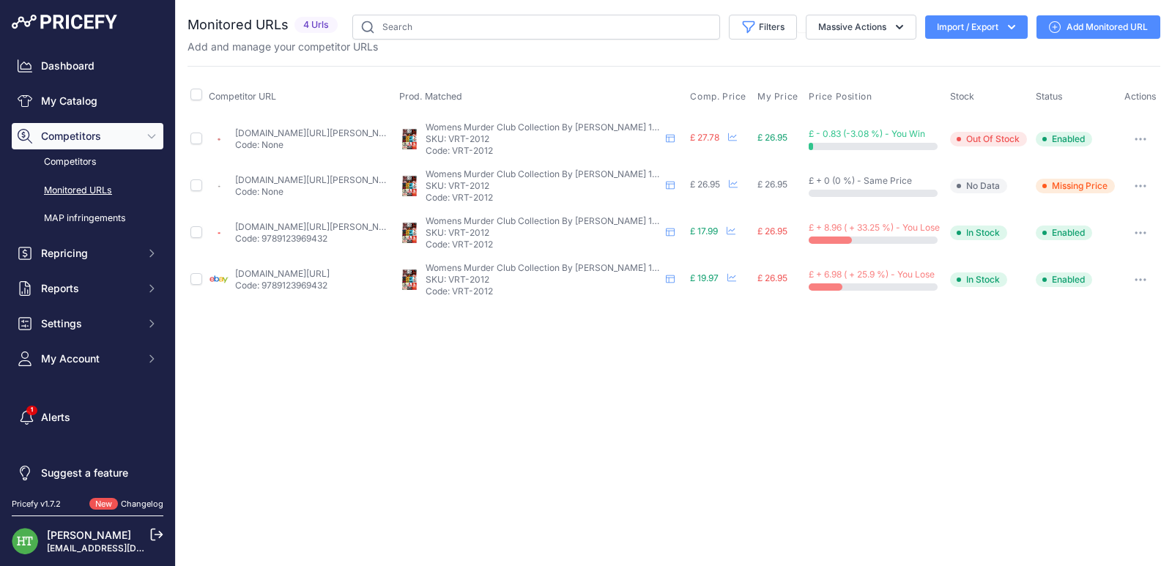
click at [1137, 138] on icon "button" at bounding box center [1140, 139] width 12 height 3
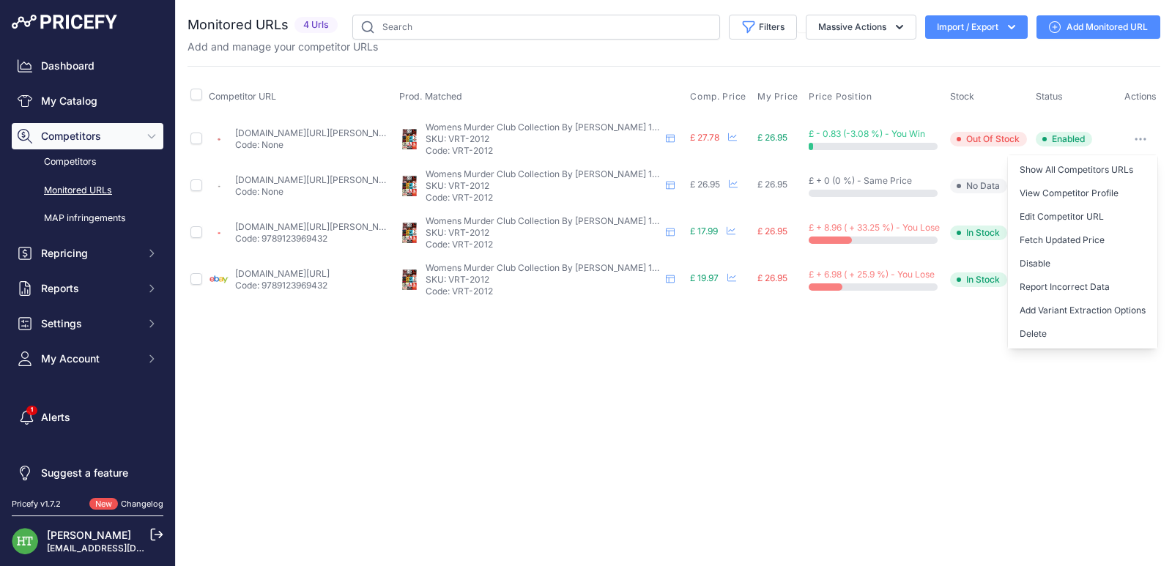
click at [1070, 336] on button "Delete" at bounding box center [1081, 333] width 149 height 23
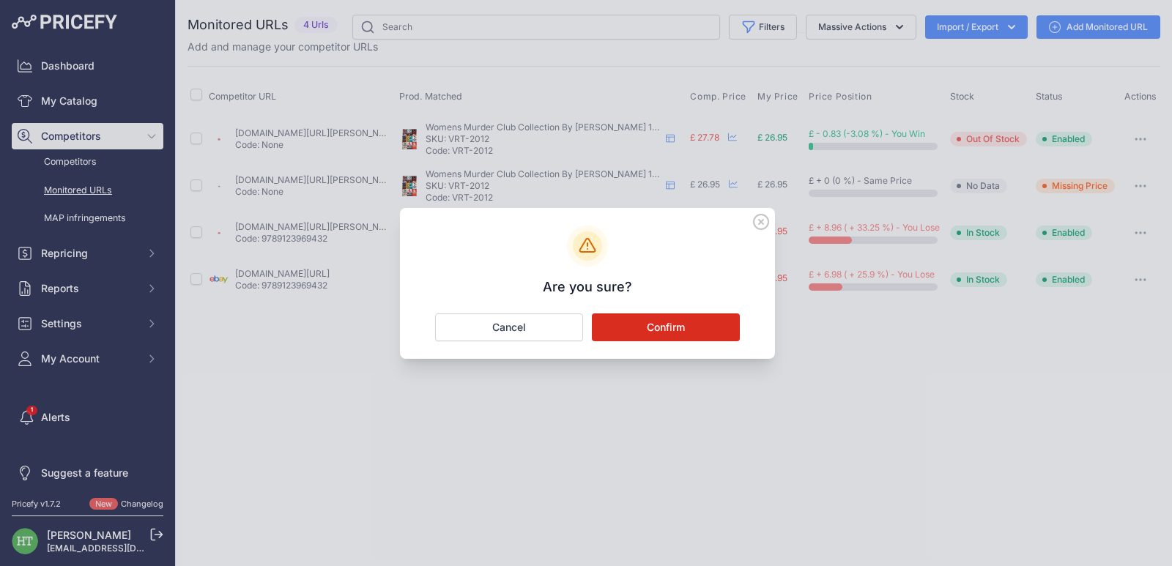
click at [703, 327] on button "Confirm" at bounding box center [666, 327] width 148 height 28
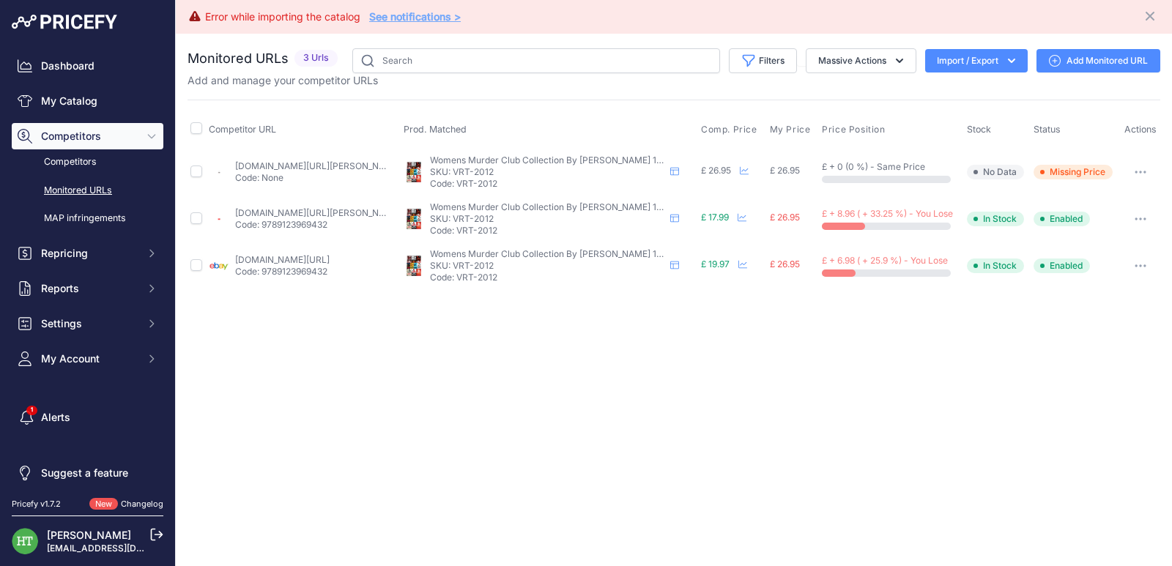
click at [1151, 165] on button "button" at bounding box center [1139, 172] width 29 height 21
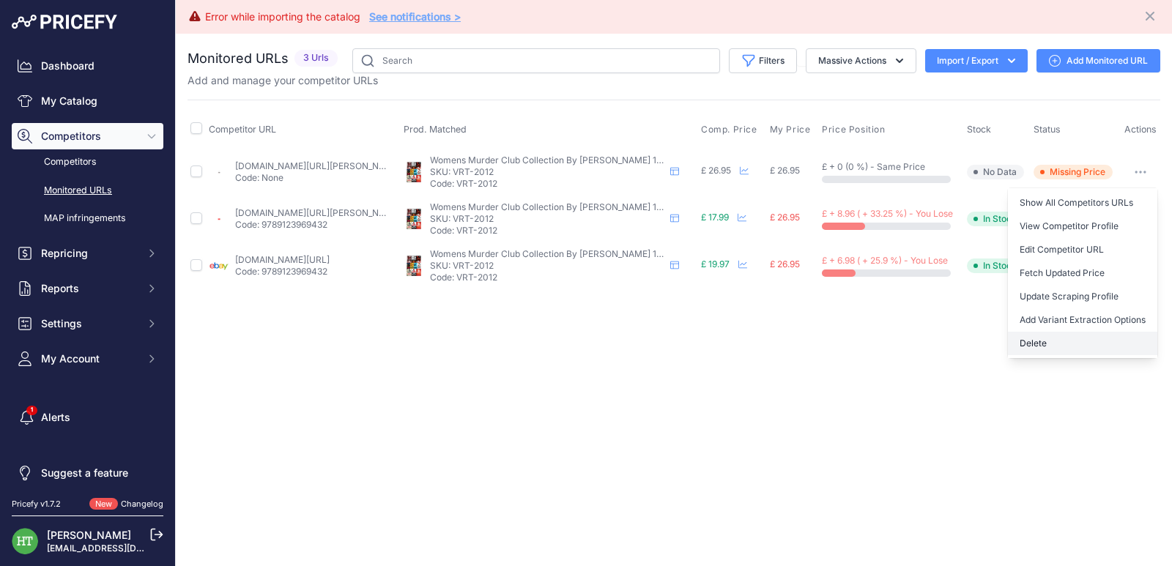
click at [1062, 342] on button "Delete" at bounding box center [1081, 343] width 149 height 23
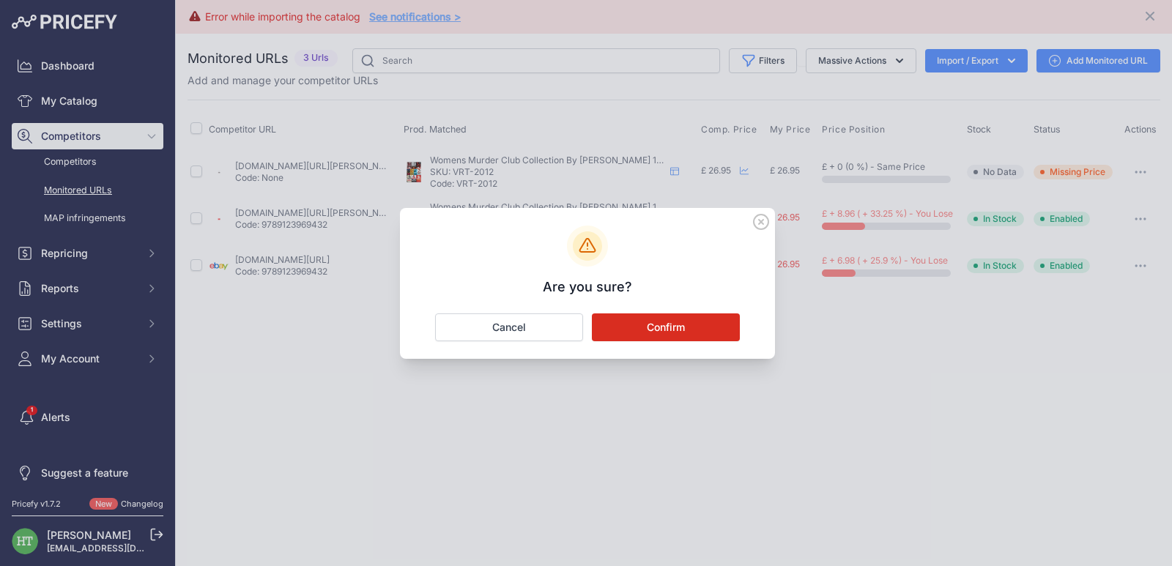
click at [682, 332] on button "Confirm" at bounding box center [666, 327] width 148 height 28
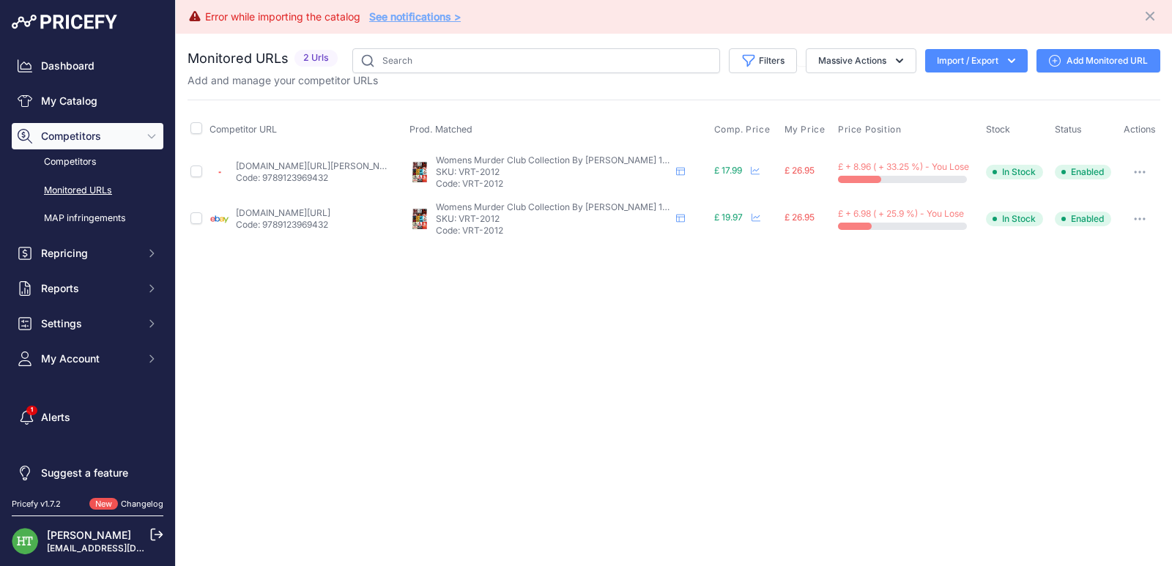
click at [1137, 174] on button "button" at bounding box center [1139, 172] width 29 height 21
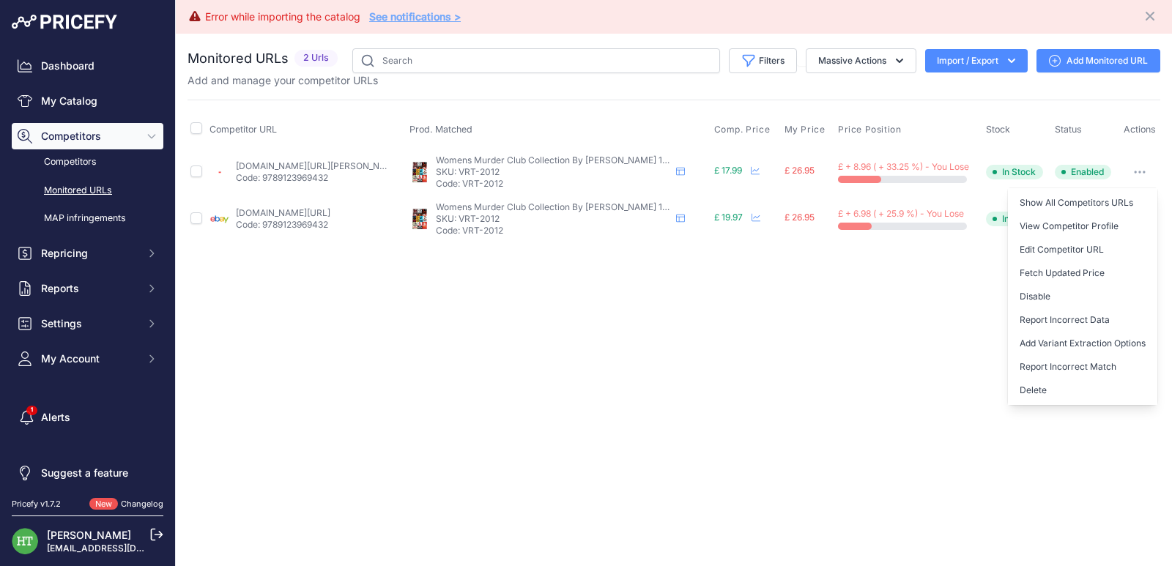
click at [1030, 398] on button "Delete" at bounding box center [1081, 390] width 149 height 23
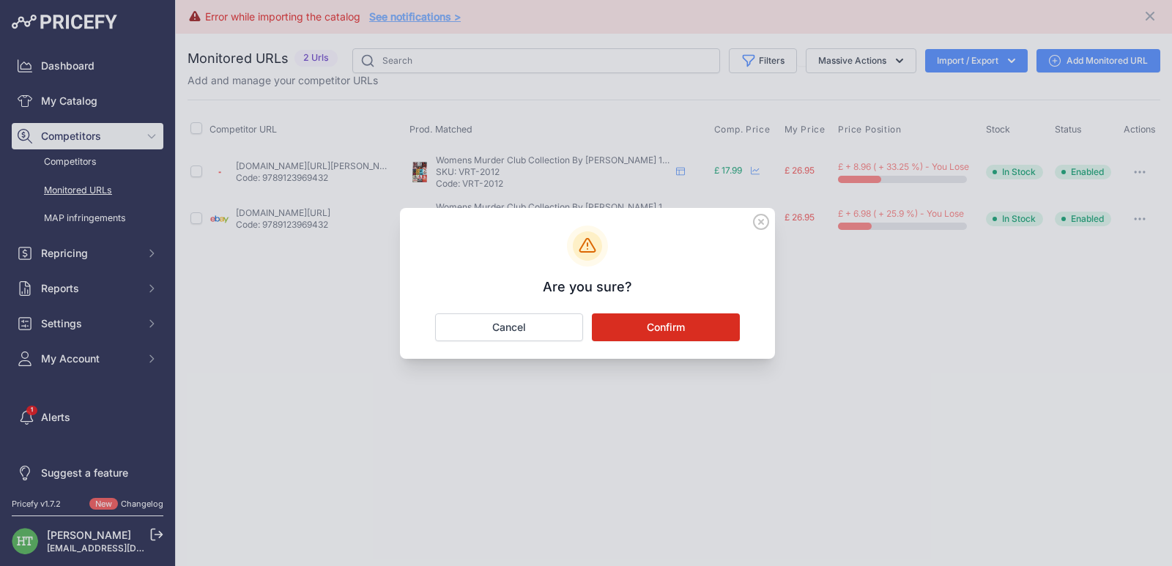
drag, startPoint x: 668, startPoint y: 335, endPoint x: 661, endPoint y: 338, distance: 7.6
click at [670, 337] on button "Confirm" at bounding box center [666, 327] width 148 height 28
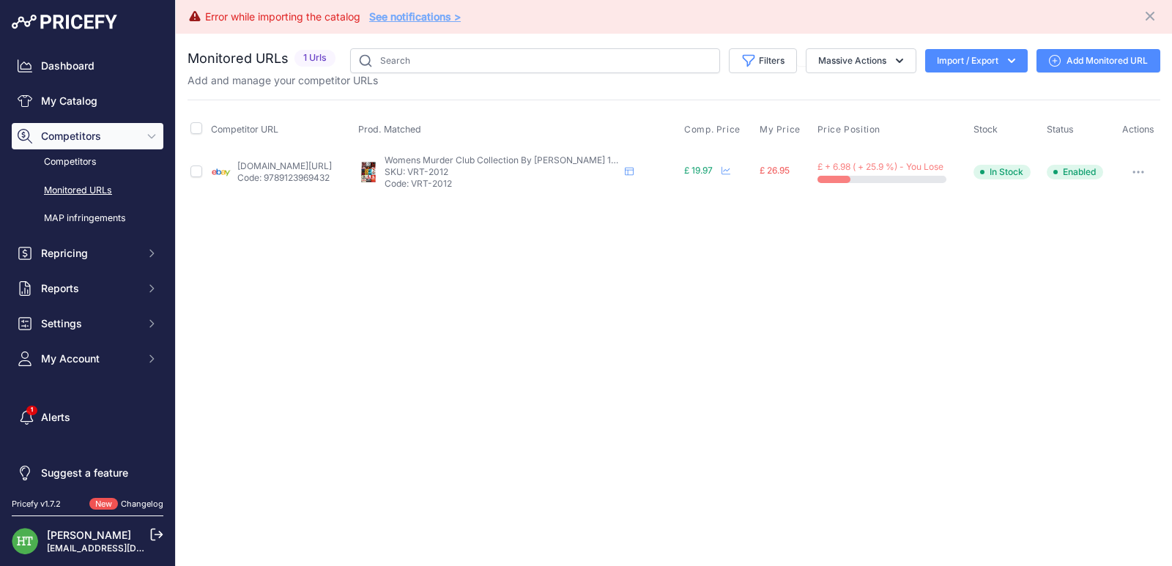
click at [1147, 168] on button "button" at bounding box center [1137, 172] width 29 height 21
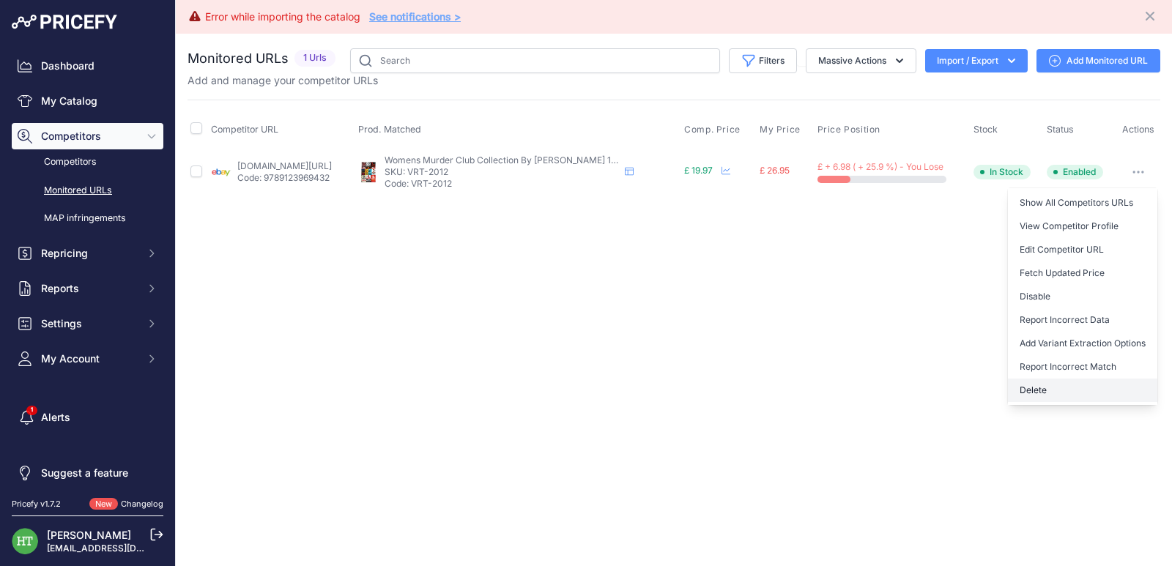
click at [1035, 393] on button "Delete" at bounding box center [1081, 390] width 149 height 23
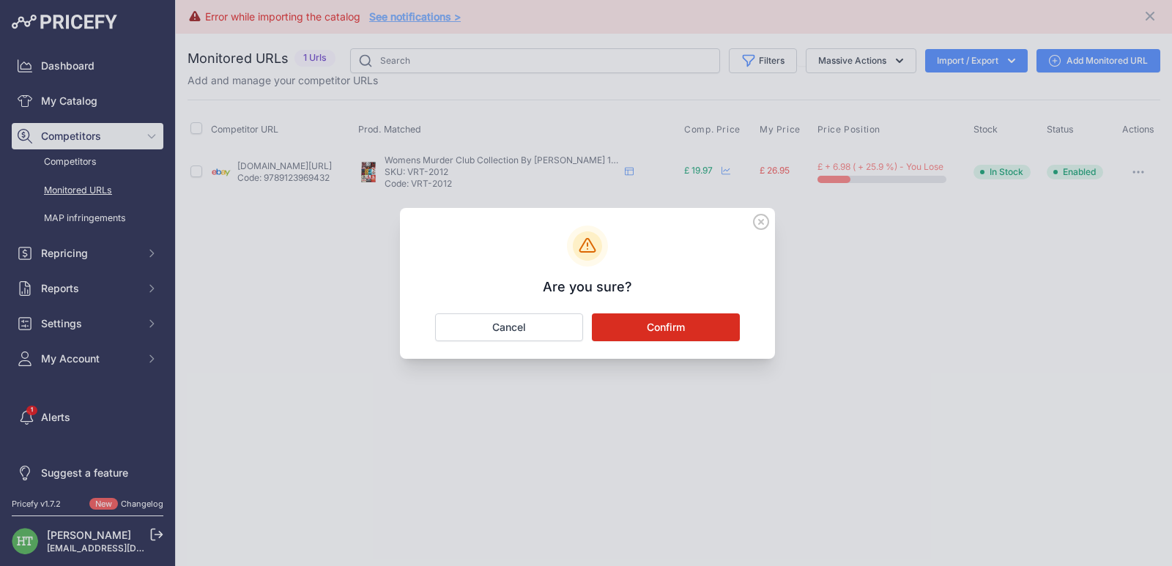
click at [649, 322] on button "Confirm" at bounding box center [666, 327] width 148 height 28
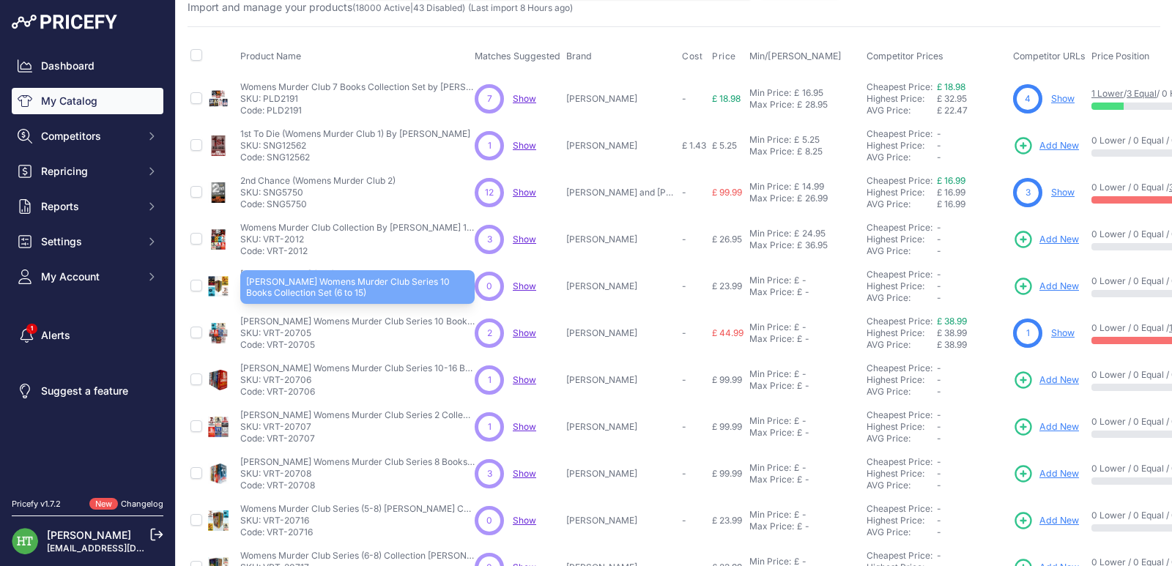
scroll to position [124, 0]
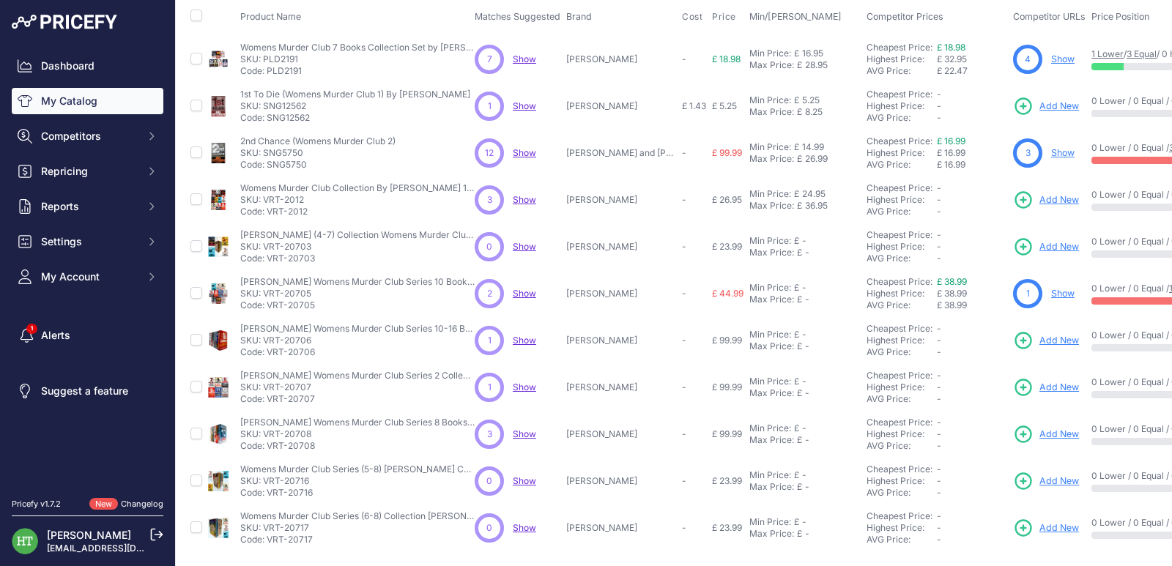
click at [1059, 288] on link "Show" at bounding box center [1062, 293] width 23 height 11
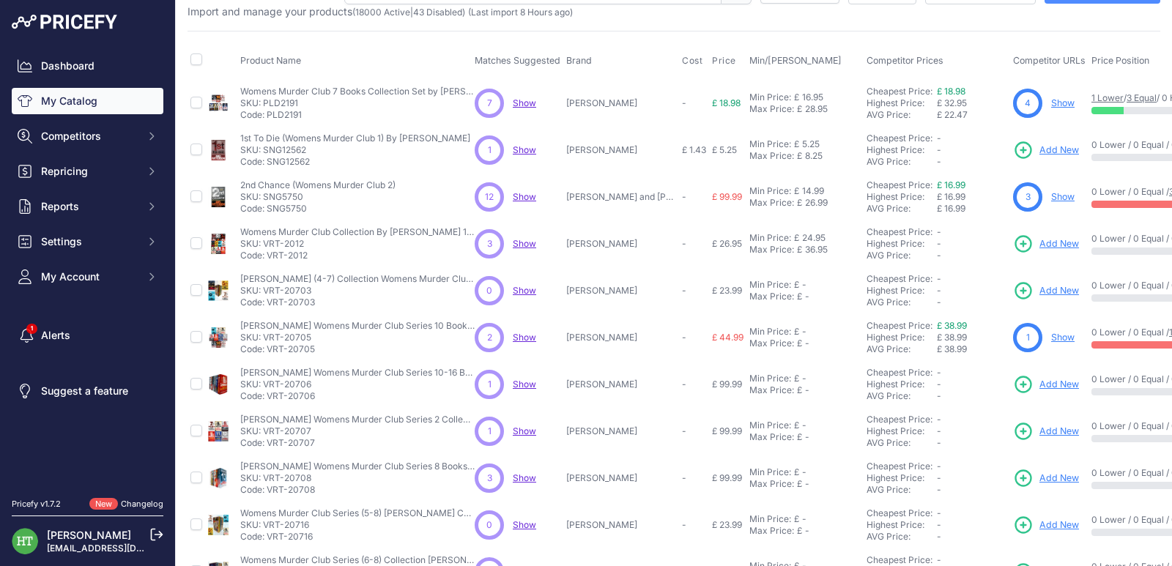
scroll to position [0, 0]
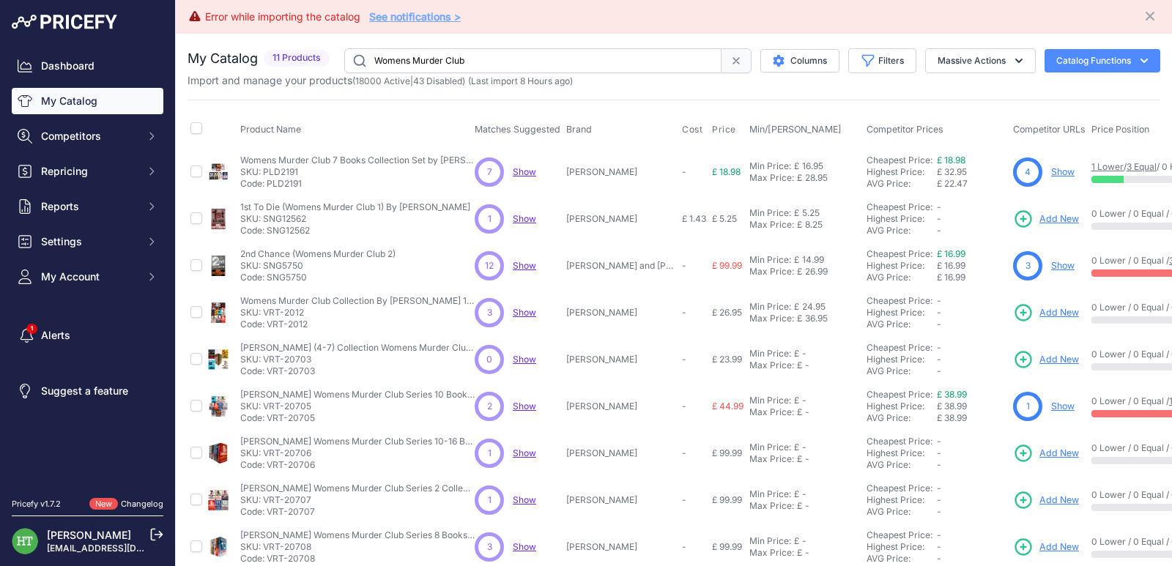
click at [462, 58] on input "Womens Murder Club" at bounding box center [532, 60] width 377 height 25
paste input "PLD1408"
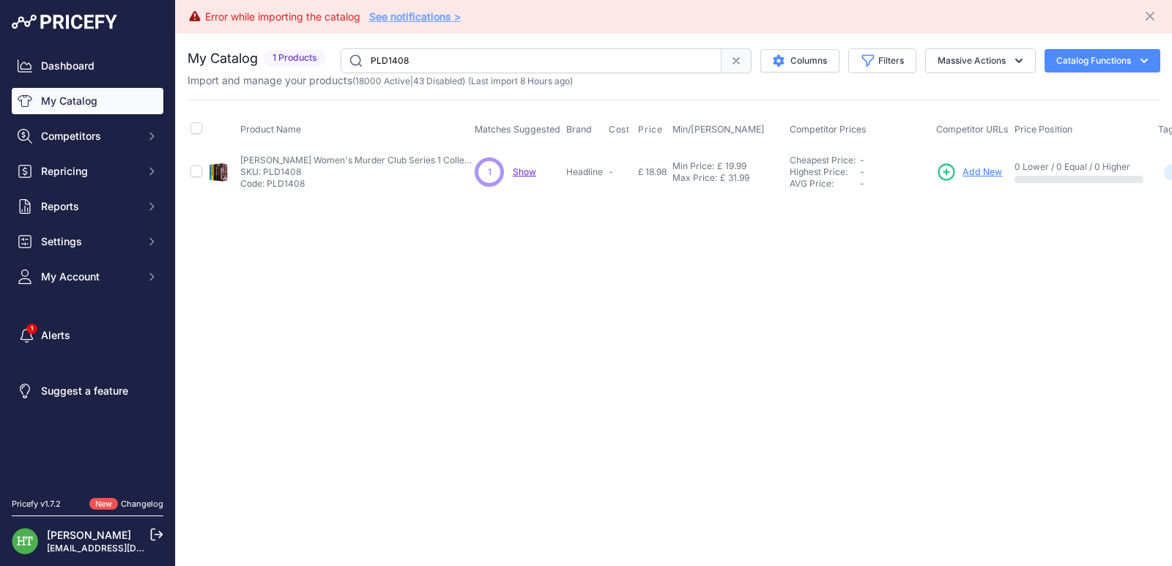
click at [442, 64] on input "PLD1408" at bounding box center [530, 60] width 381 height 25
paste input "Women’s Murder Club"
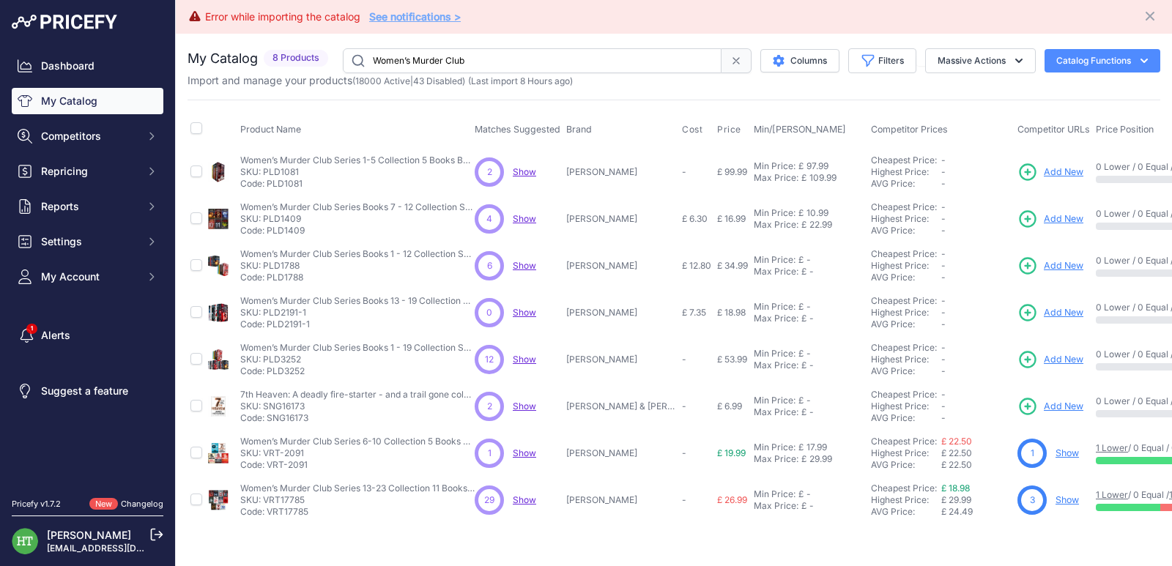
click at [408, 55] on input "Women’s Murder Club" at bounding box center [532, 60] width 379 height 25
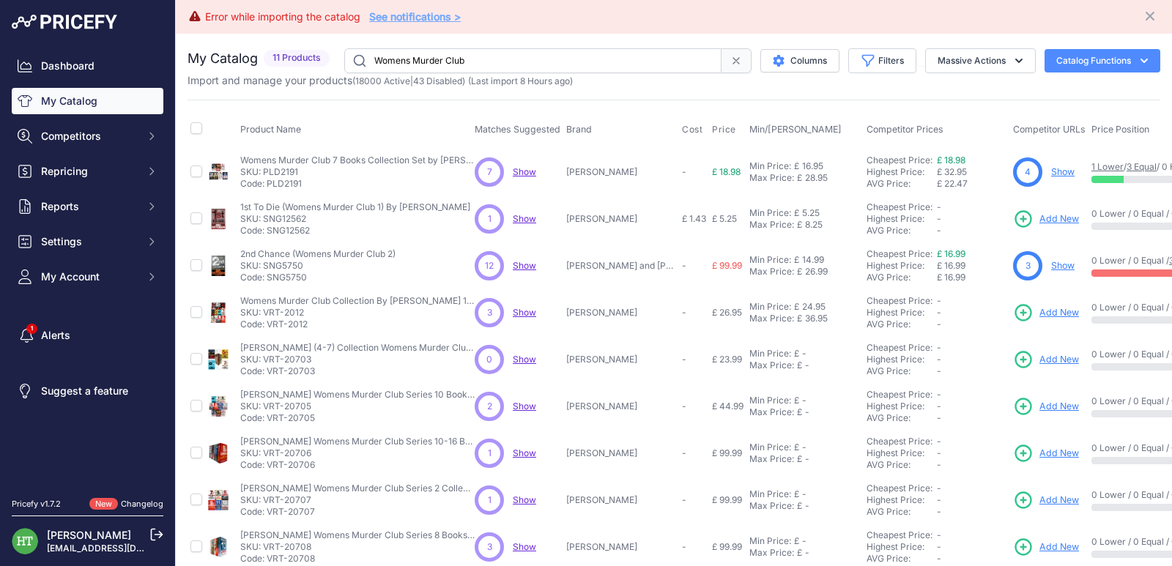
click at [539, 51] on input "Womens Murder Club" at bounding box center [532, 60] width 377 height 25
paste input "Once Upon a River"
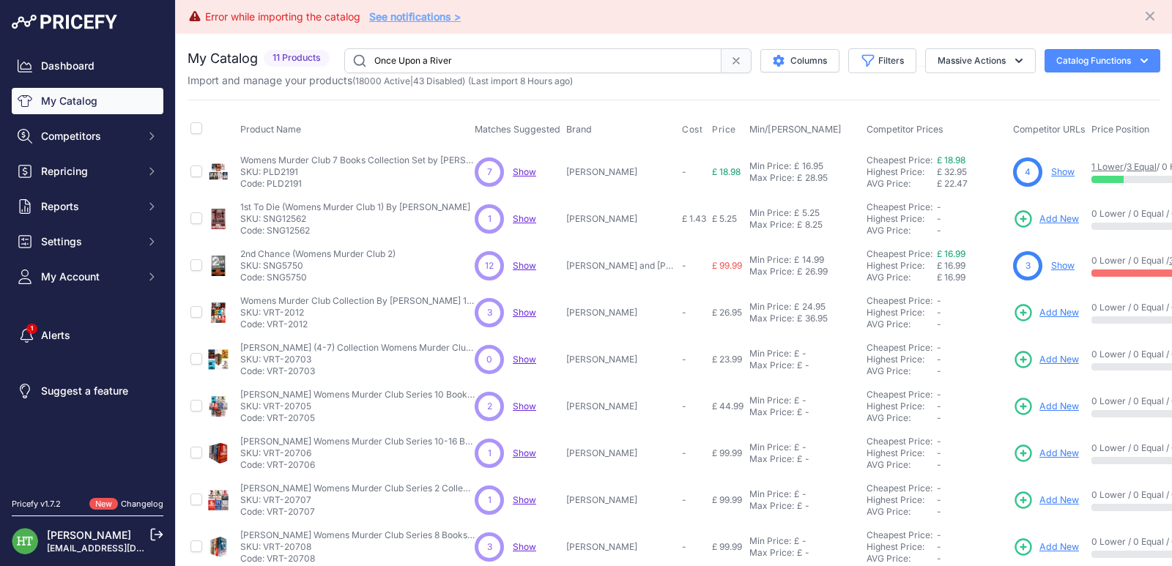
type input "Once Upon a River"
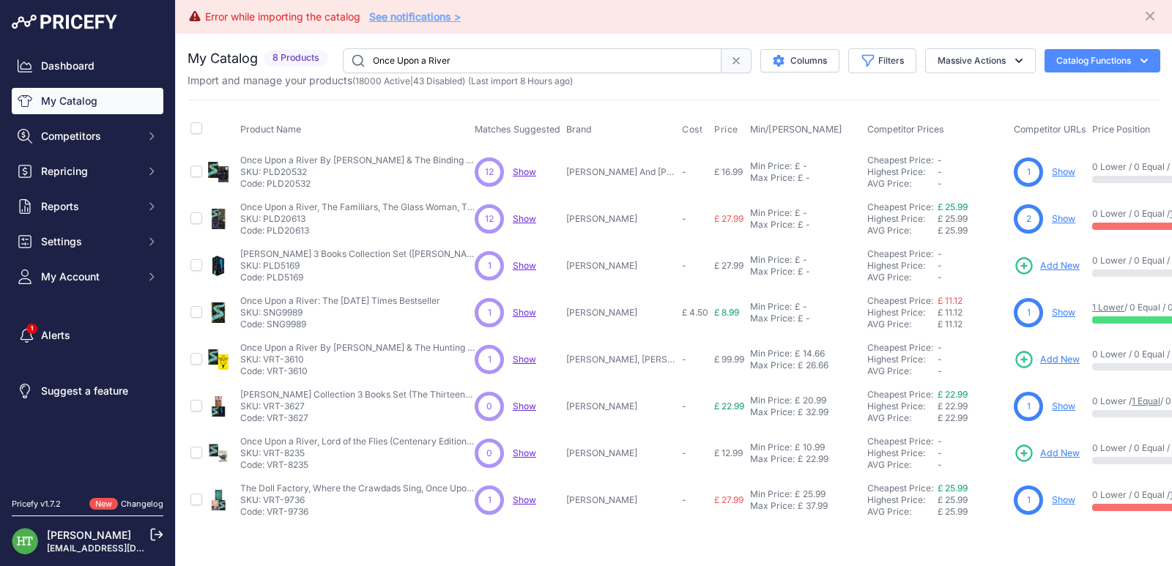
click at [1059, 222] on link "Show" at bounding box center [1062, 218] width 23 height 11
click at [1065, 168] on link "Show" at bounding box center [1062, 171] width 23 height 11
click at [1068, 405] on link "Show" at bounding box center [1062, 406] width 23 height 11
click at [1060, 497] on link "Show" at bounding box center [1062, 499] width 23 height 11
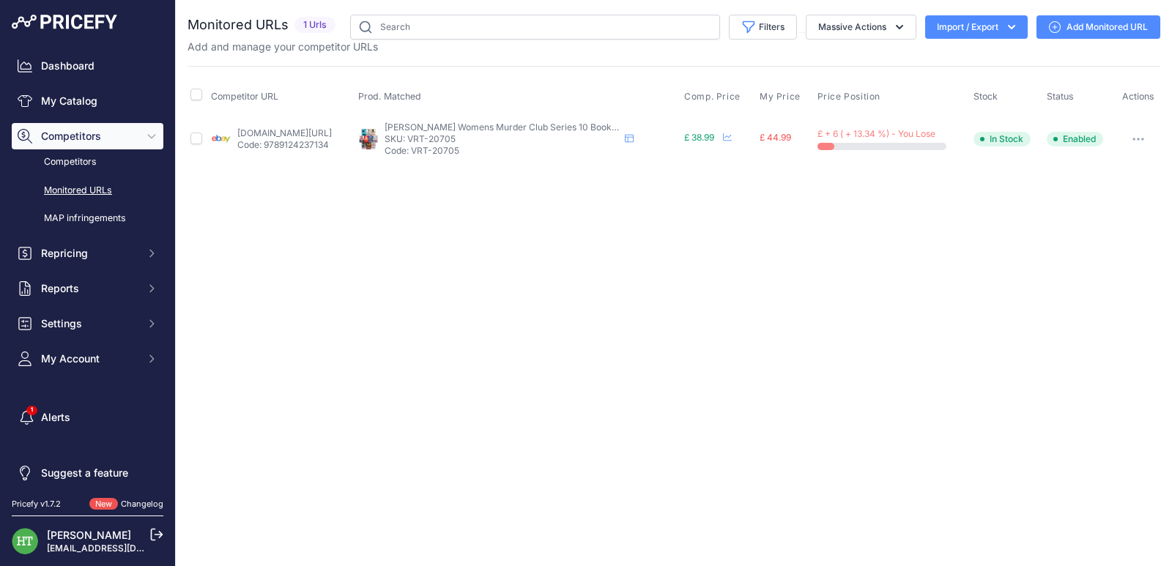
click at [1139, 134] on button "button" at bounding box center [1137, 139] width 29 height 21
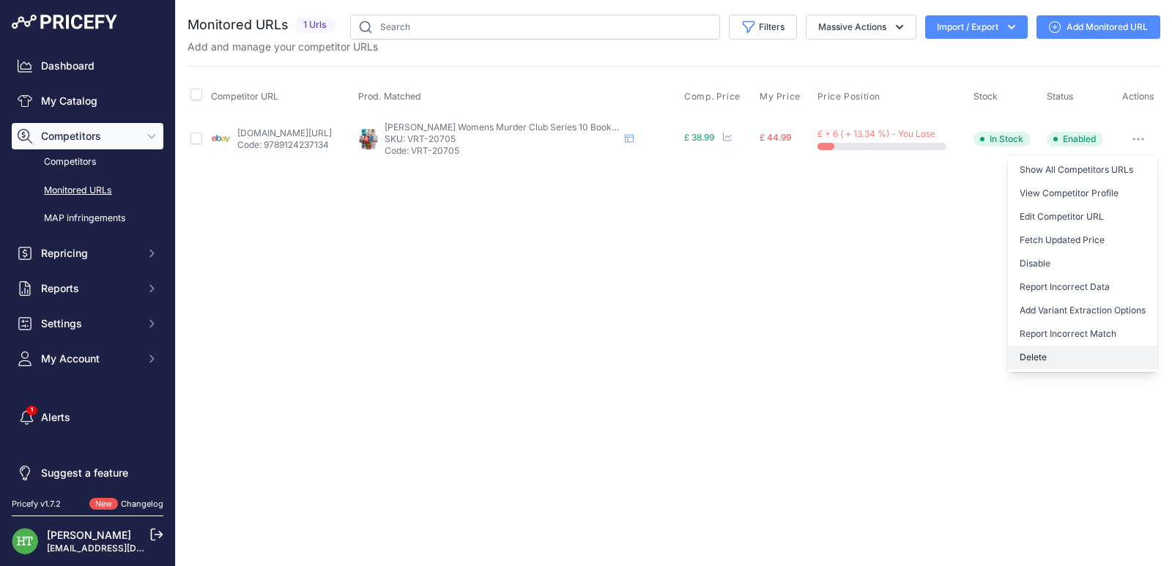
click at [1040, 360] on button "Delete" at bounding box center [1081, 357] width 149 height 23
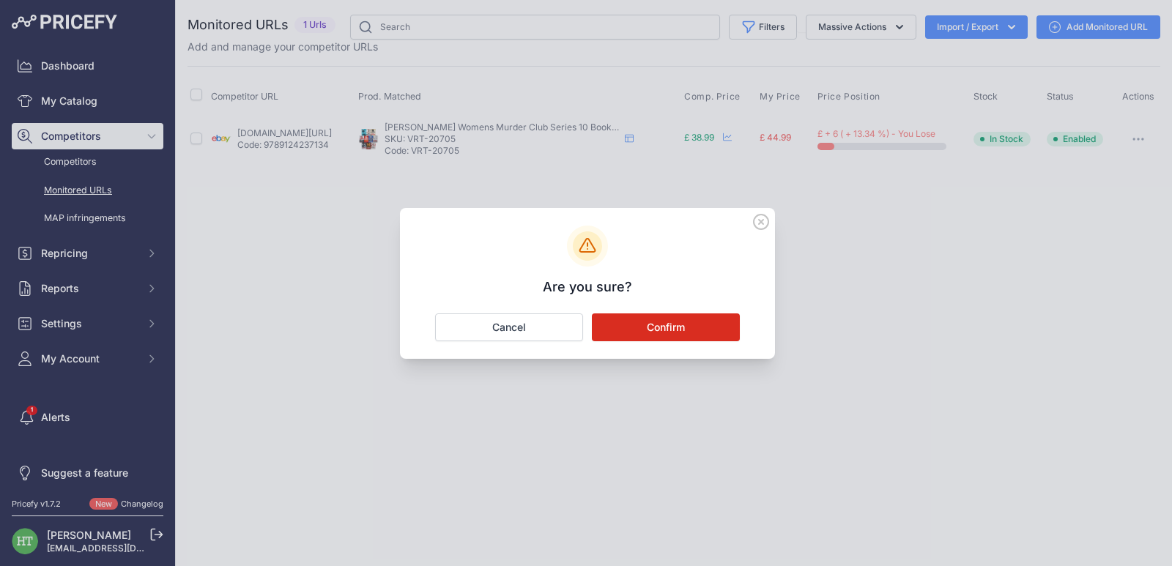
click at [691, 327] on button "Confirm" at bounding box center [666, 327] width 148 height 28
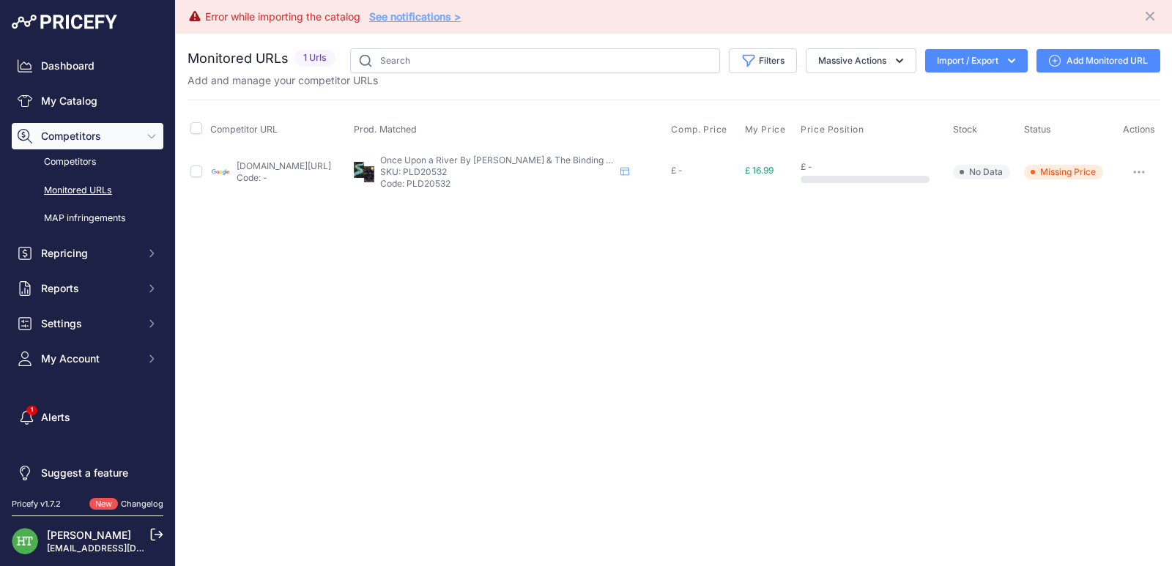
click at [1150, 170] on button "button" at bounding box center [1138, 172] width 29 height 21
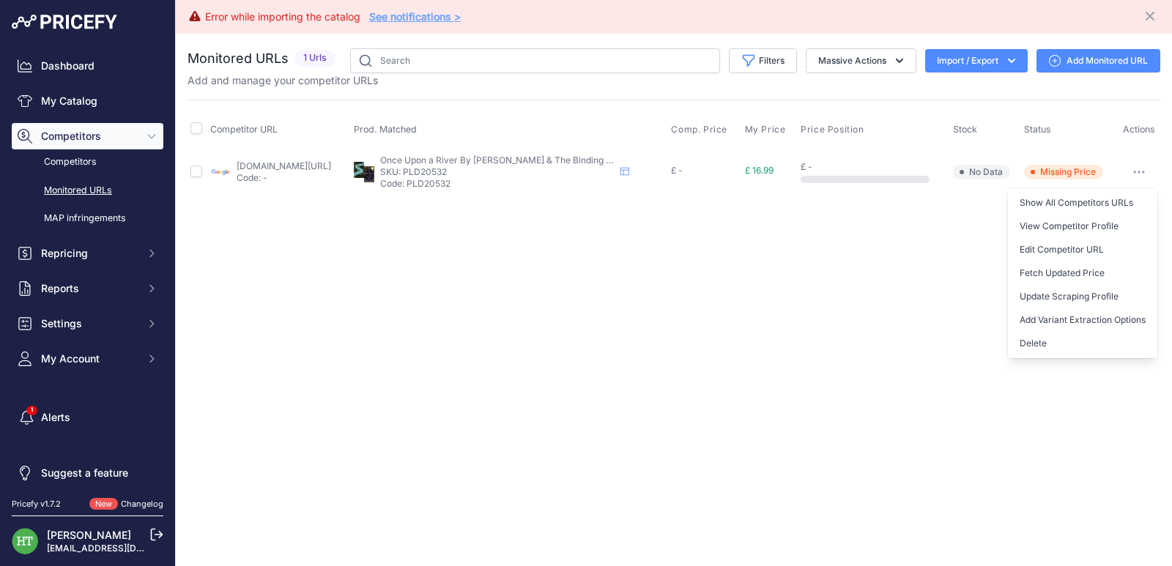
click at [1054, 346] on button "Delete" at bounding box center [1081, 343] width 149 height 23
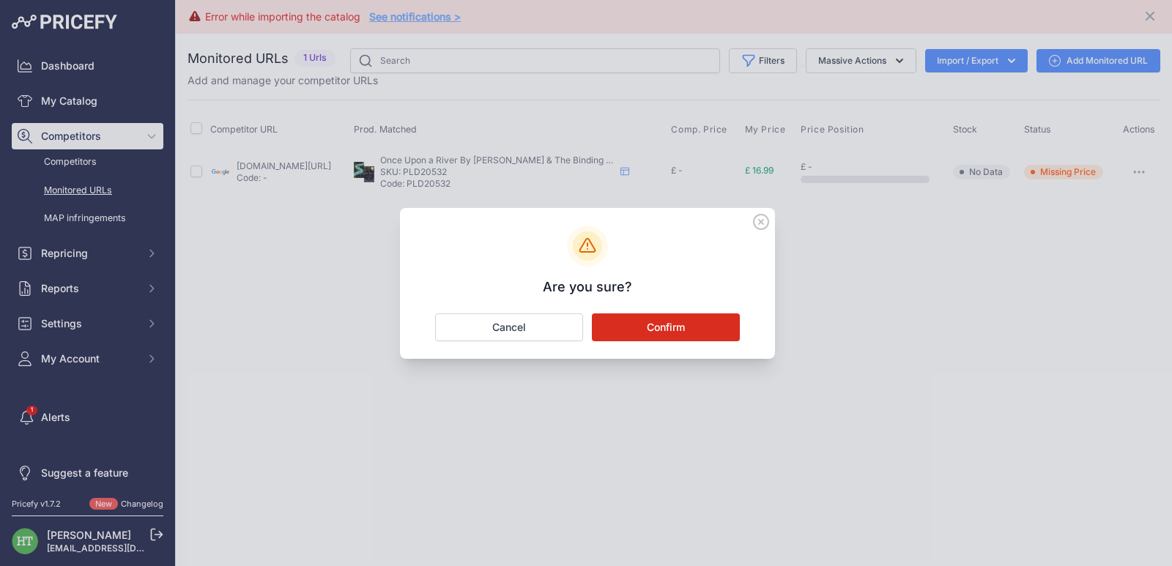
click at [712, 327] on button "Confirm" at bounding box center [666, 327] width 148 height 28
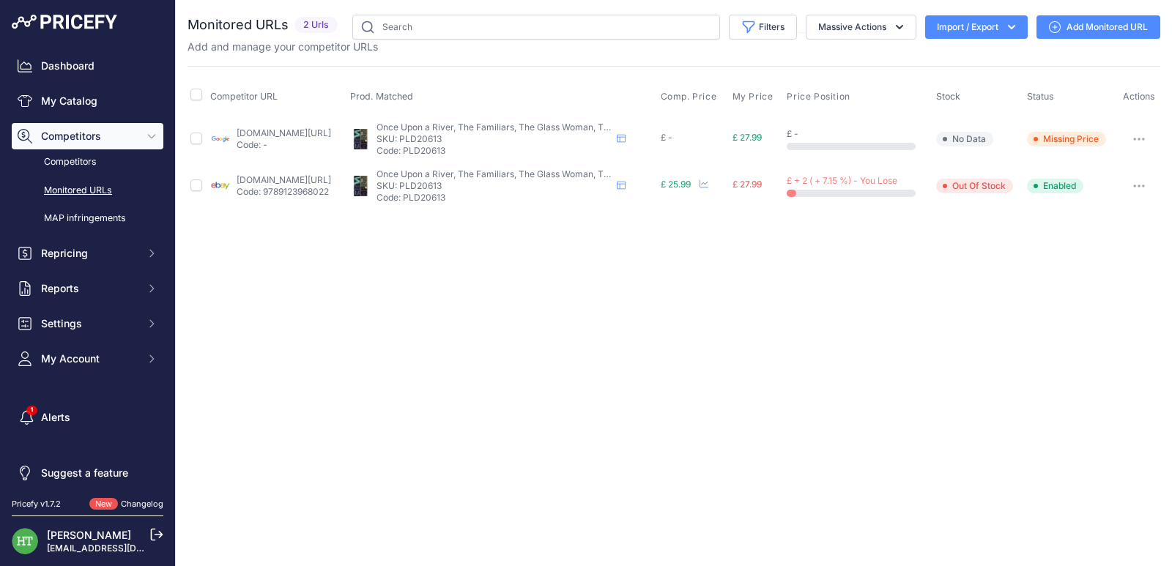
click at [1147, 143] on button "button" at bounding box center [1138, 139] width 29 height 21
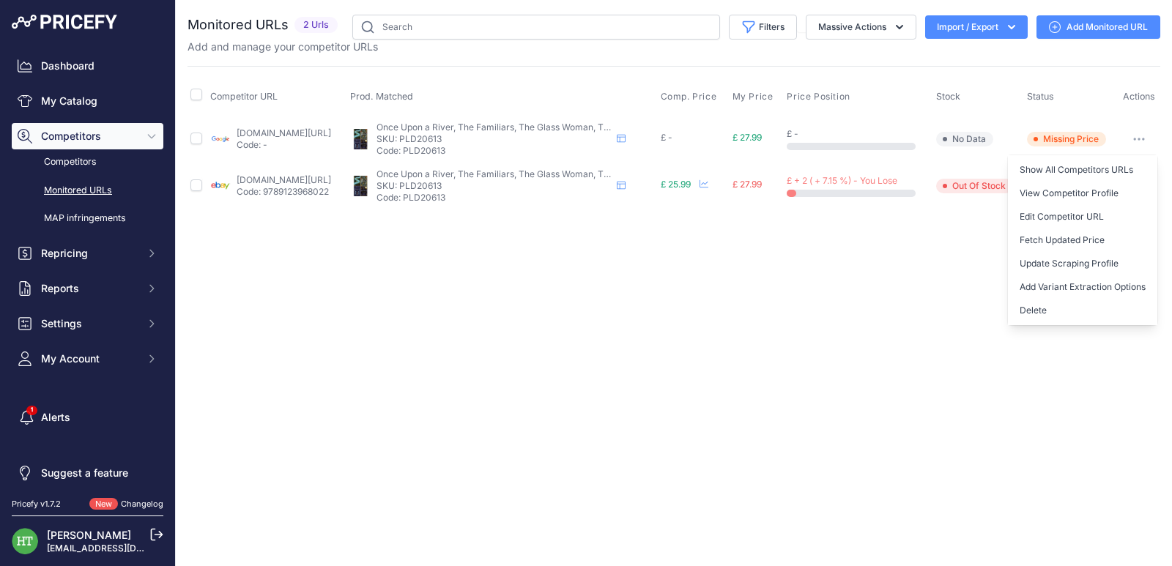
click at [1061, 310] on button "Delete" at bounding box center [1081, 310] width 149 height 23
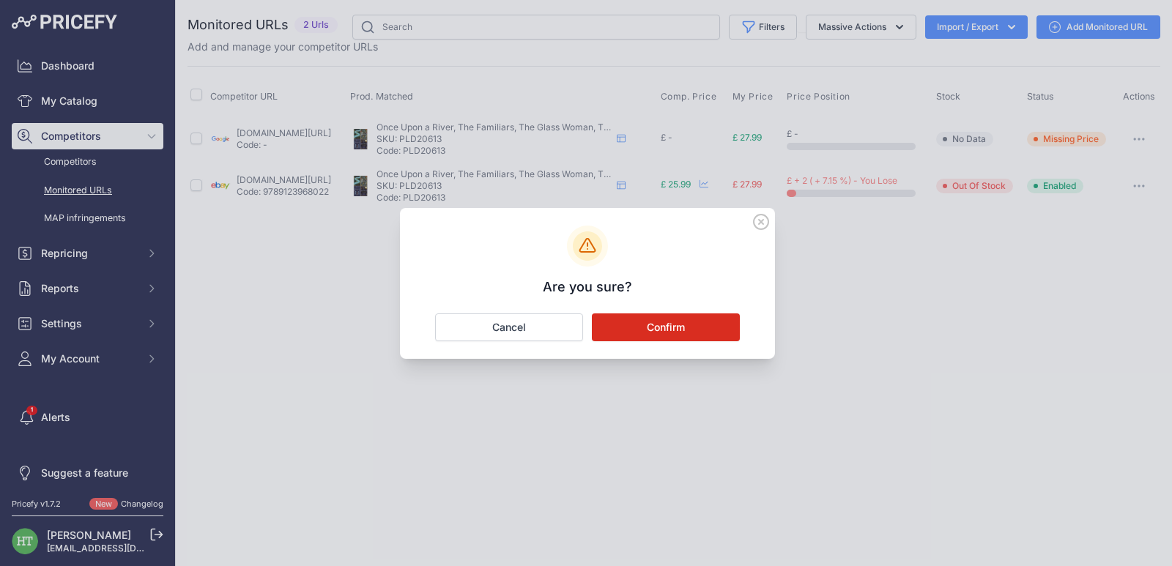
click at [710, 331] on button "Confirm" at bounding box center [666, 327] width 148 height 28
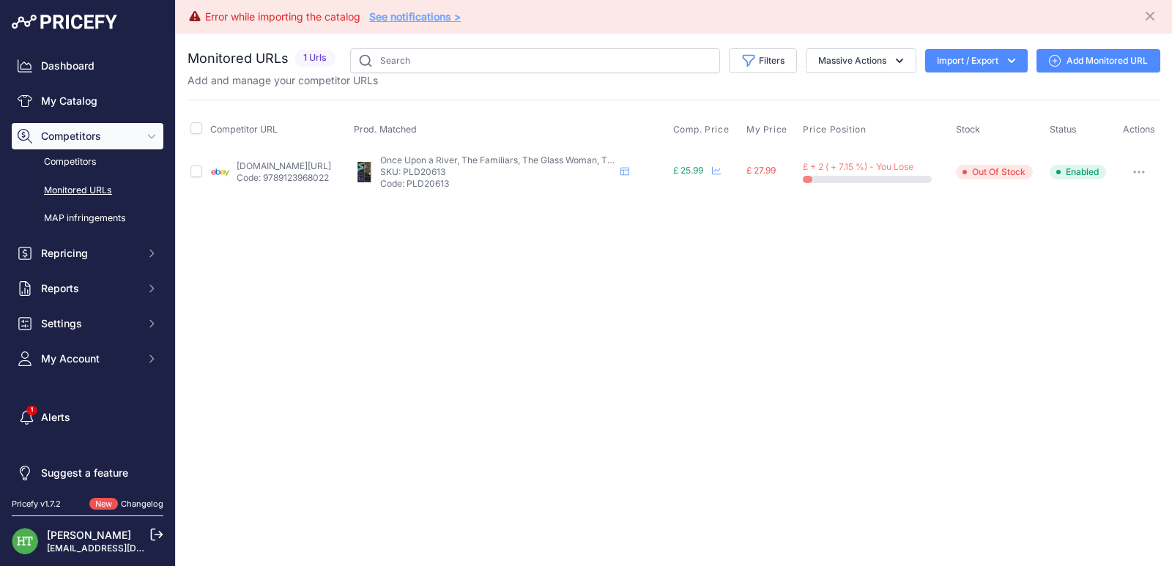
click at [1147, 170] on button "button" at bounding box center [1138, 172] width 29 height 21
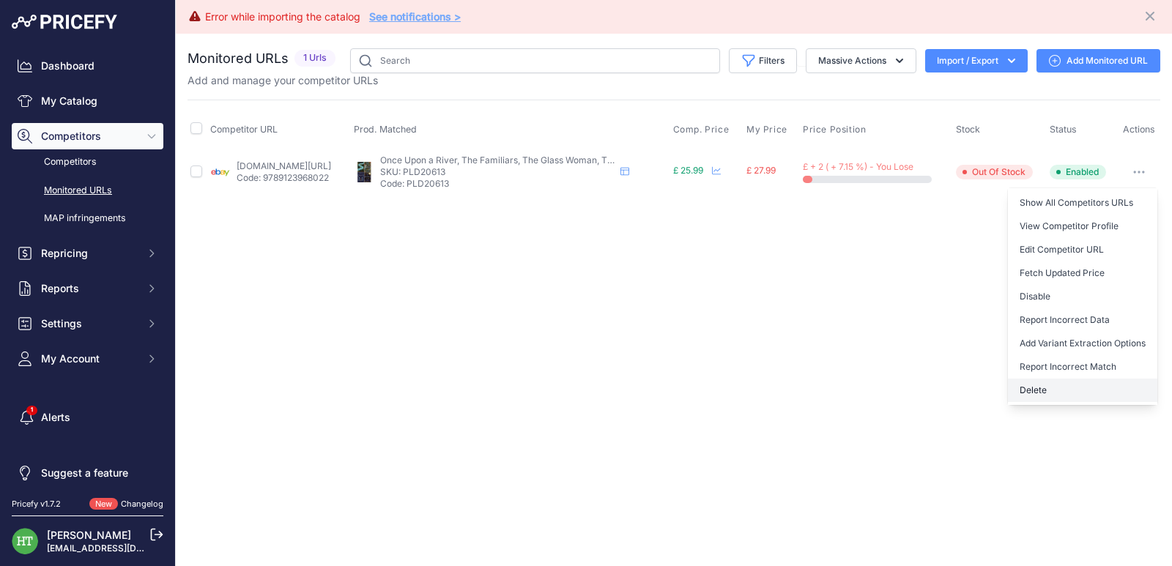
click at [1049, 392] on button "Delete" at bounding box center [1081, 390] width 149 height 23
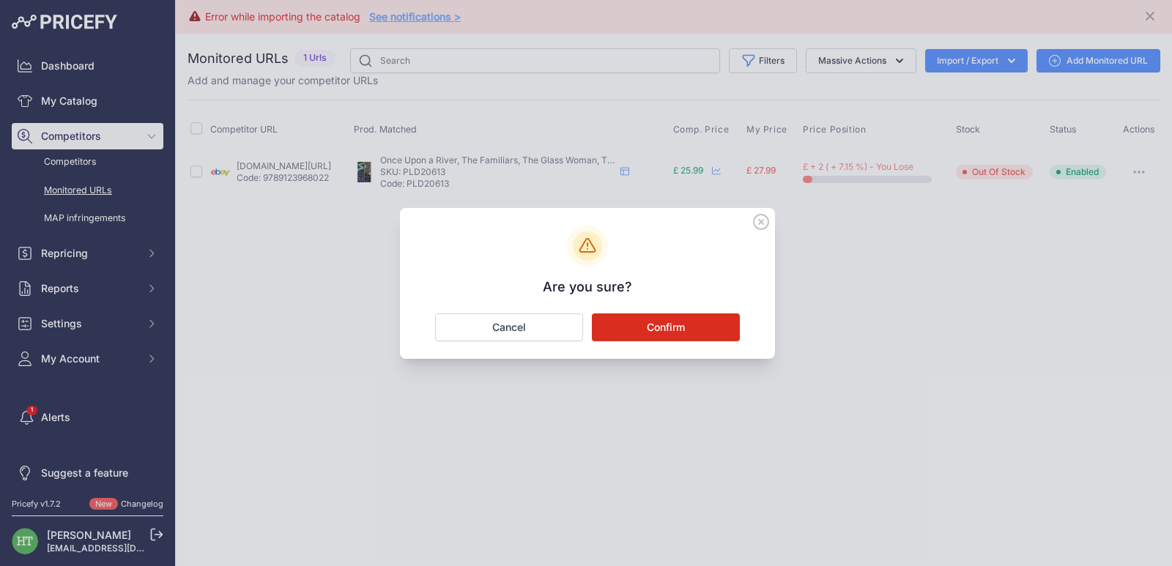
click at [696, 327] on button "Confirm" at bounding box center [666, 327] width 148 height 28
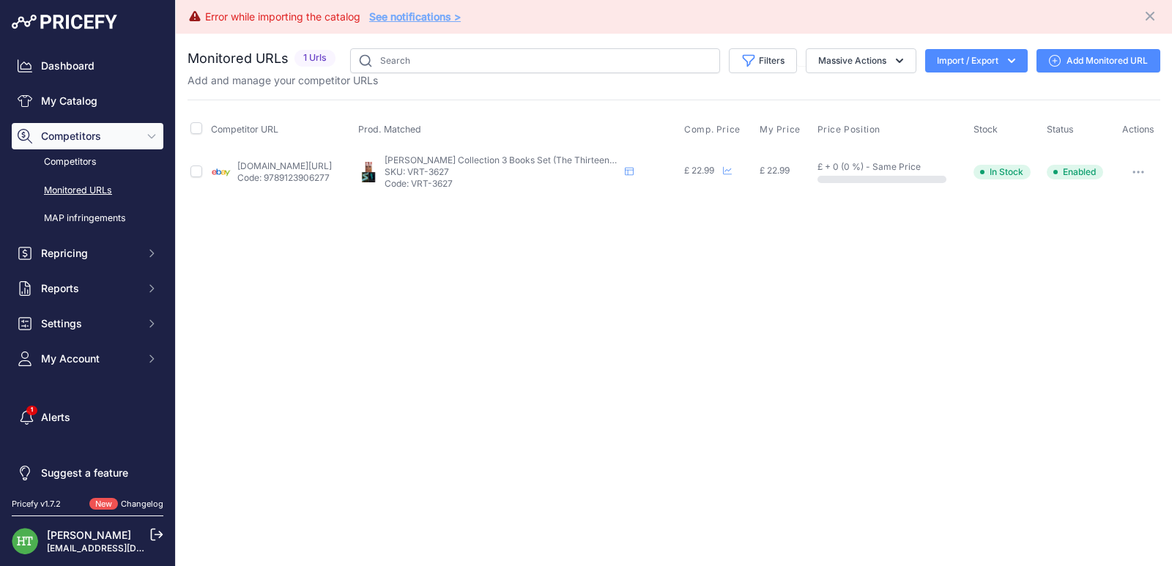
click at [1144, 176] on button "button" at bounding box center [1137, 172] width 29 height 21
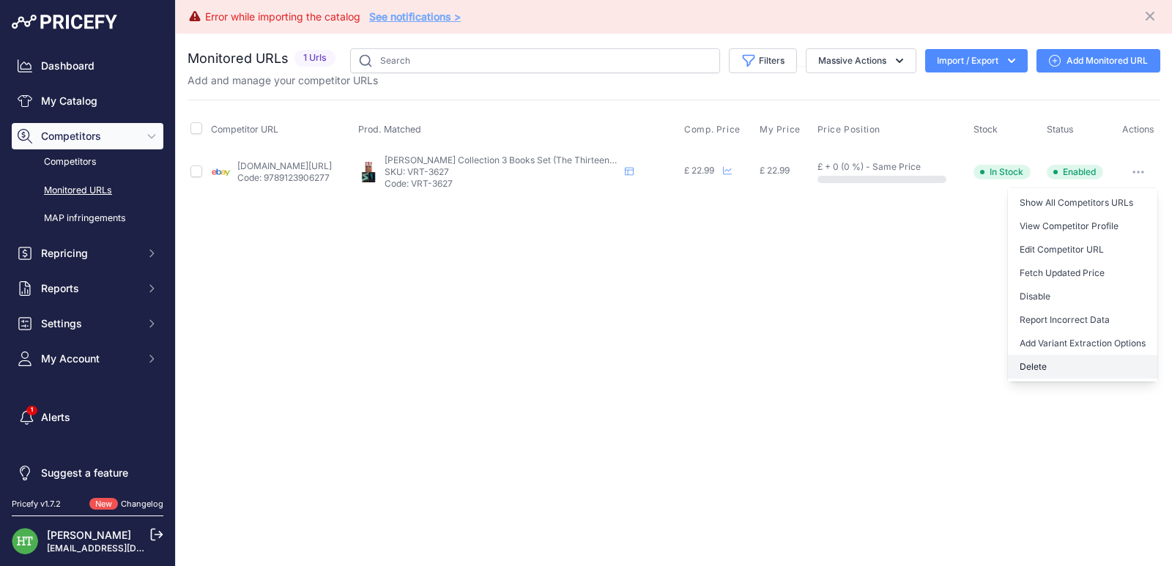
click at [1032, 373] on button "Delete" at bounding box center [1081, 366] width 149 height 23
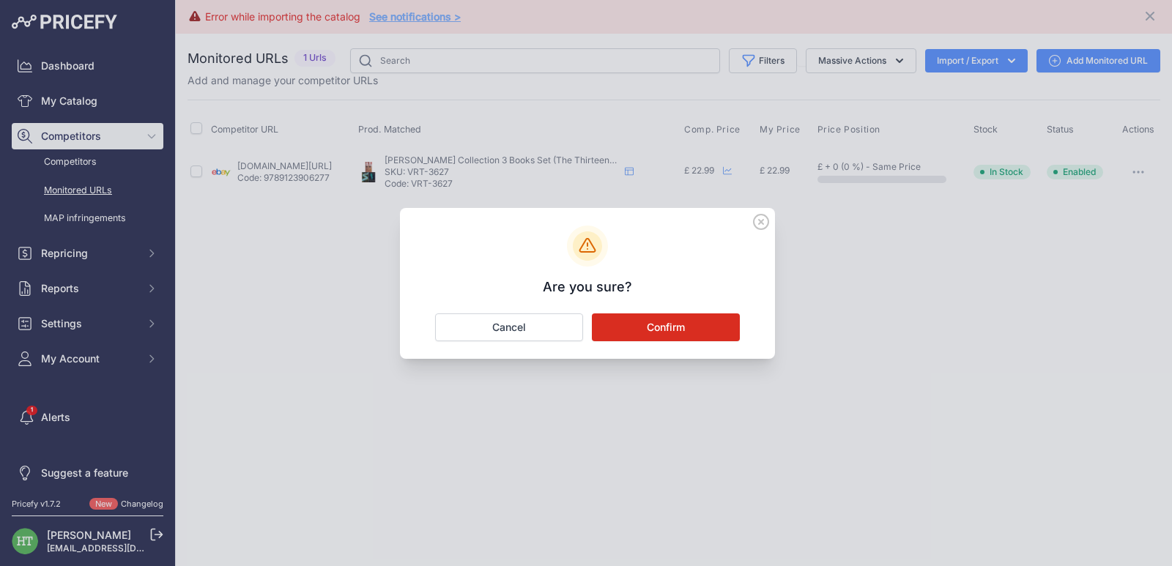
click at [708, 324] on button "Confirm" at bounding box center [666, 327] width 148 height 28
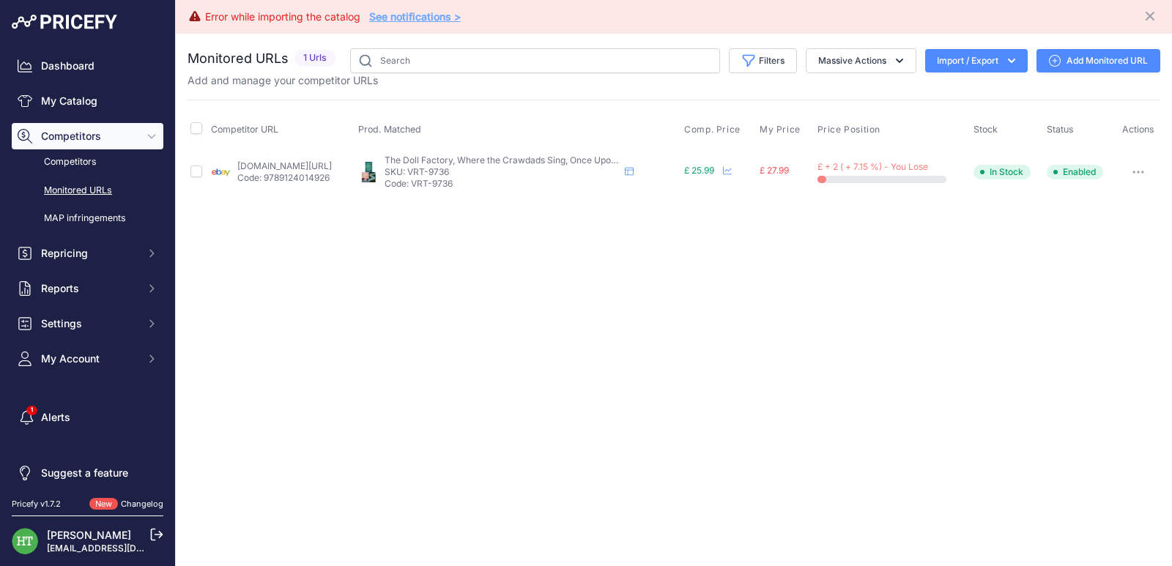
drag, startPoint x: 1141, startPoint y: 176, endPoint x: 1098, endPoint y: 201, distance: 50.5
click at [1142, 176] on button "button" at bounding box center [1137, 172] width 29 height 21
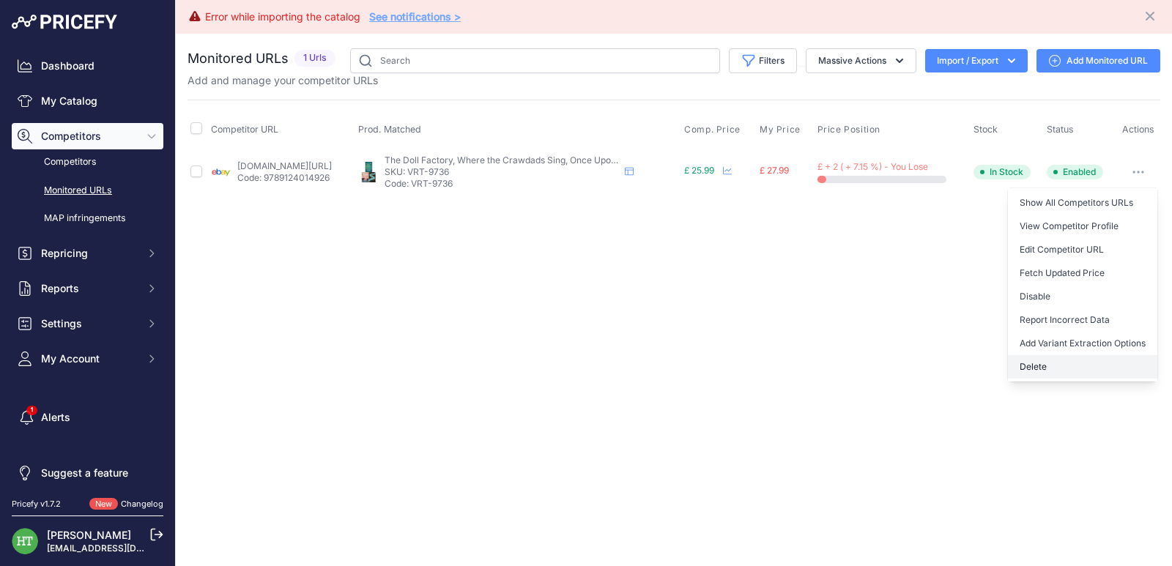
click at [1034, 371] on button "Delete" at bounding box center [1081, 366] width 149 height 23
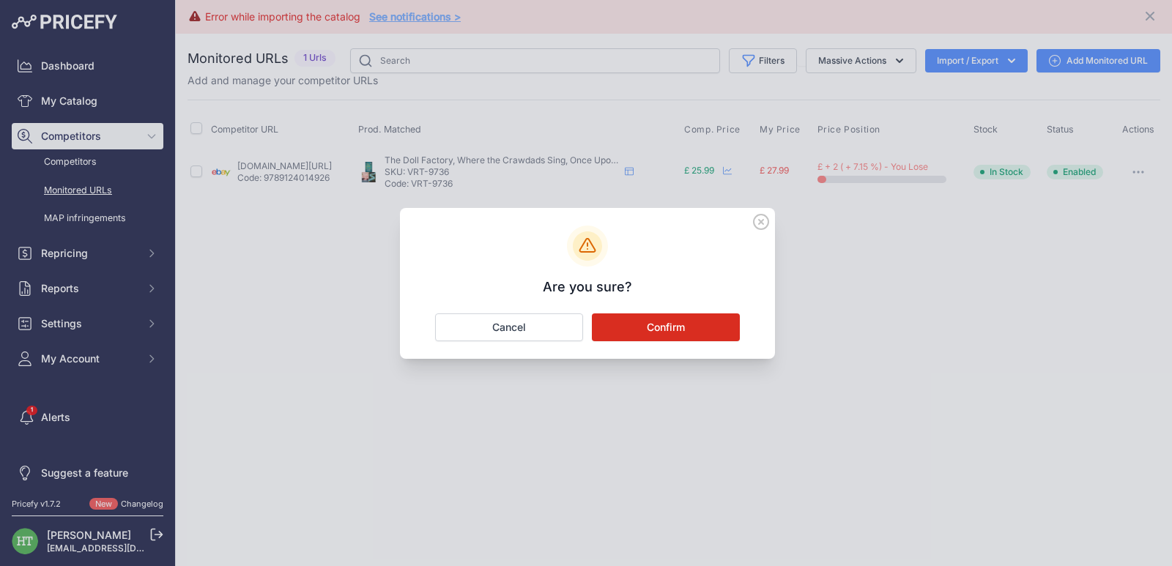
click at [737, 329] on button "Confirm" at bounding box center [666, 327] width 148 height 28
